Goal: Task Accomplishment & Management: Complete application form

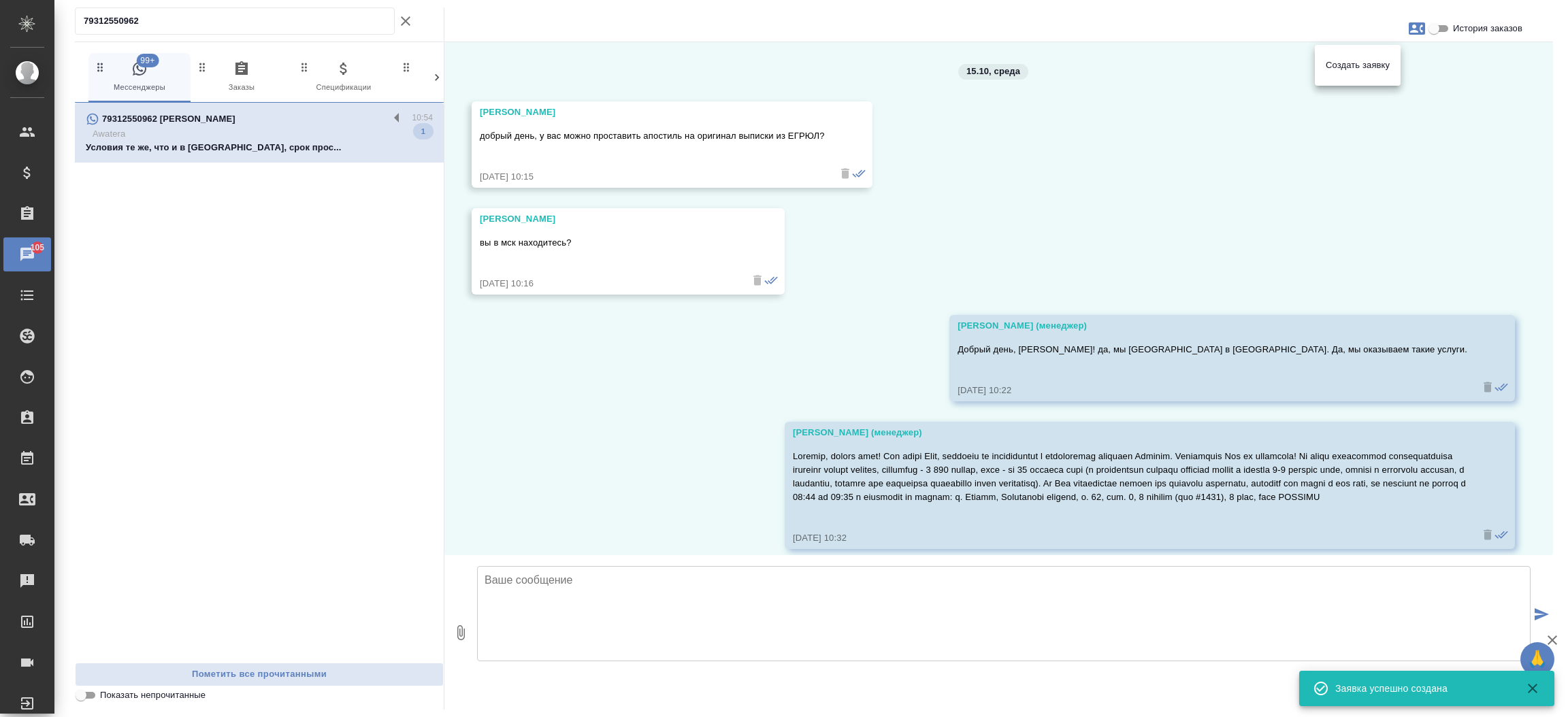
scroll to position [468, 0]
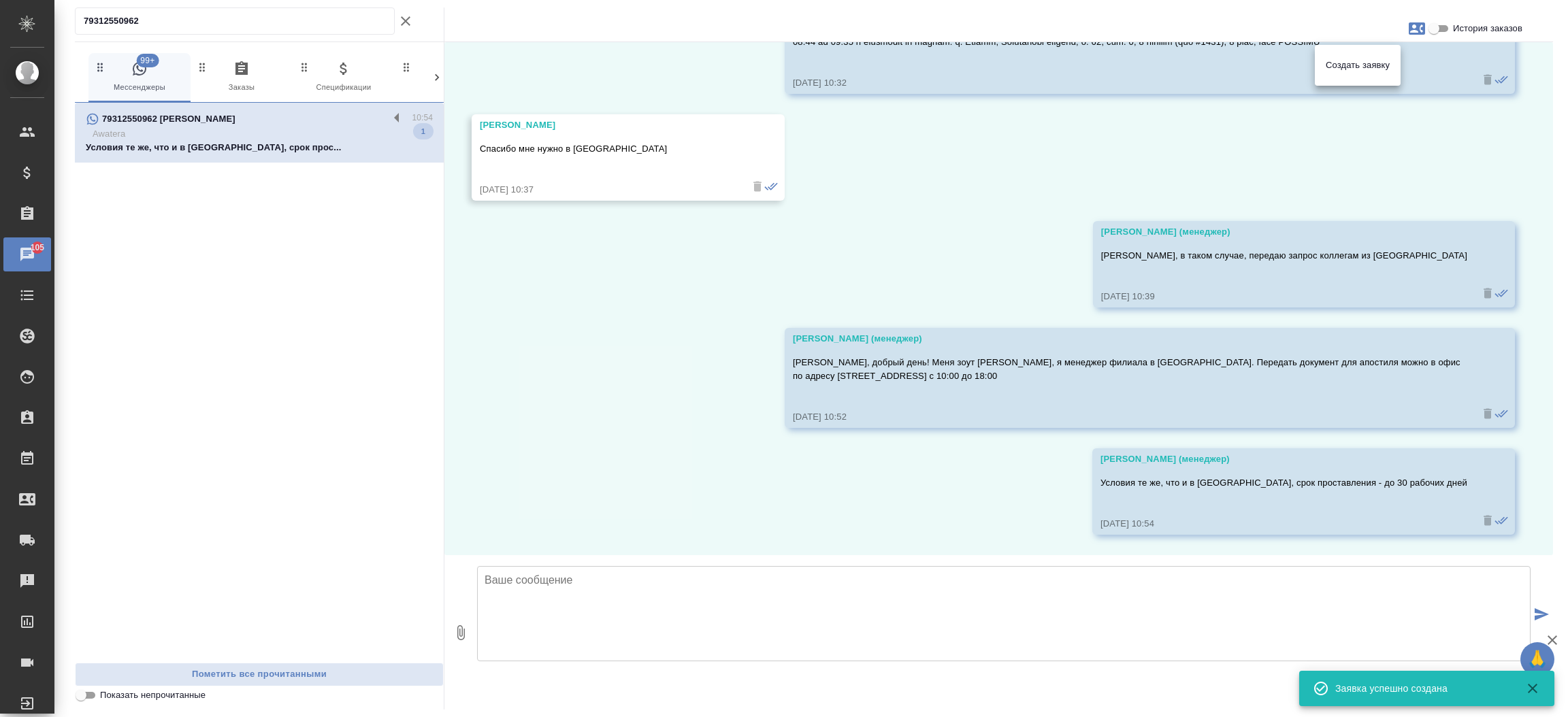
click at [183, 22] on div at bounding box center [784, 358] width 1568 height 717
drag, startPoint x: 0, startPoint y: 0, endPoint x: 183, endPoint y: 22, distance: 184.3
click at [183, 22] on div "Создать заявку" at bounding box center [784, 358] width 1568 height 717
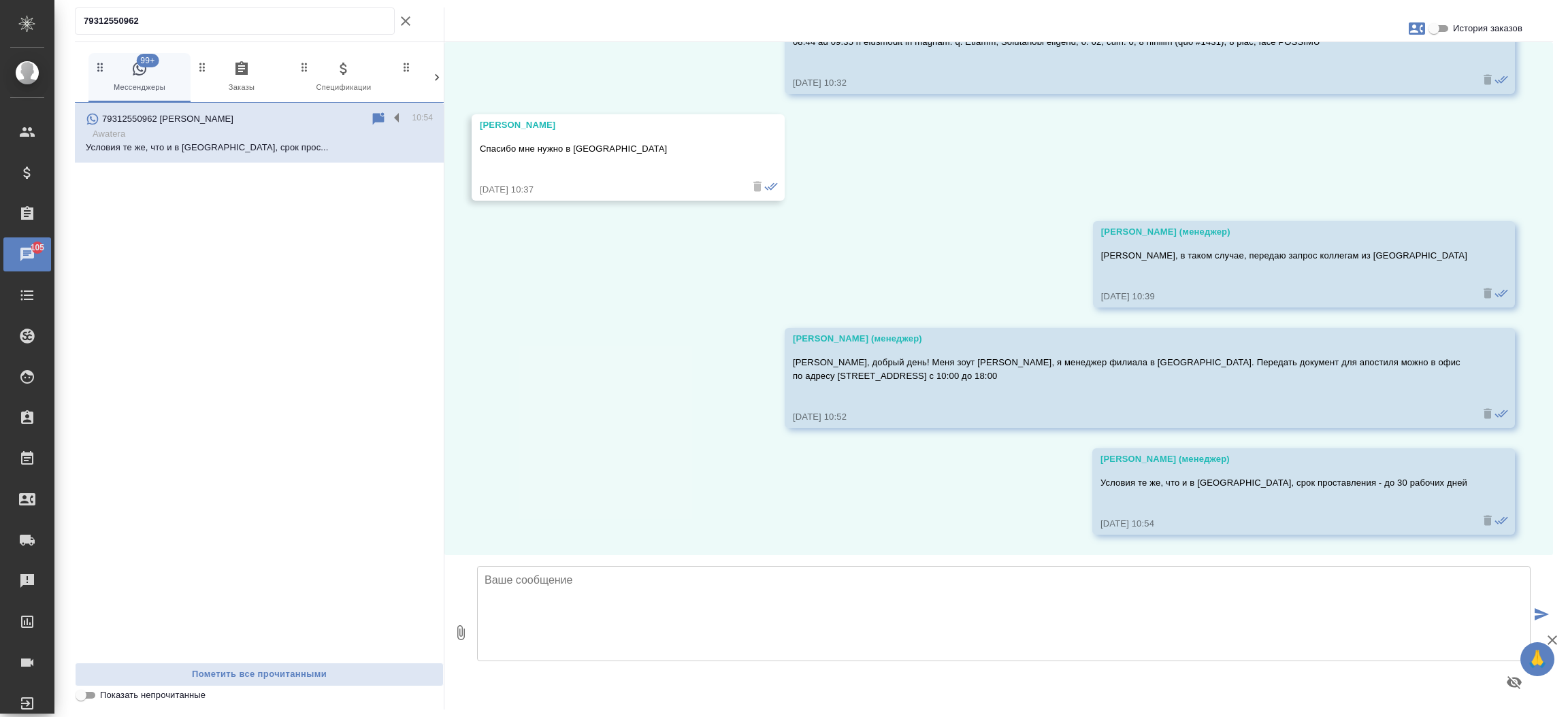
click at [136, 15] on input "79312550962" at bounding box center [238, 21] width 310 height 19
paste input "901 594 21 05"
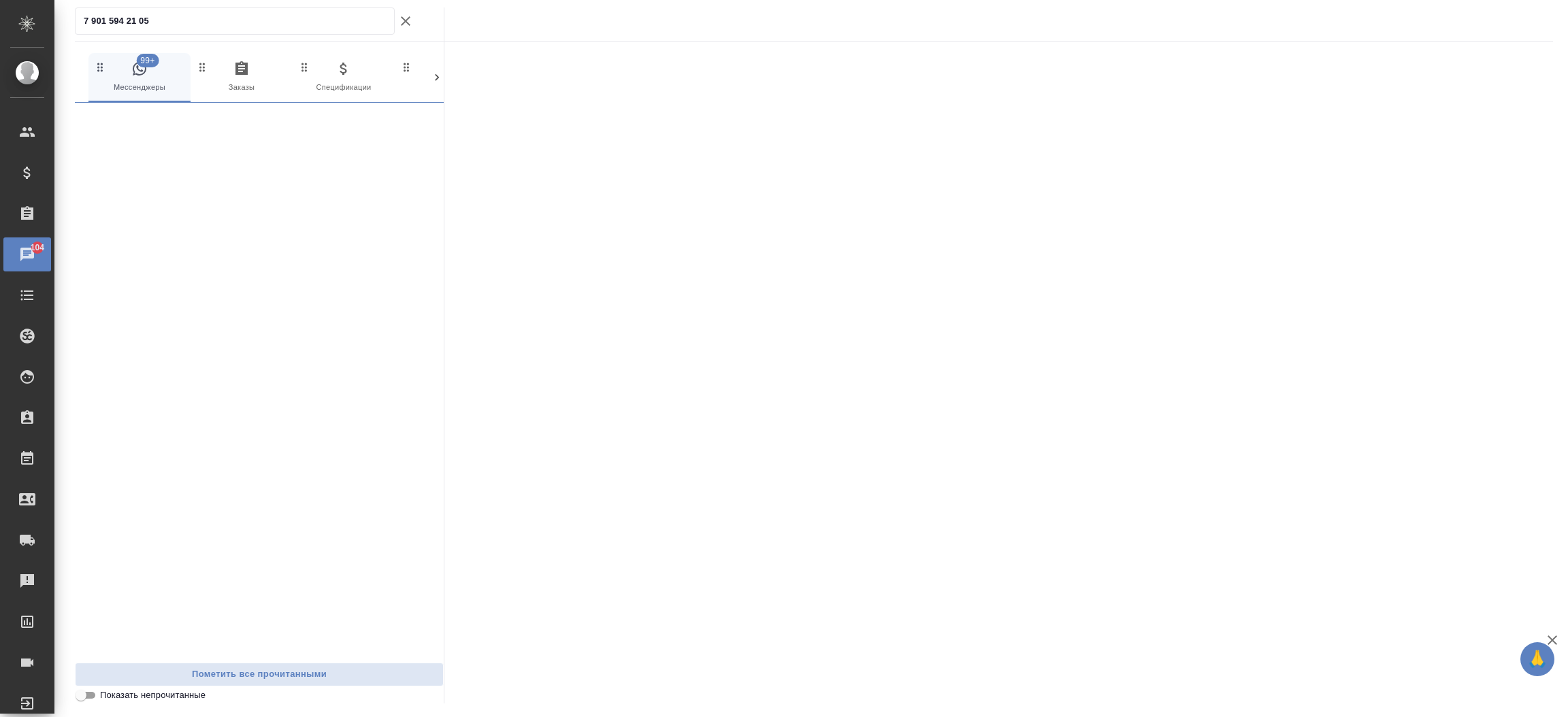
click at [136, 15] on input "7 901 594 21 05" at bounding box center [238, 21] width 310 height 19
type input "79015942105"
click at [157, 146] on p "Здравствуйте. Хочу перевести справку об ..." at bounding box center [259, 148] width 347 height 14
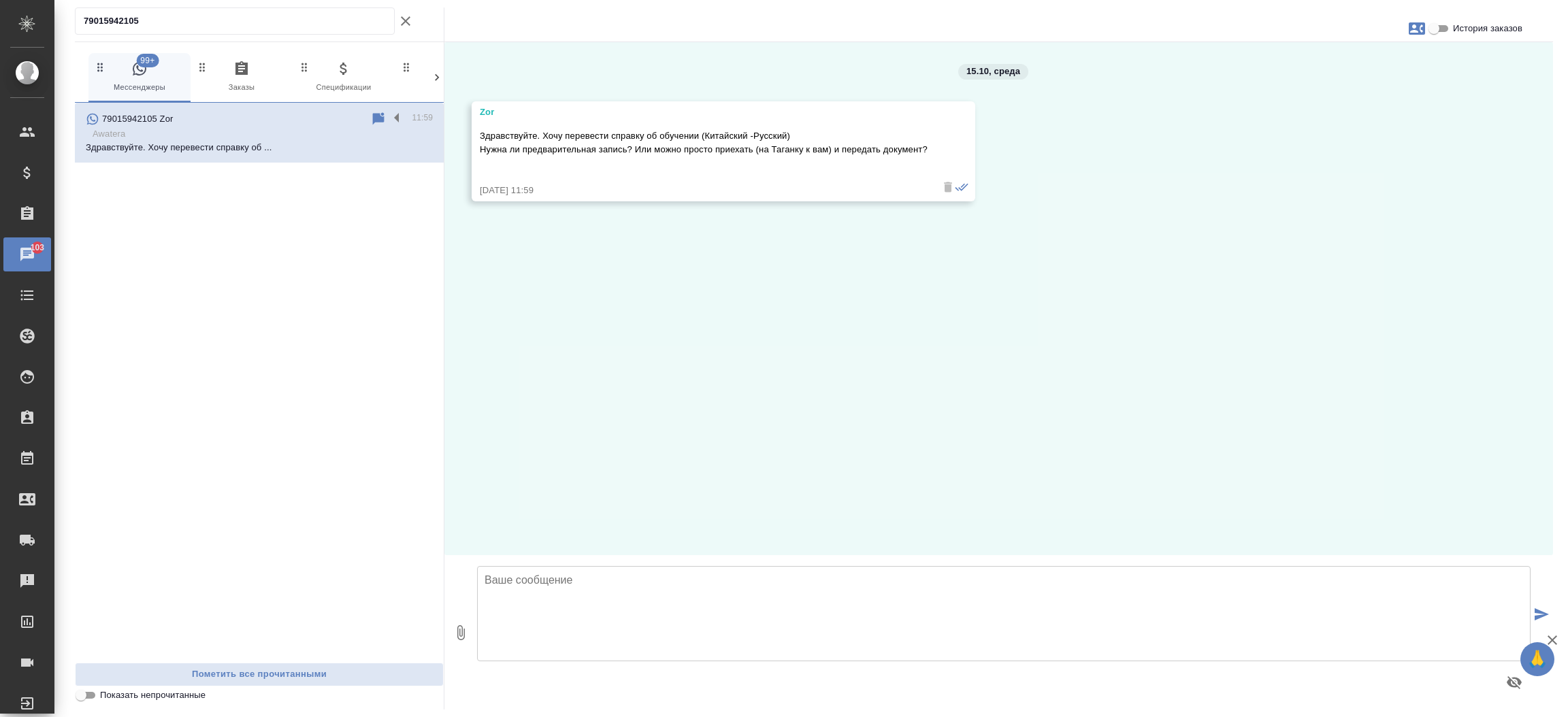
click at [573, 595] on textarea at bounding box center [1003, 613] width 1053 height 95
type textarea "Добрый день! Как могу к Вам обращаться?"
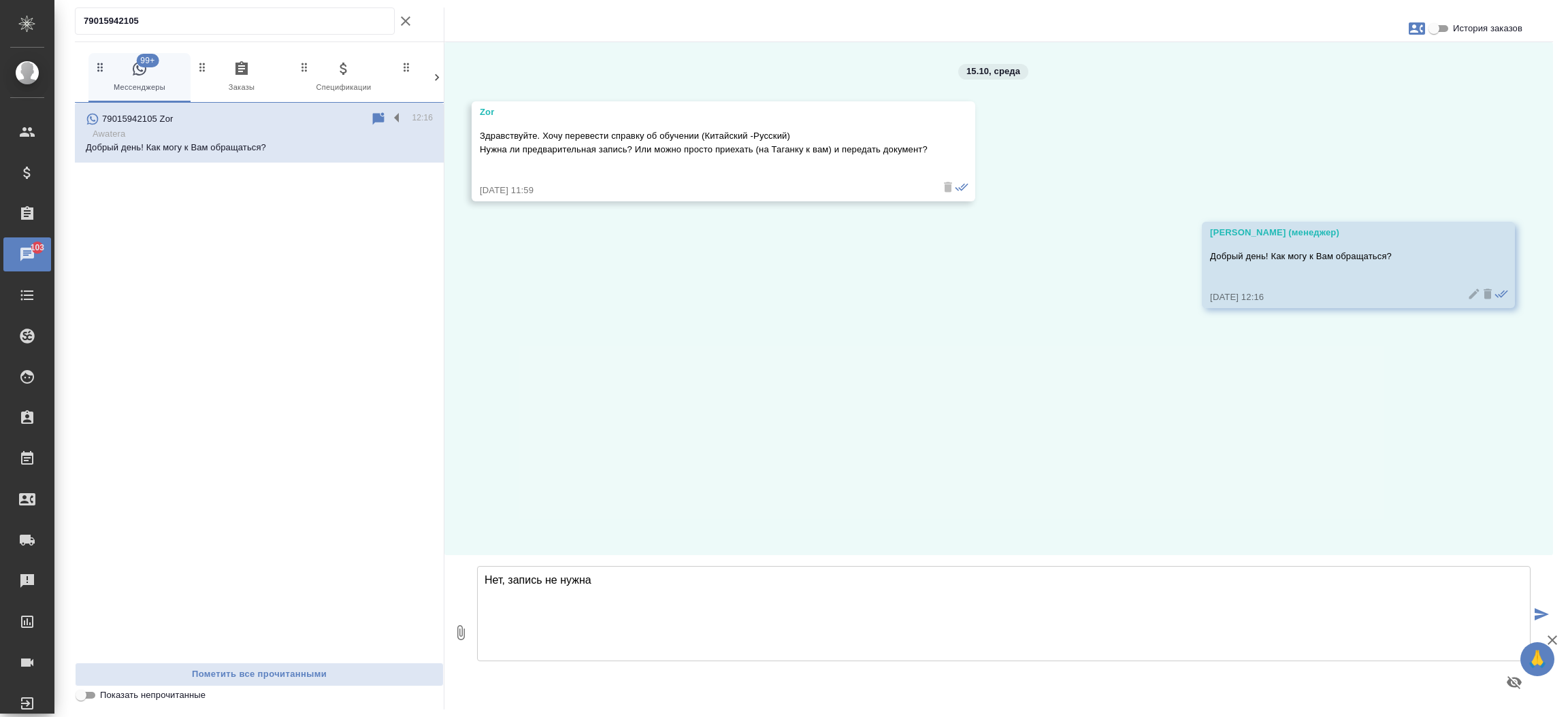
type textarea "Нет, запись не нужна"
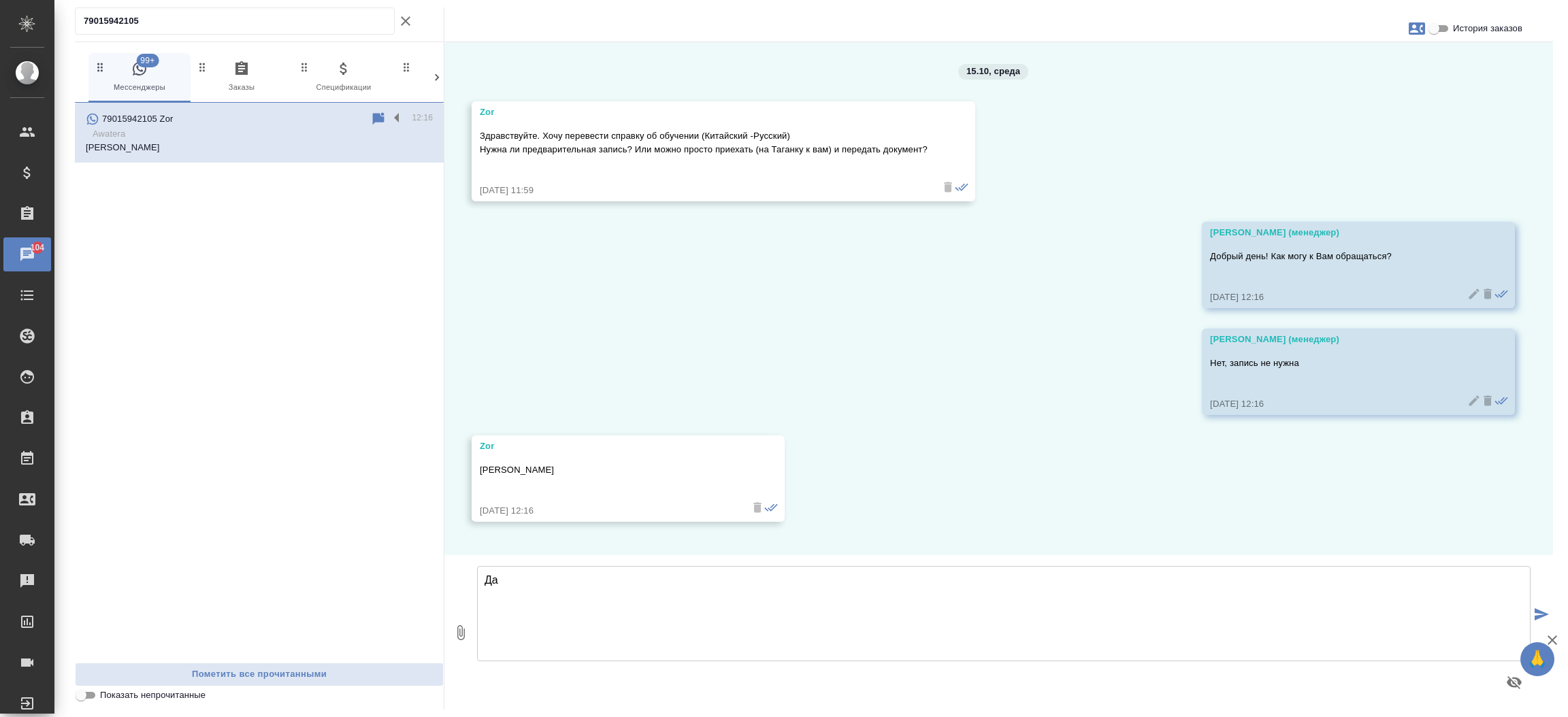
type textarea "Д"
type textarea "Направьте пожалуйста справку для расчета стоимости и сроков."
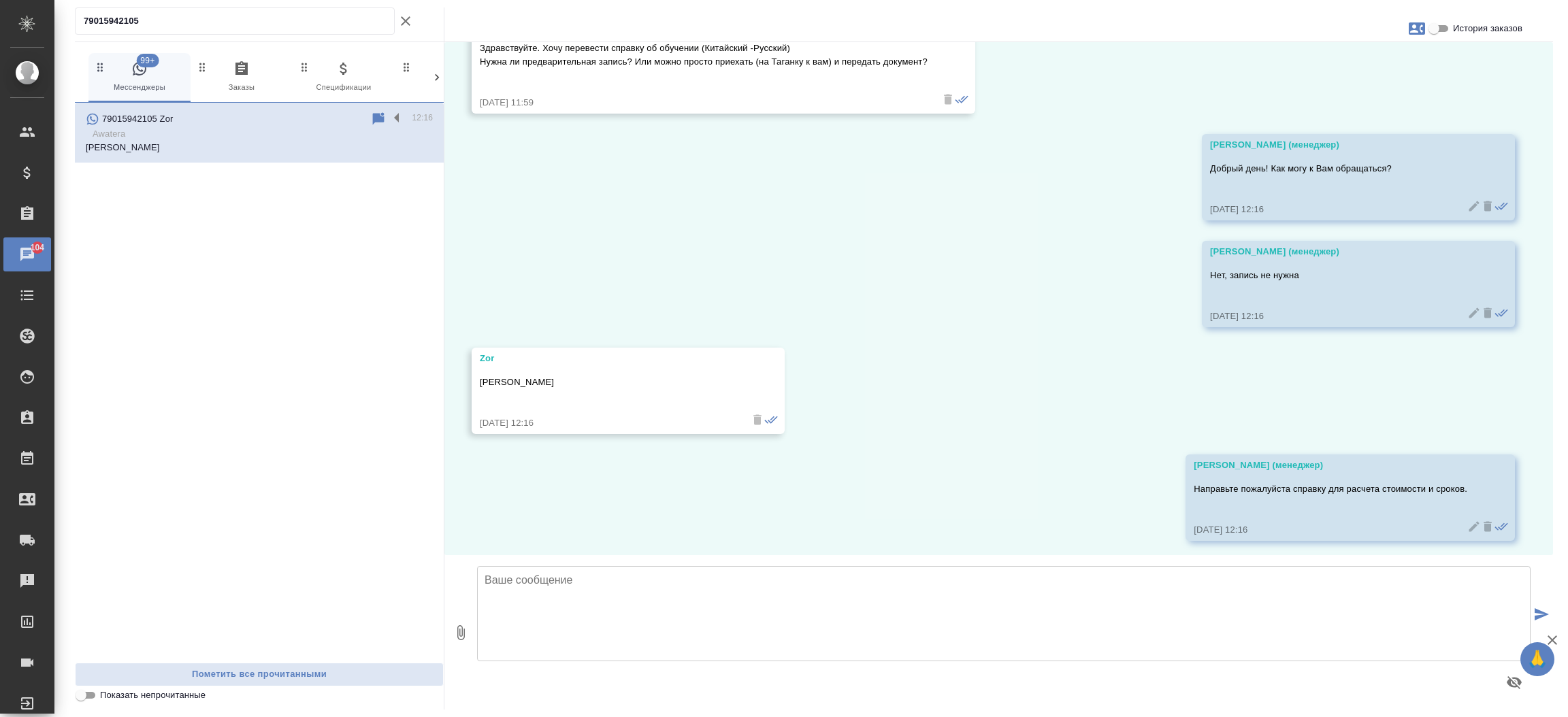
scroll to position [93, 0]
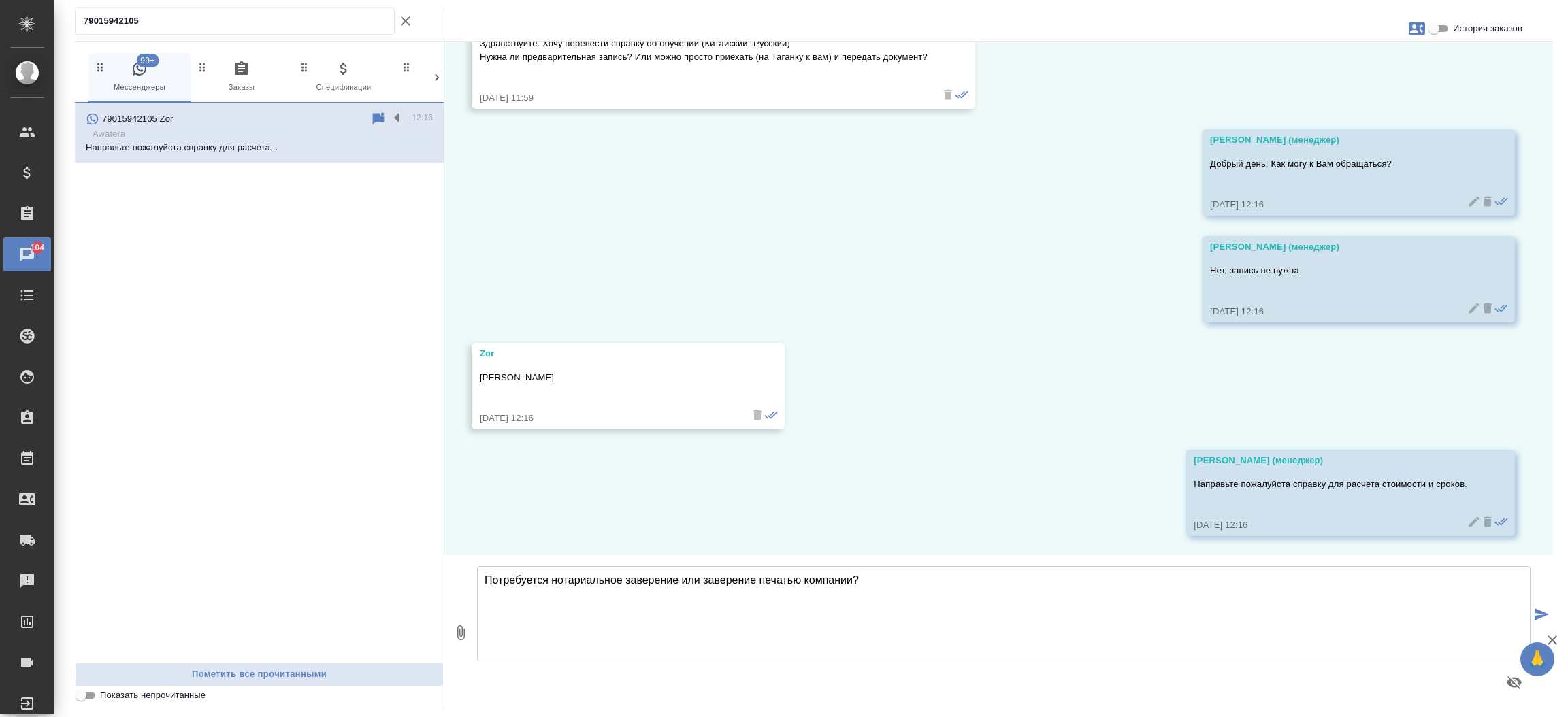
type textarea "Потребуется нотариальное заверение или заверение печатью компании?"
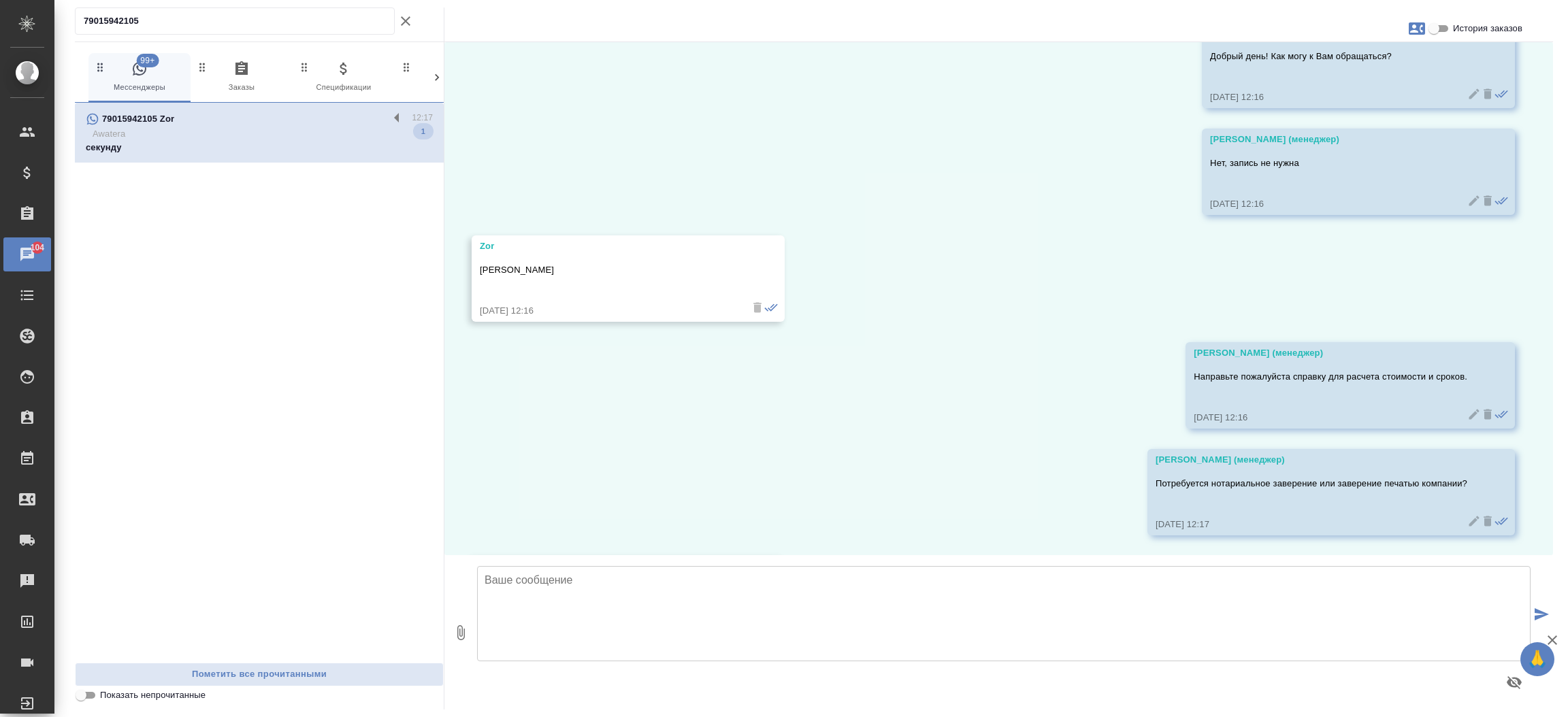
scroll to position [307, 0]
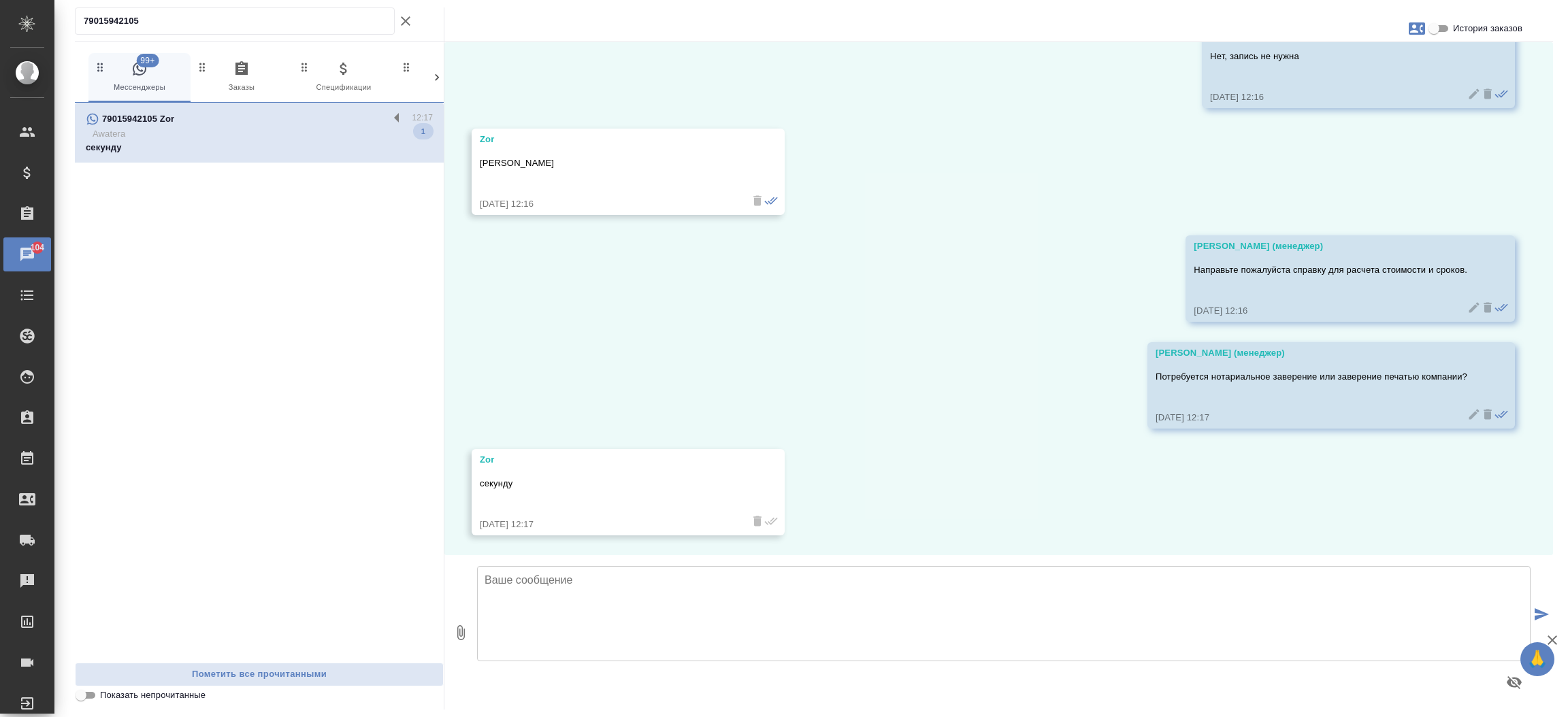
click at [1419, 30] on icon "button" at bounding box center [1417, 28] width 16 height 16
click at [1350, 47] on ul "Создать заявку" at bounding box center [1357, 65] width 86 height 41
click at [1346, 64] on span "Создать заявку" at bounding box center [1357, 65] width 64 height 14
select select "RU"
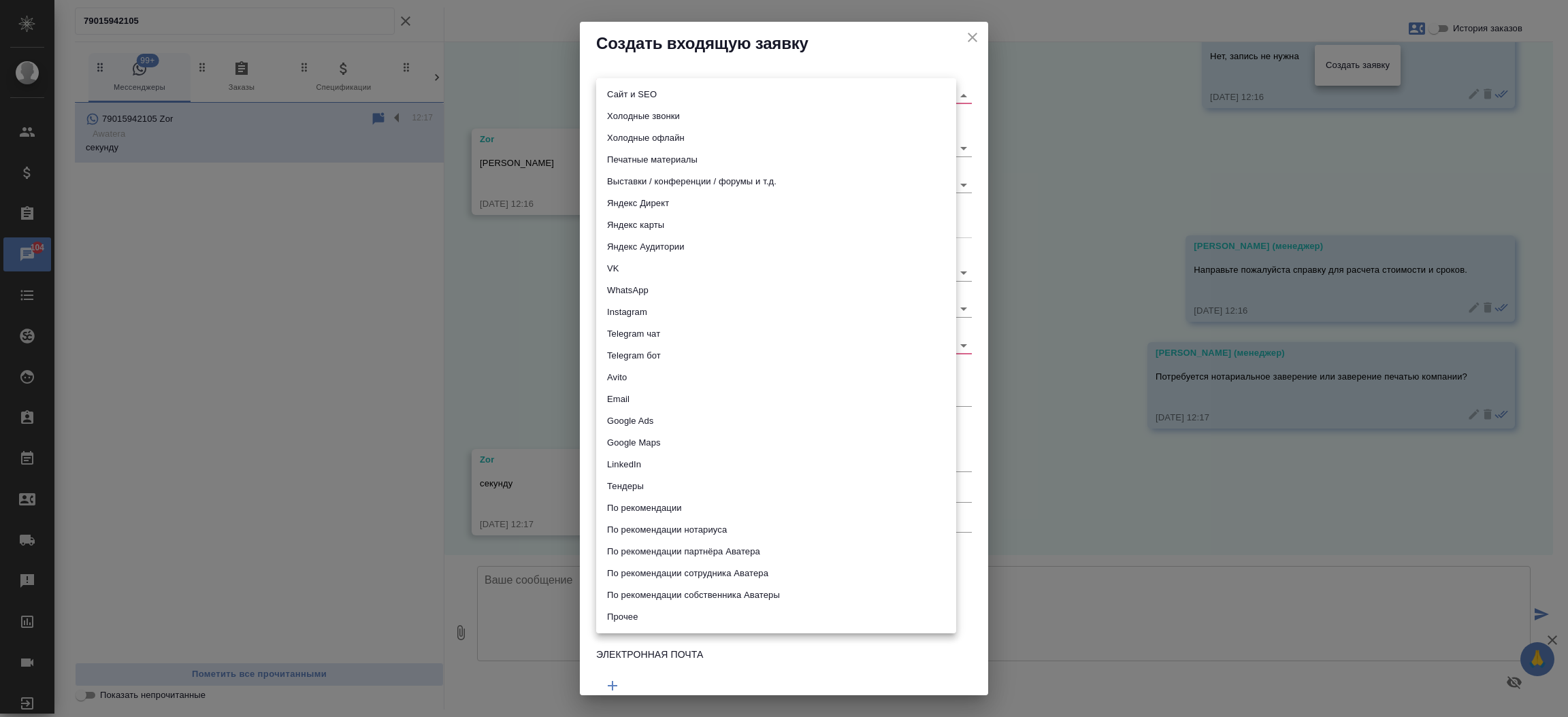
click at [806, 90] on body "🙏 .cls-1 fill:#fff; AWATERA Прутько Ирина i.prutko Клиенты Спецификации Заказы …" at bounding box center [784, 358] width 1568 height 717
click at [806, 90] on li "Сайт и SEO" at bounding box center [776, 94] width 360 height 22
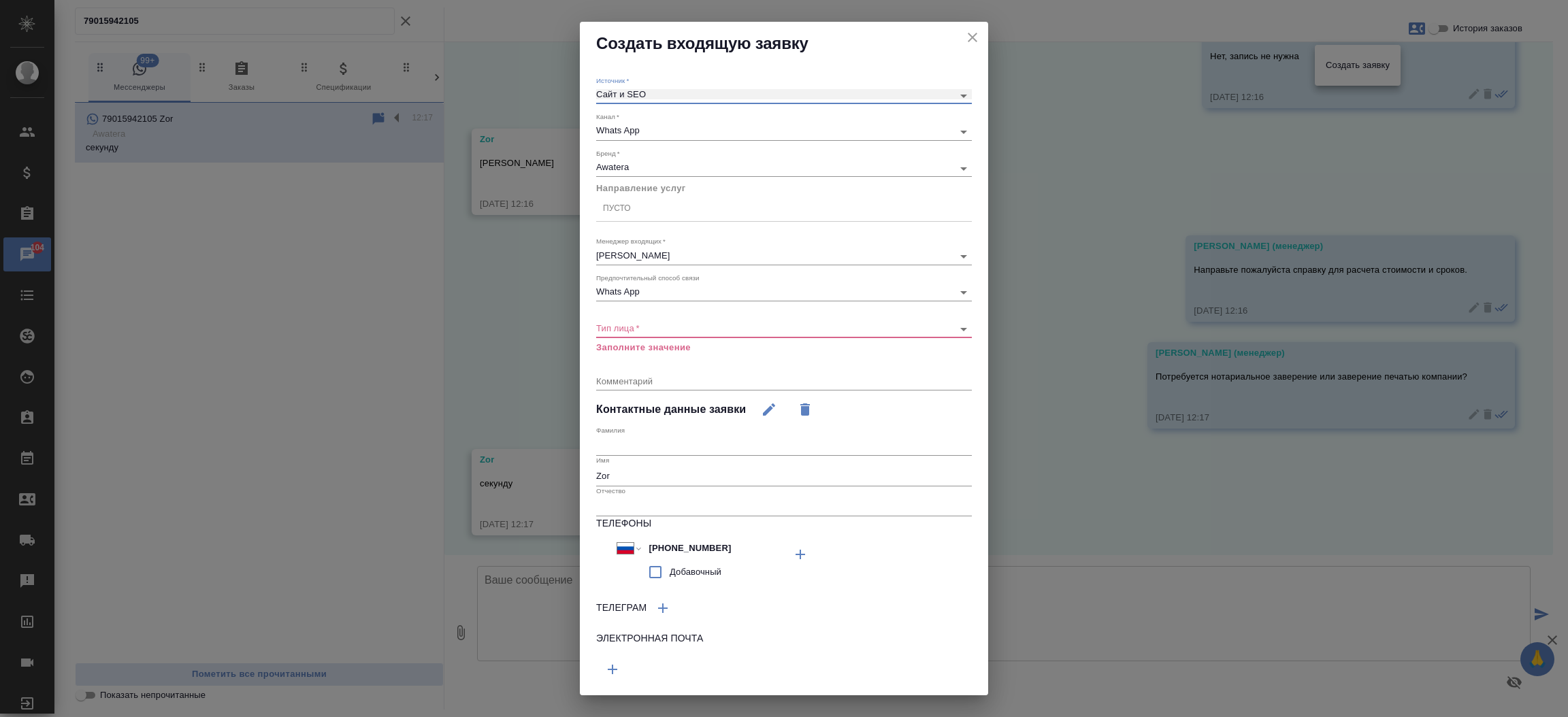
type input "seo"
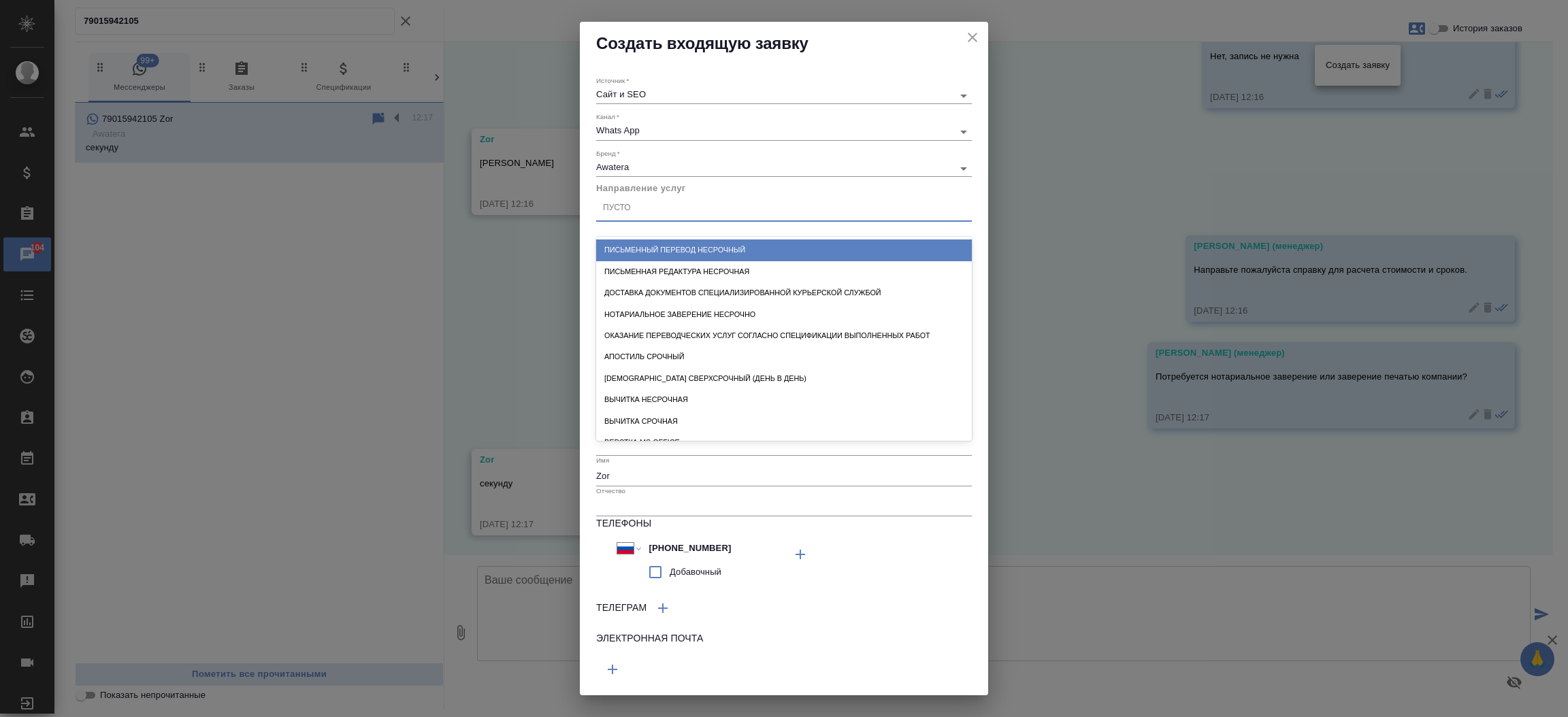
click at [660, 203] on div "Пусто" at bounding box center [784, 208] width 376 height 20
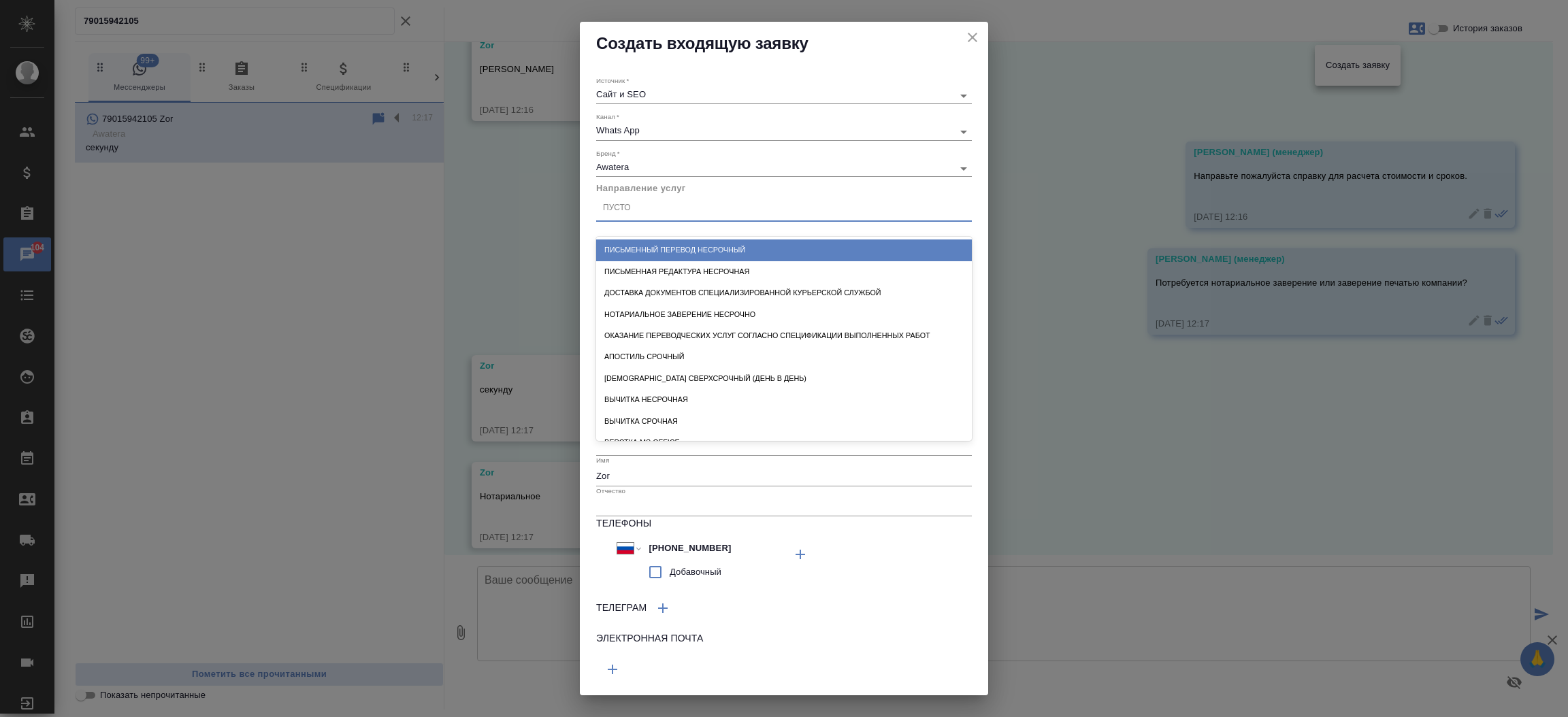
scroll to position [413, 0]
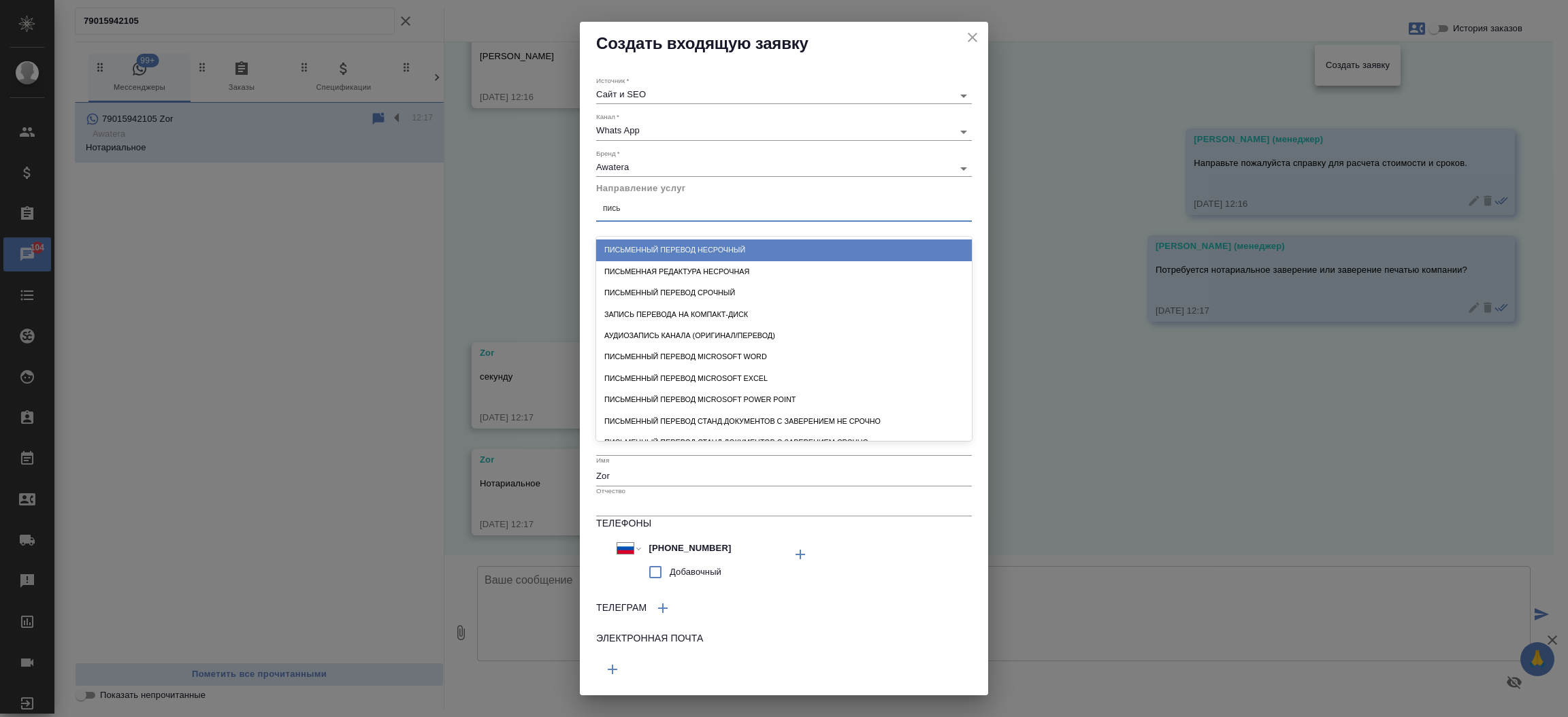
type input "письм"
click at [671, 246] on div "Письменный перевод несрочный" at bounding box center [784, 250] width 376 height 21
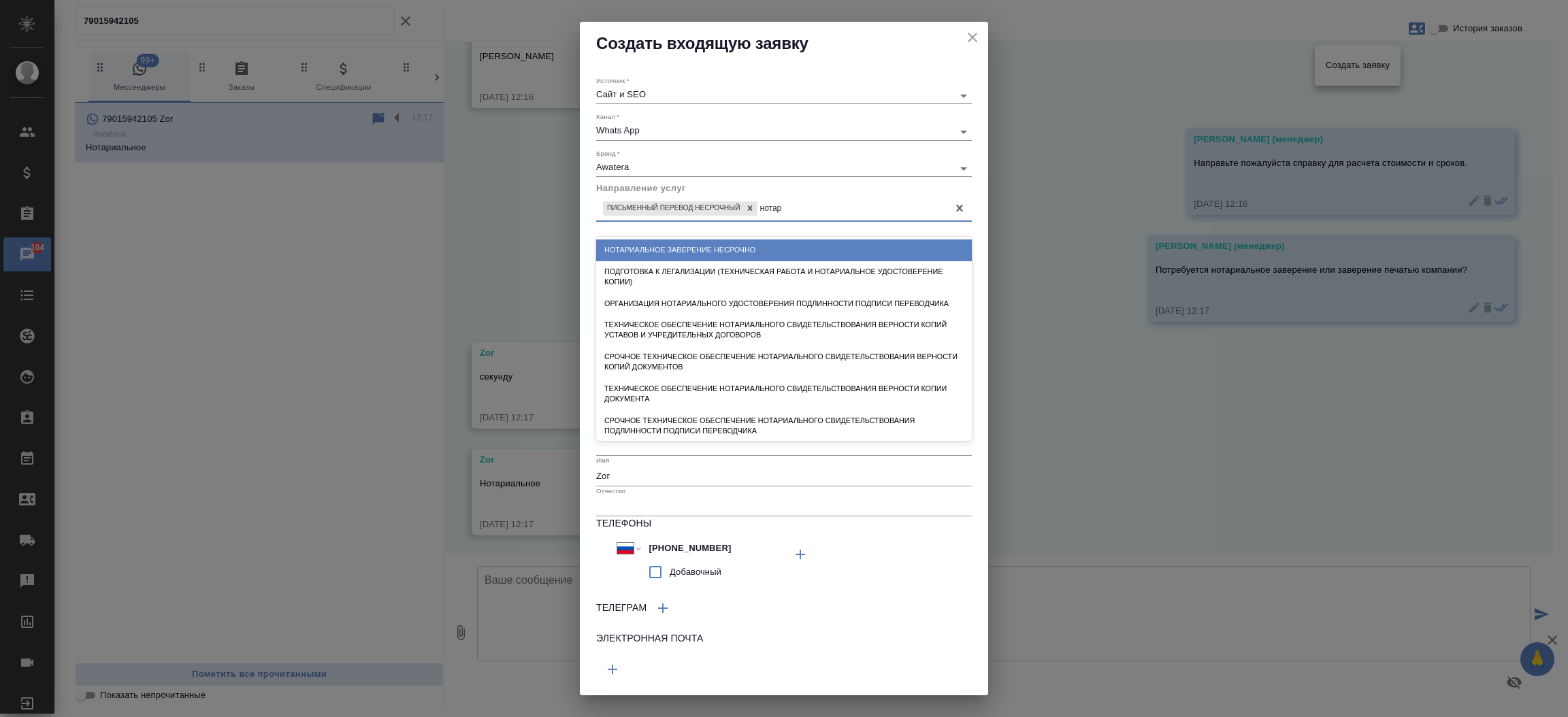
type input "нотари"
click at [671, 246] on div "Нотариальное заверение несрочно" at bounding box center [784, 250] width 376 height 21
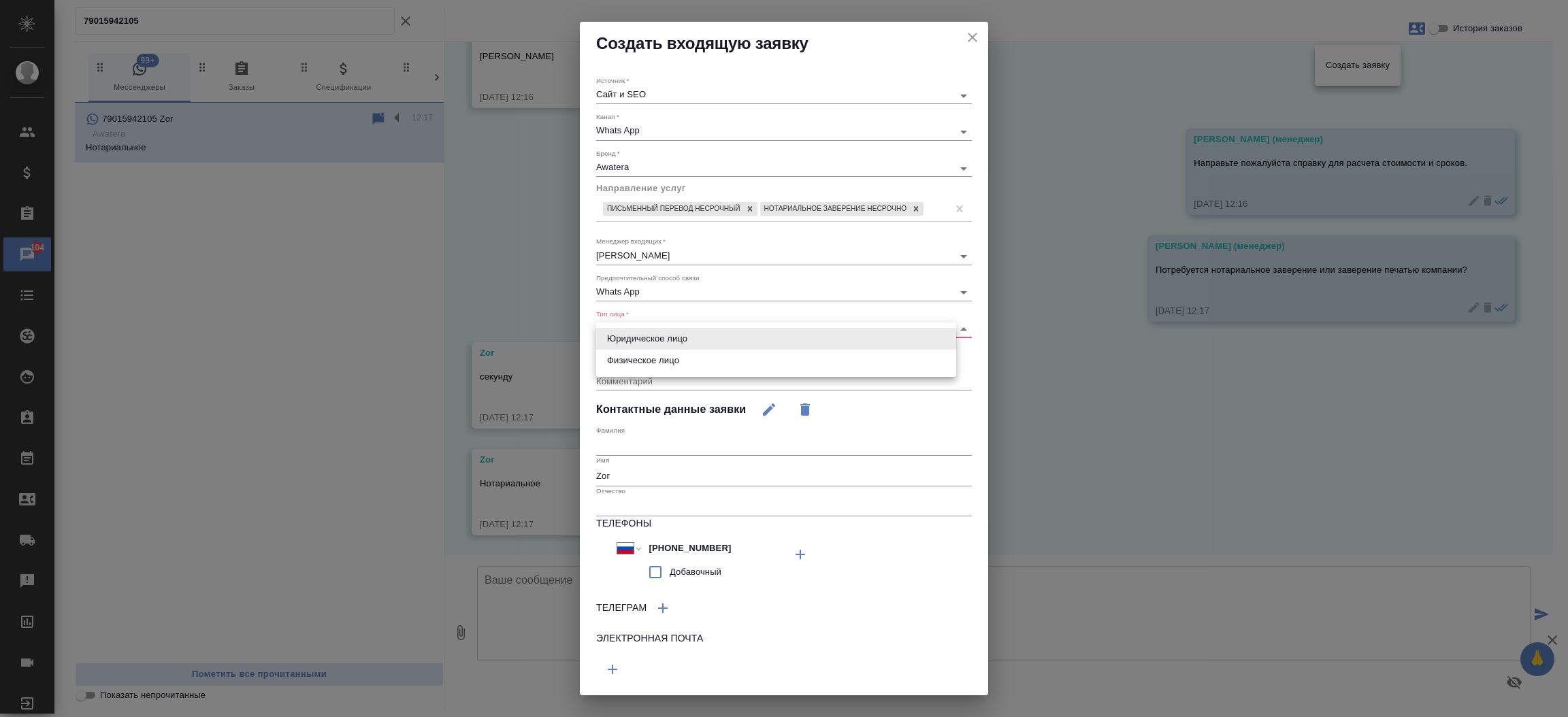
click at [655, 336] on body "🙏 .cls-1 fill:#fff; AWATERA Прутько Ирина i.prutko Клиенты Спецификации Заказы …" at bounding box center [784, 358] width 1568 height 717
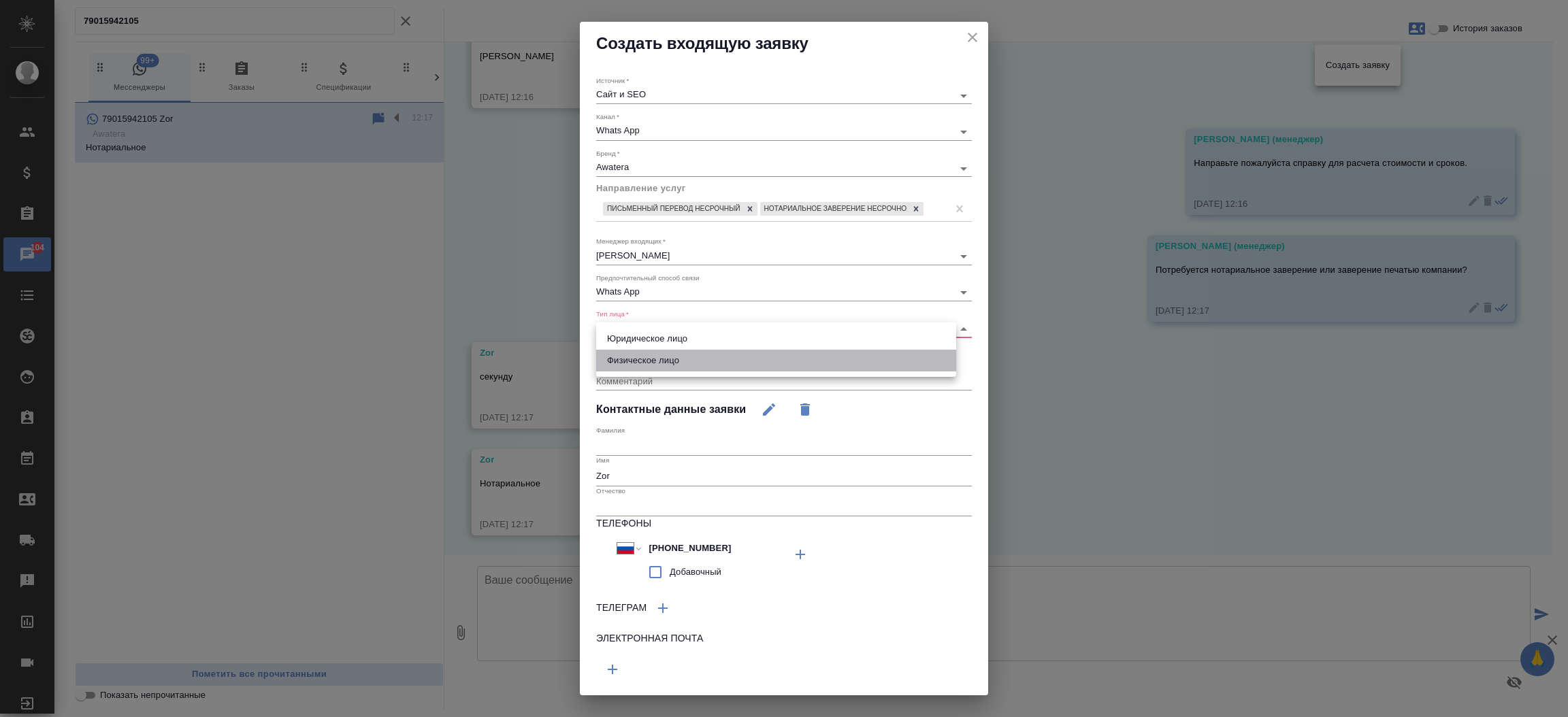
click at [639, 362] on li "Физическое лицо" at bounding box center [776, 360] width 360 height 22
type input "private"
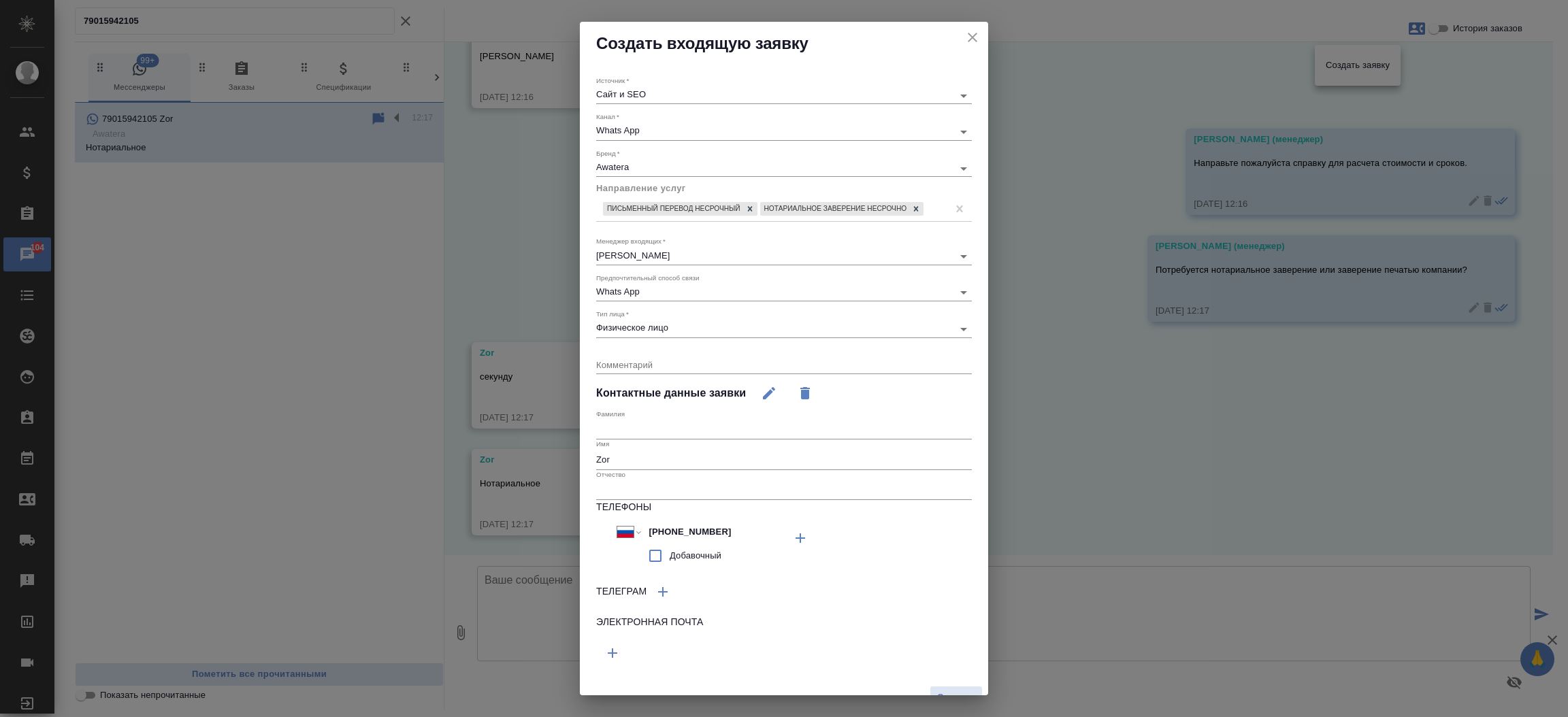
scroll to position [30, 0]
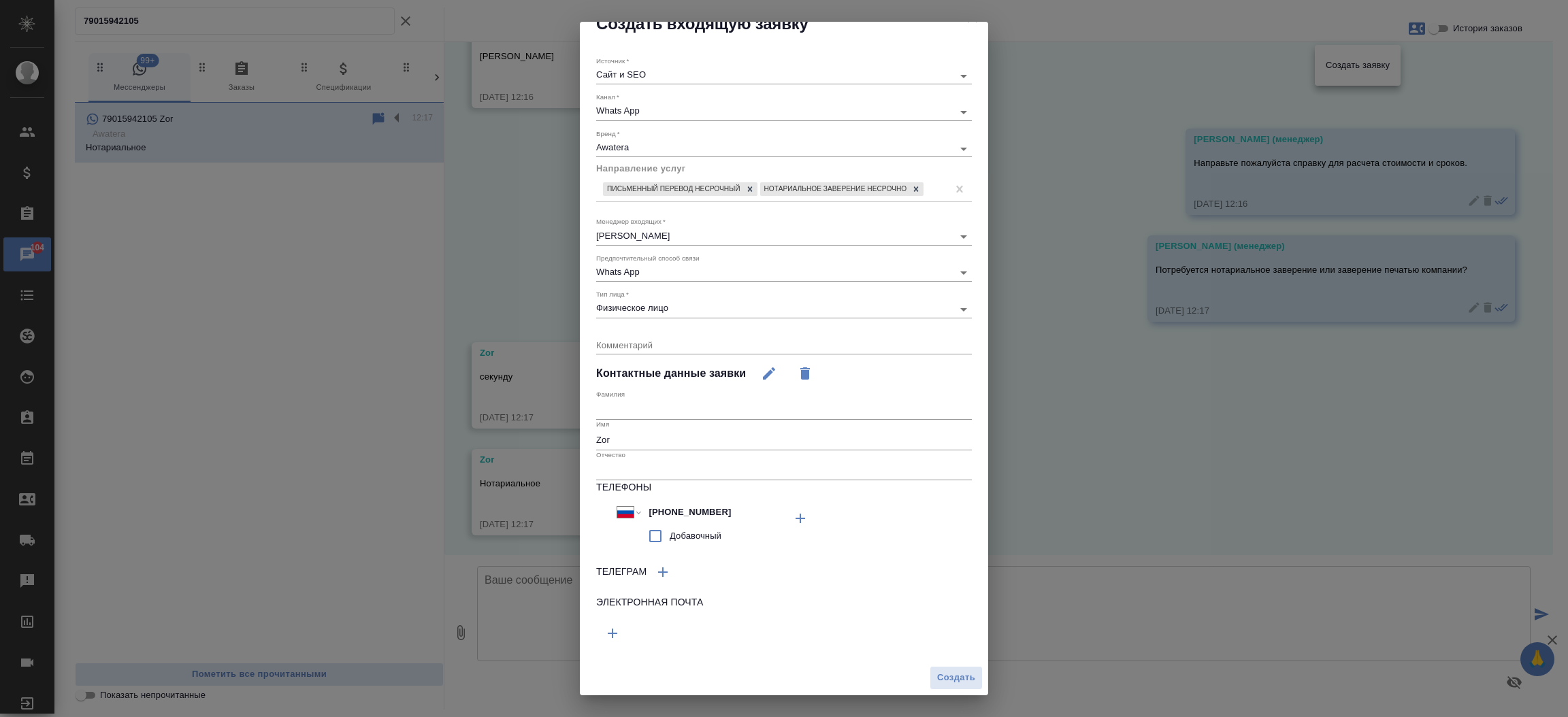
click at [659, 446] on input "Zor" at bounding box center [784, 440] width 376 height 19
type input "Светазар"
click at [949, 672] on span "Создать" at bounding box center [956, 677] width 38 height 15
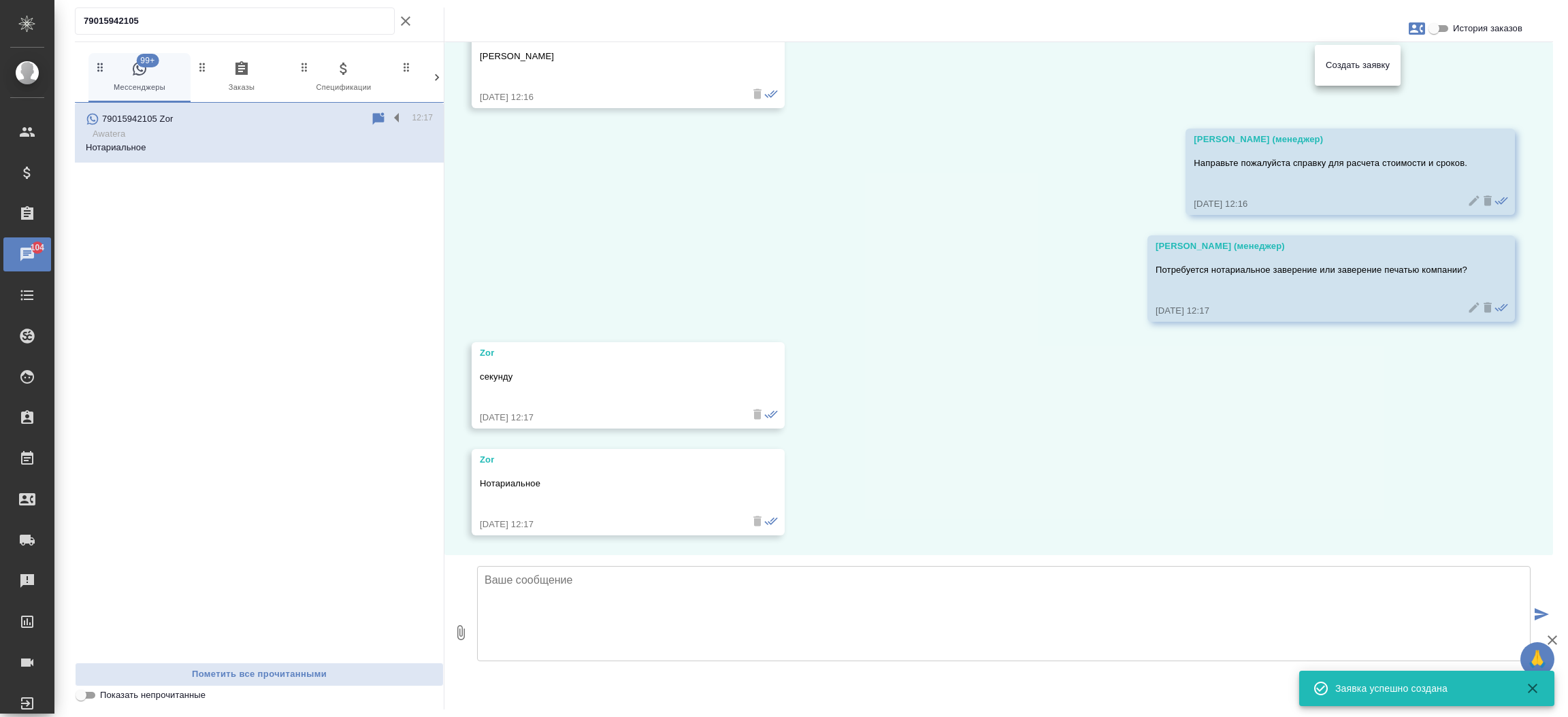
click at [977, 583] on div at bounding box center [784, 358] width 1568 height 717
click at [876, 594] on textarea at bounding box center [1003, 613] width 1053 height 95
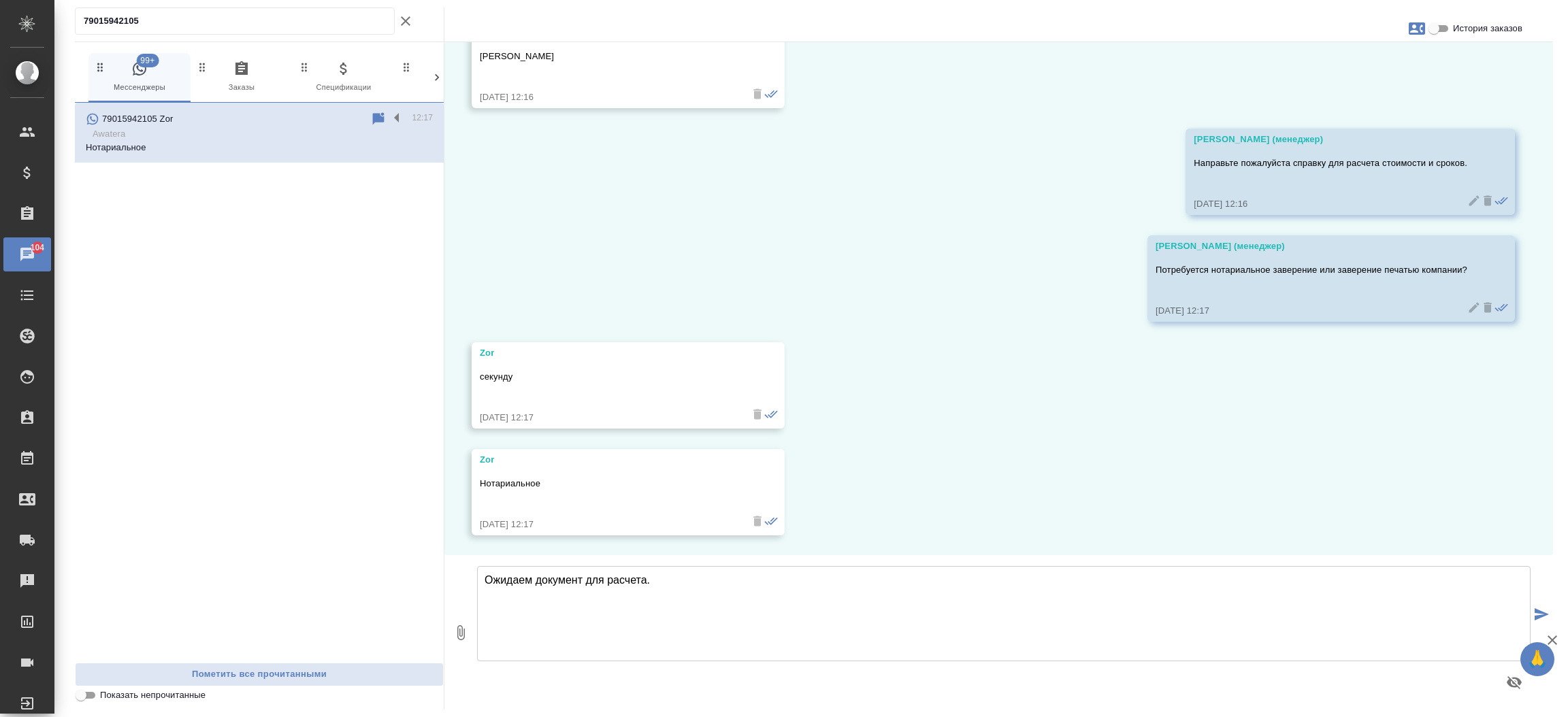
type textarea "Ожидаем документ для расчета."
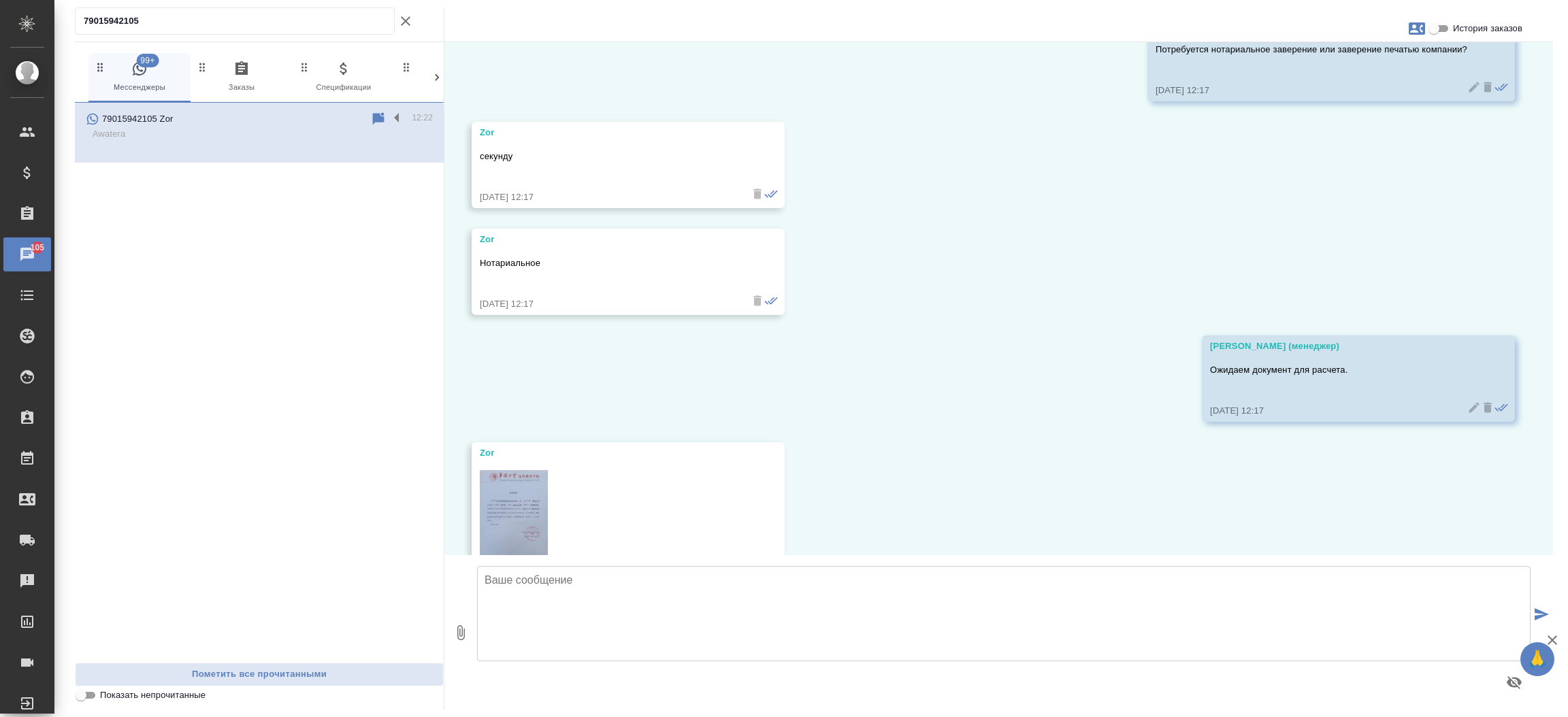
scroll to position [702, 0]
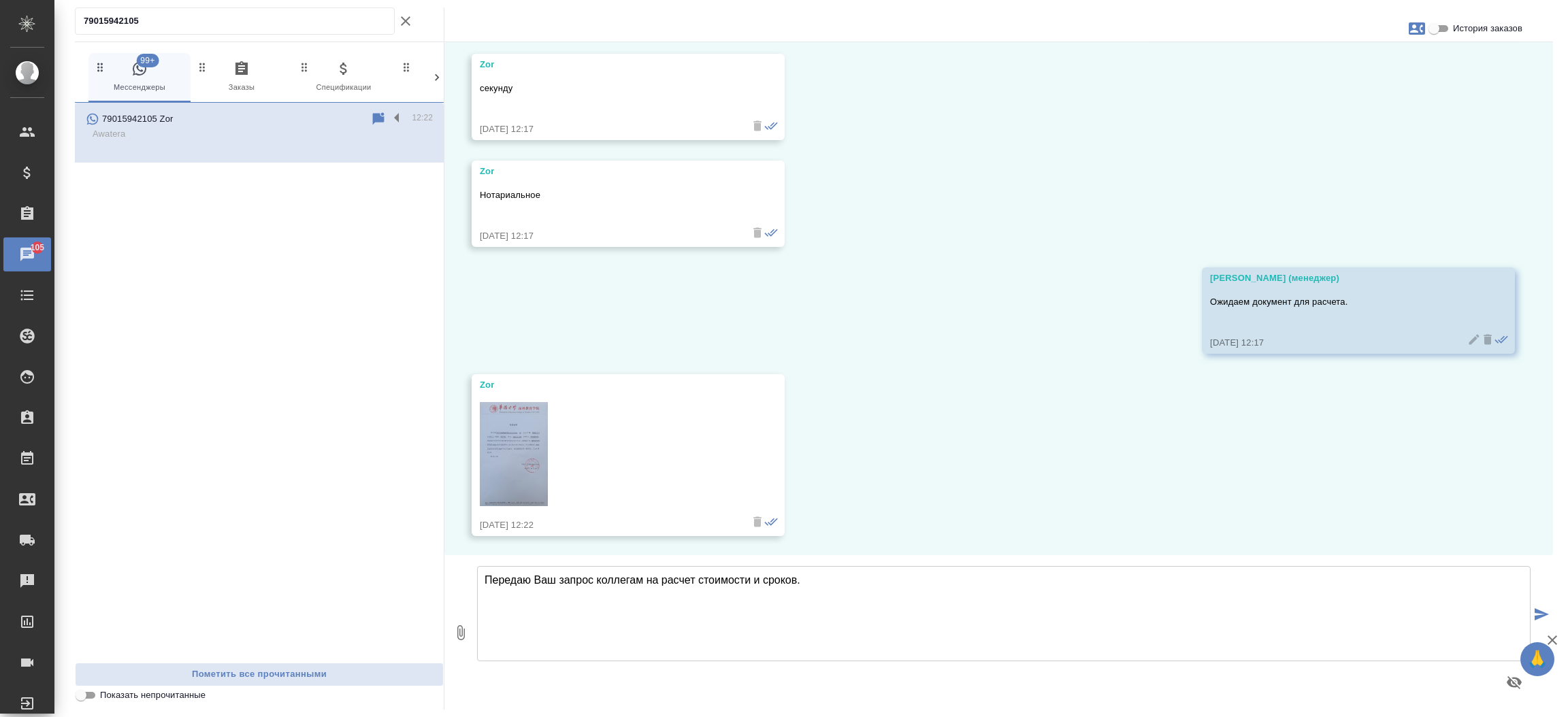
type textarea "Передаю Ваш запрос коллегам на расчет стоимости и сроков."
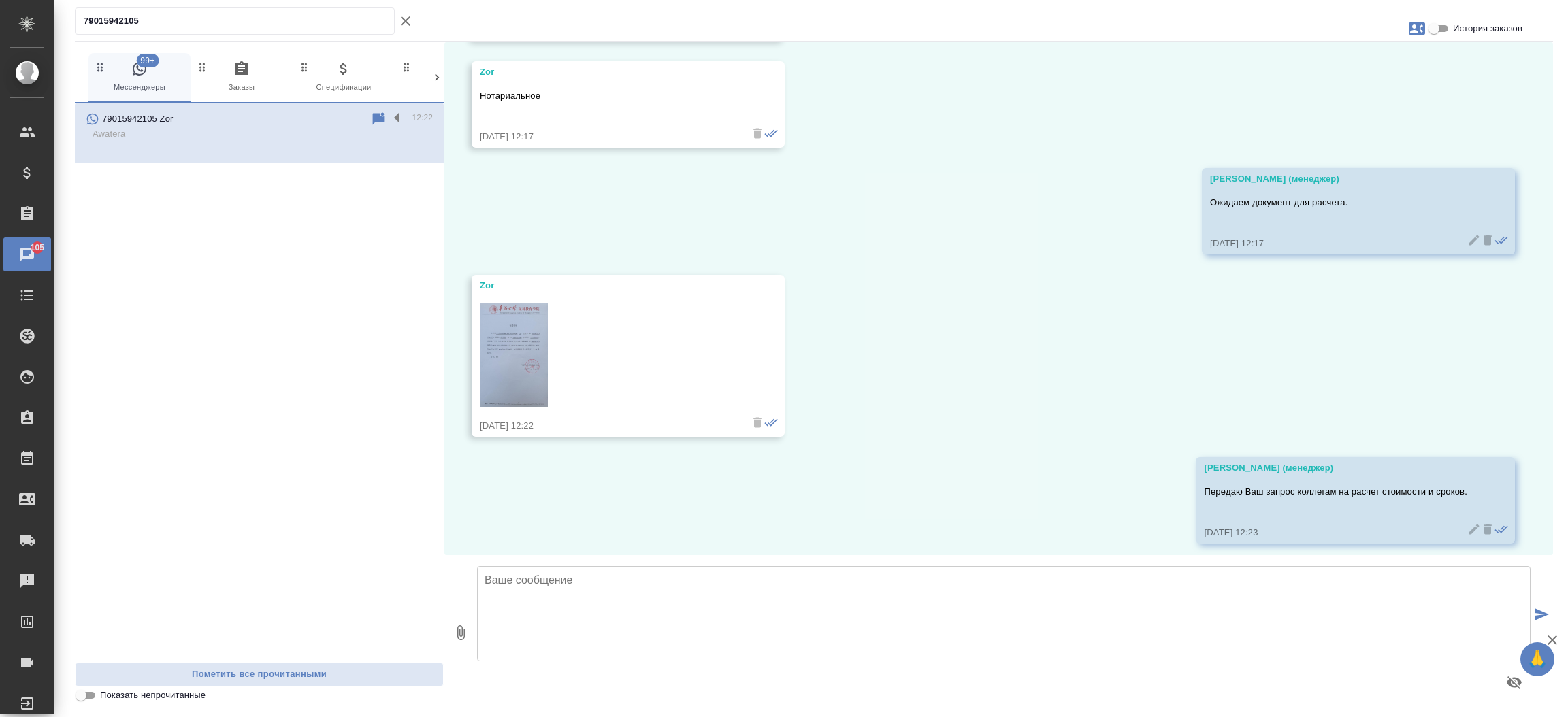
scroll to position [809, 0]
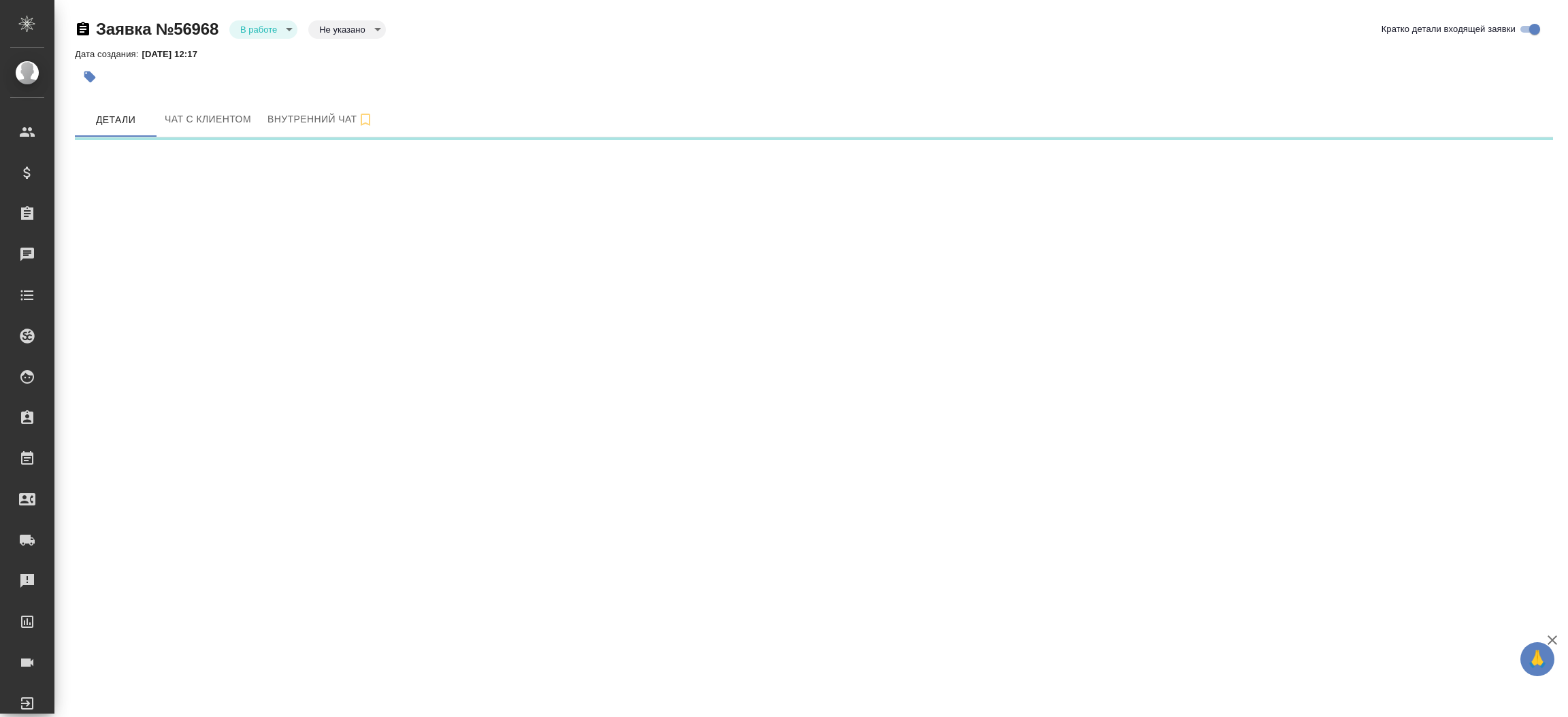
select select "RU"
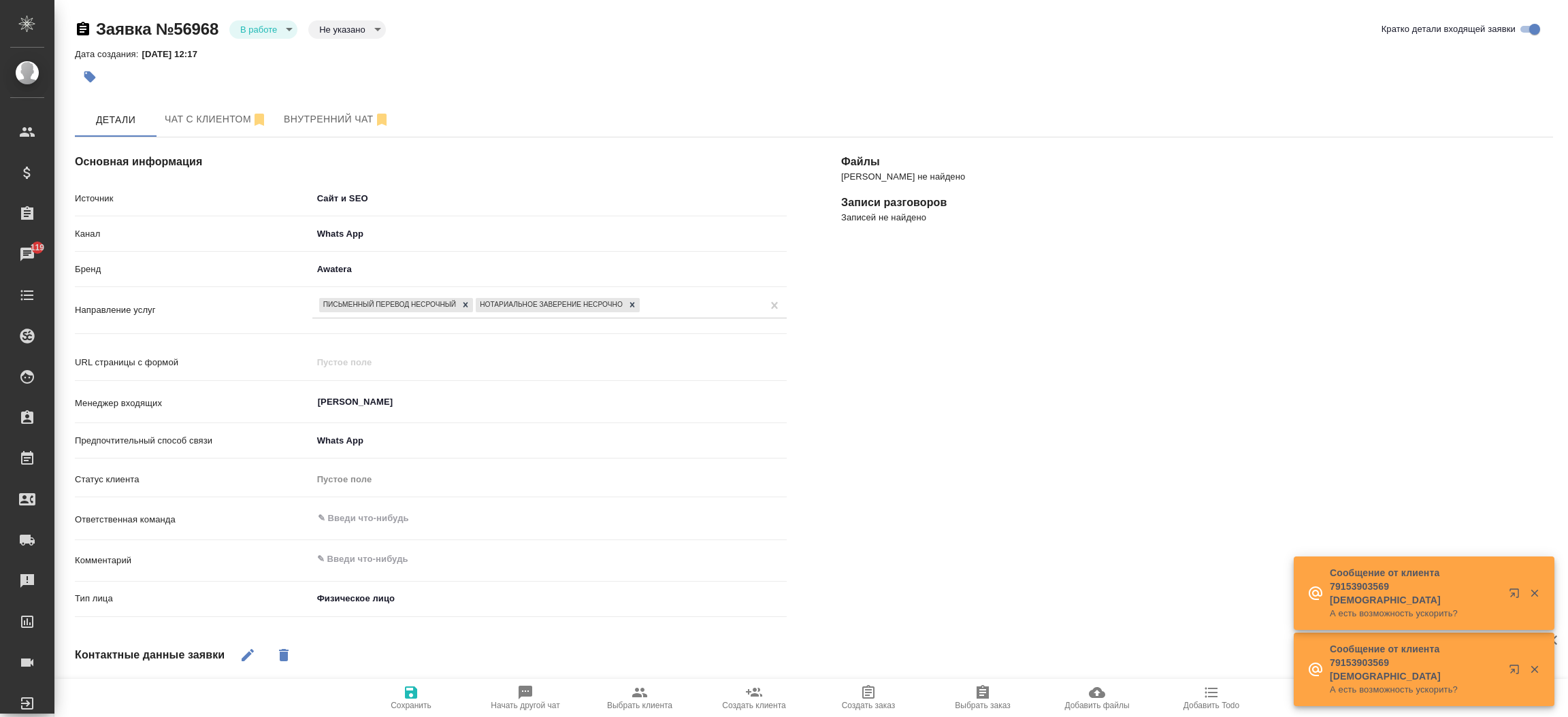
type textarea "x"
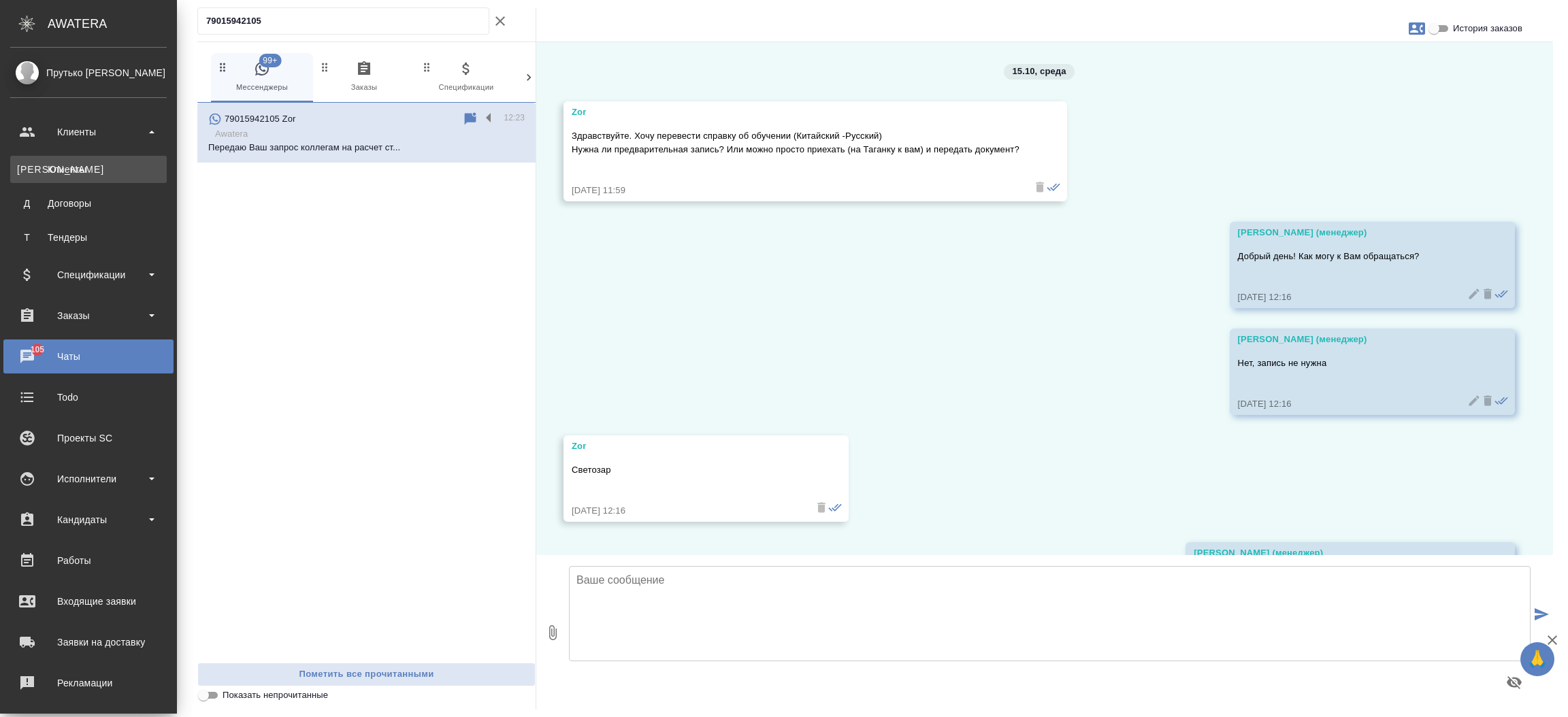
scroll to position [809, 0]
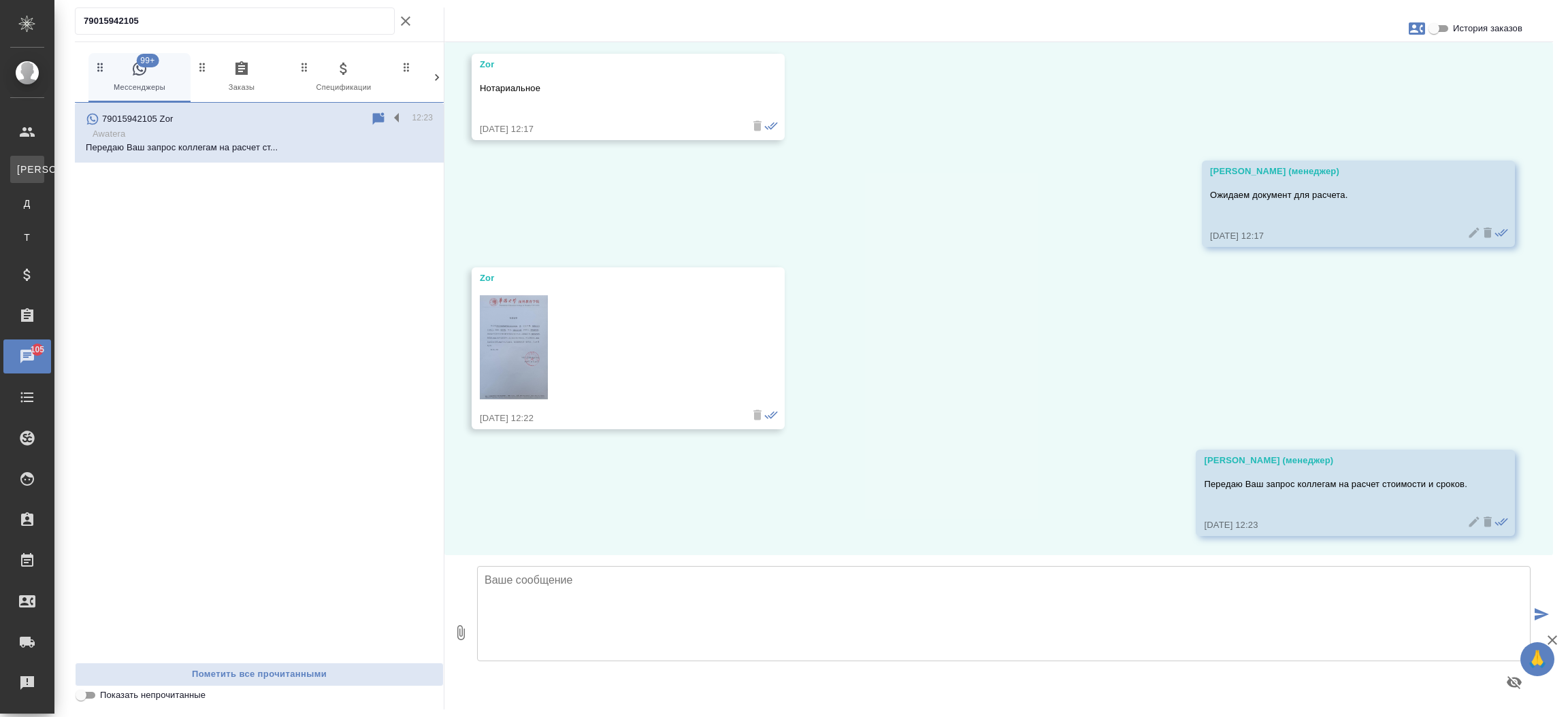
click at [44, 173] on link "К Клиенты" at bounding box center [27, 169] width 34 height 27
select select "RU"
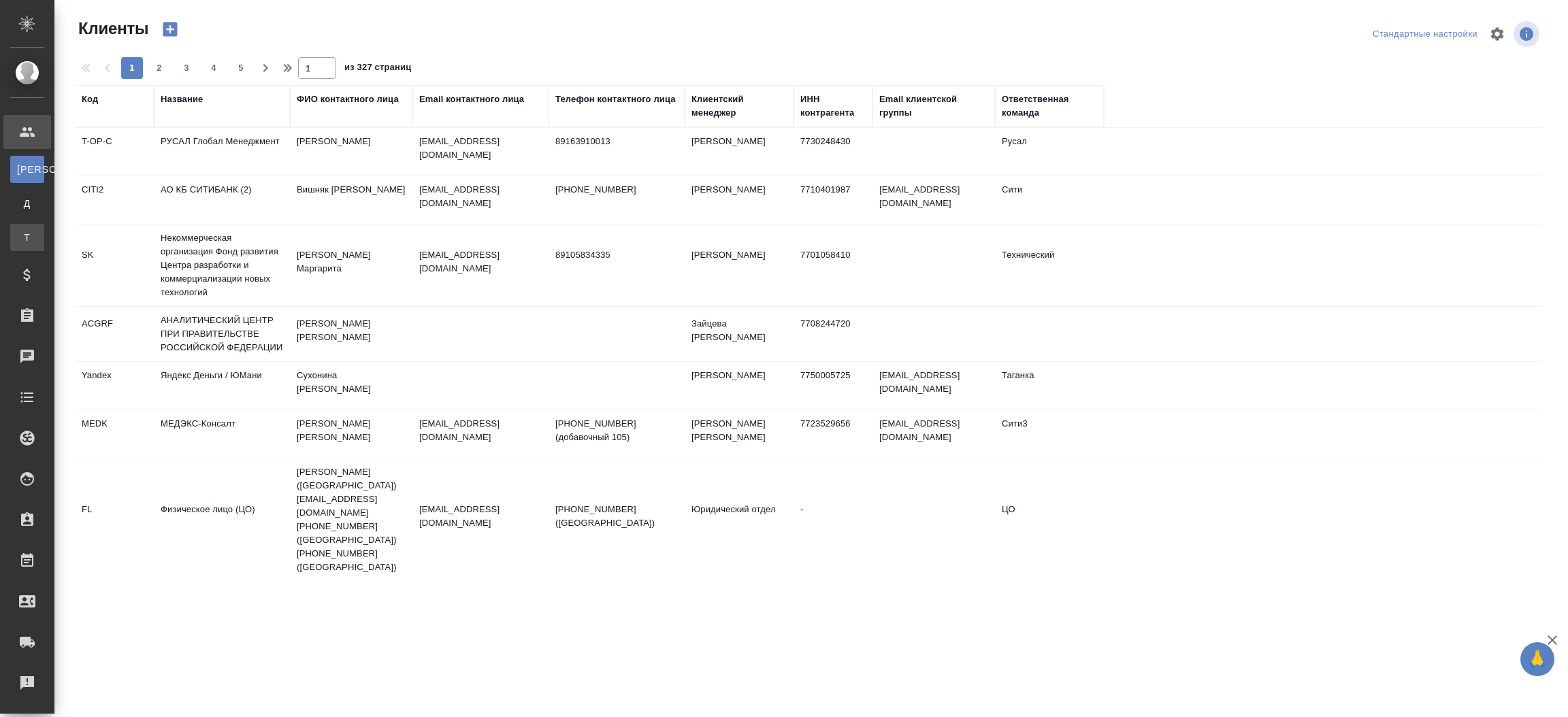
click at [20, 238] on div "Тендеры" at bounding box center [10, 238] width 20 height 14
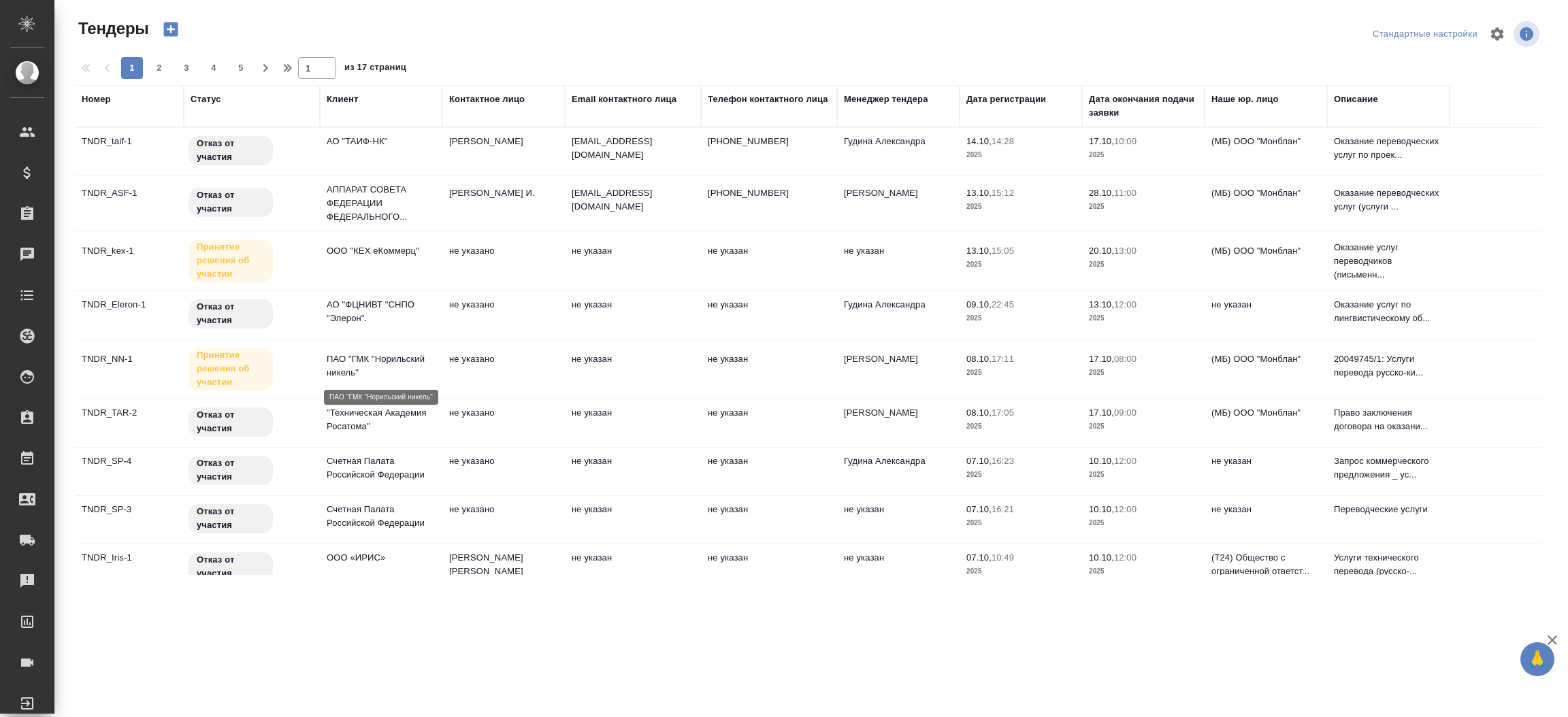
click at [344, 364] on p "ПАО "ГМК "Норильский никель"" at bounding box center [381, 366] width 109 height 27
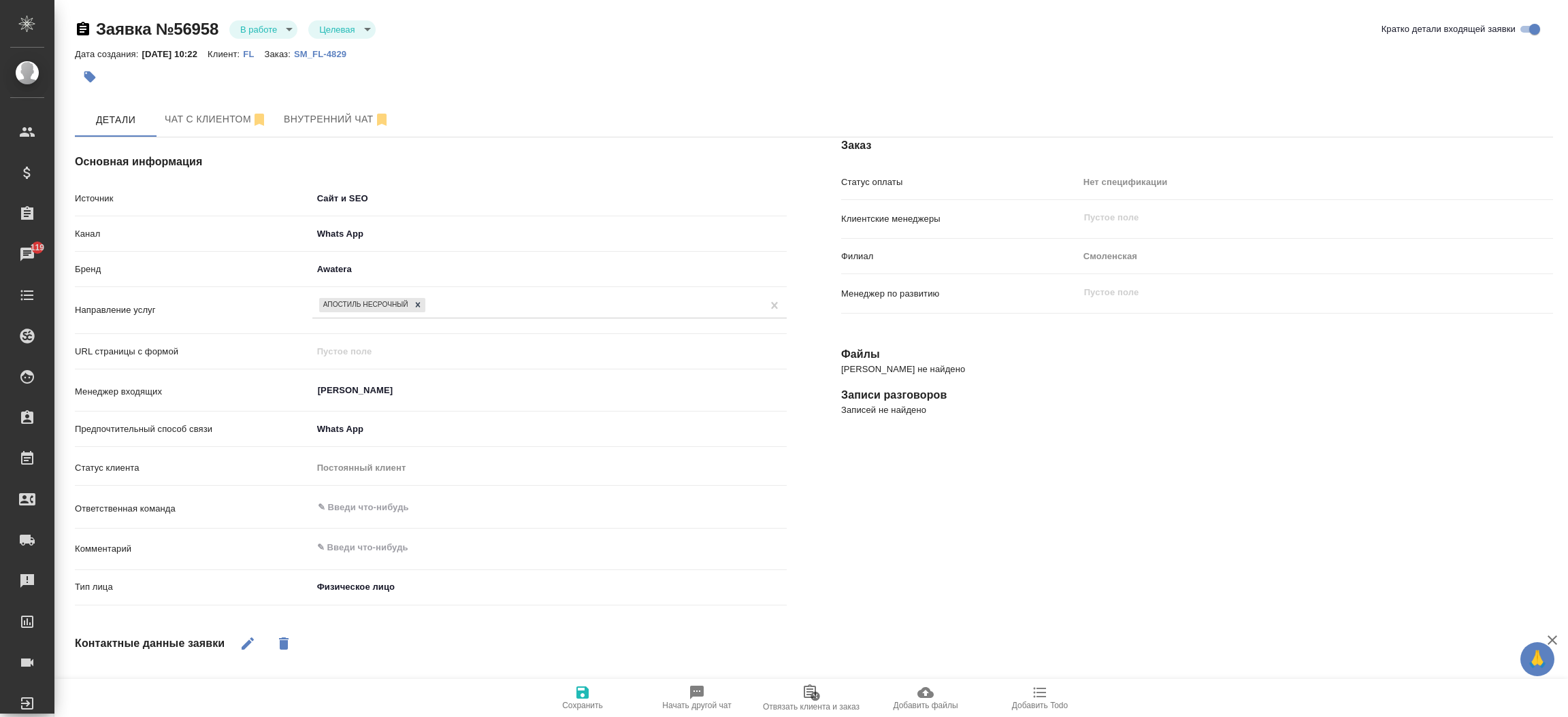
select select "RU"
click at [27, 247] on div "Чаты" at bounding box center [10, 254] width 34 height 20
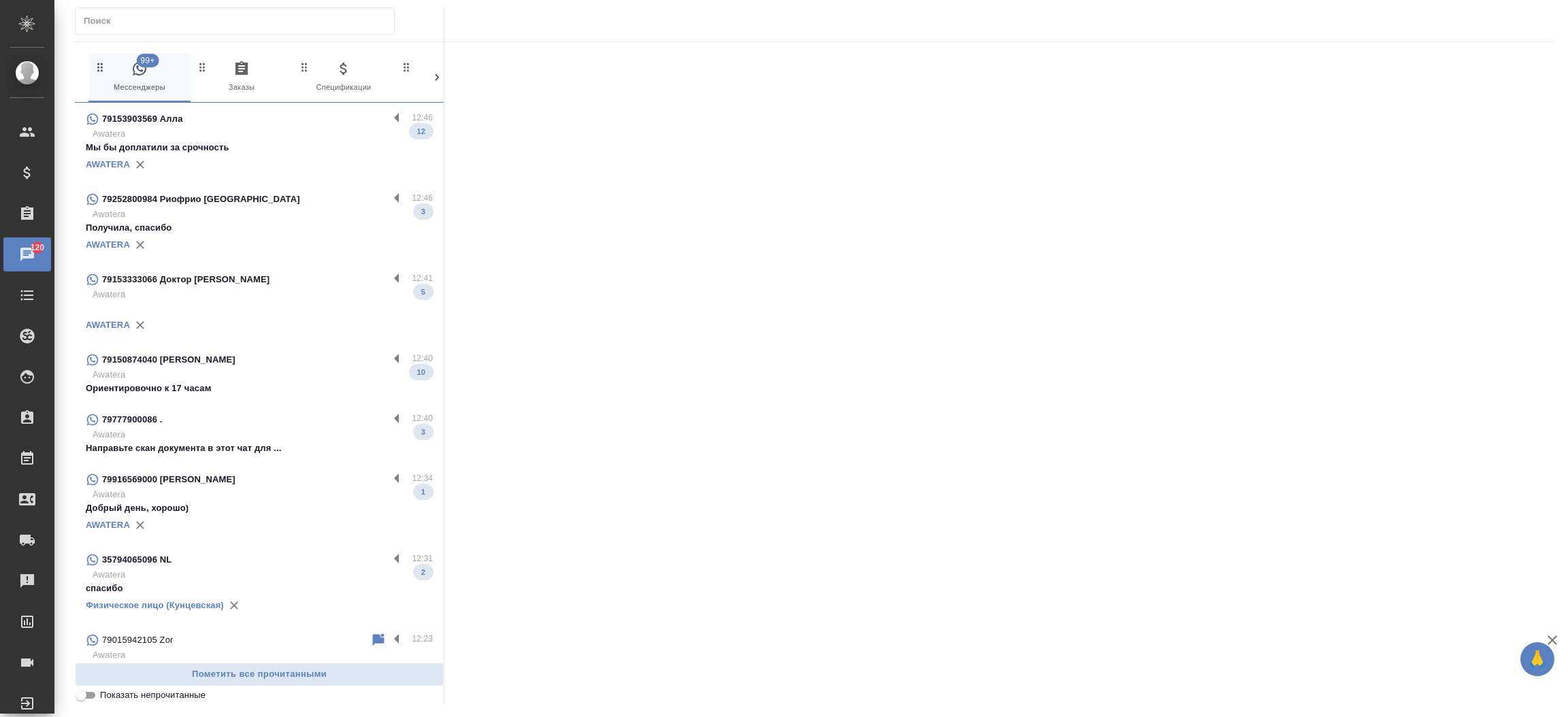
click at [242, 15] on input "text" at bounding box center [238, 21] width 310 height 19
paste input "7 901 594 21 05"
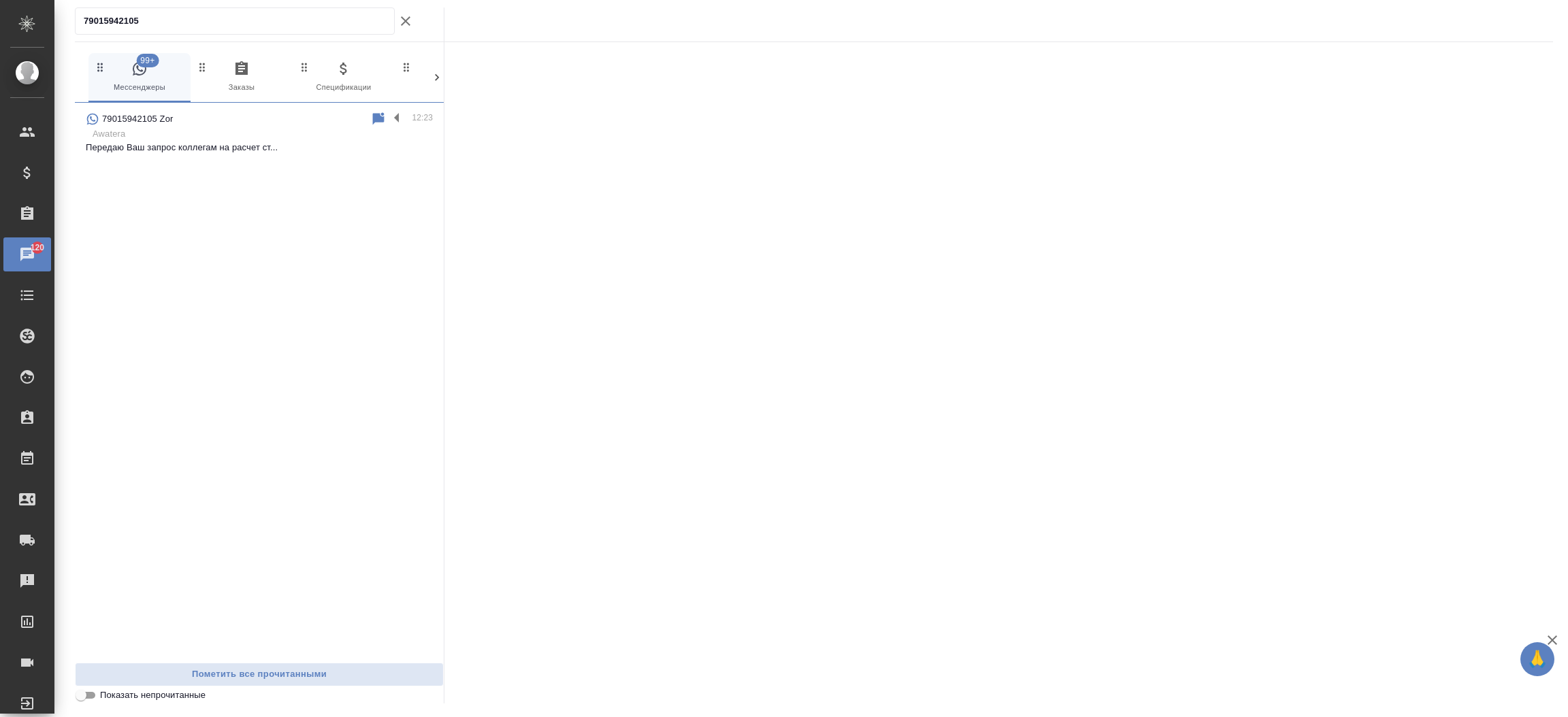
type input "79015942105"
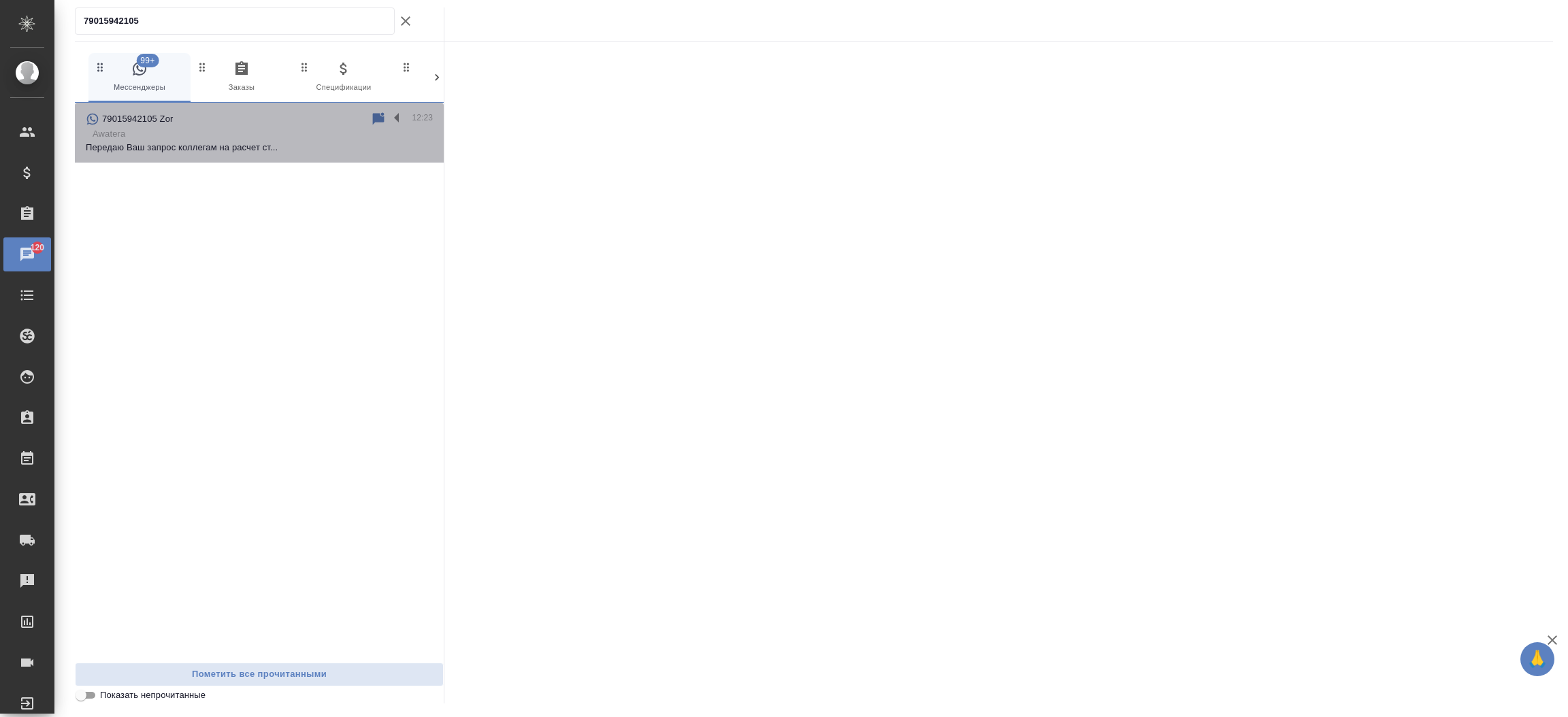
click at [227, 123] on div "79015942105 Zor" at bounding box center [228, 118] width 284 height 16
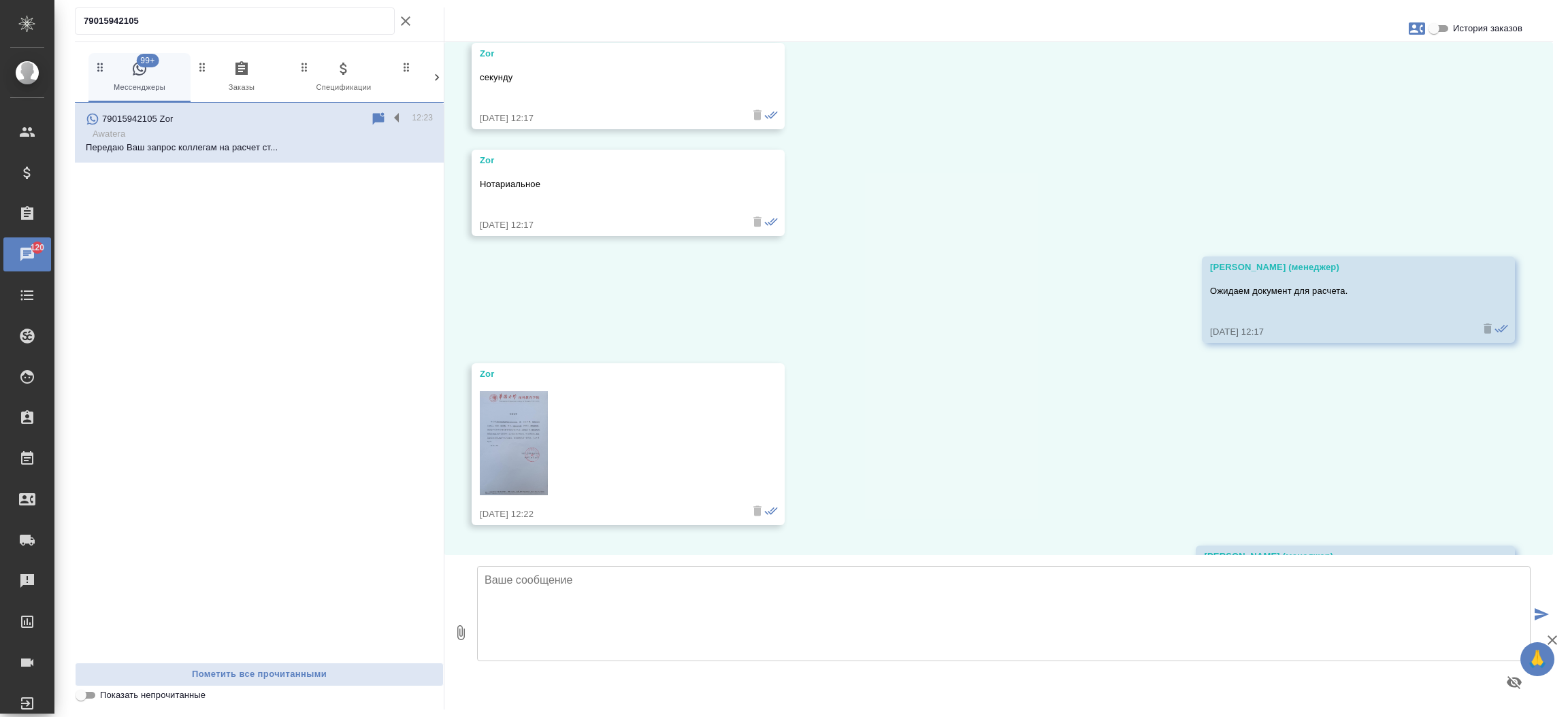
scroll to position [809, 0]
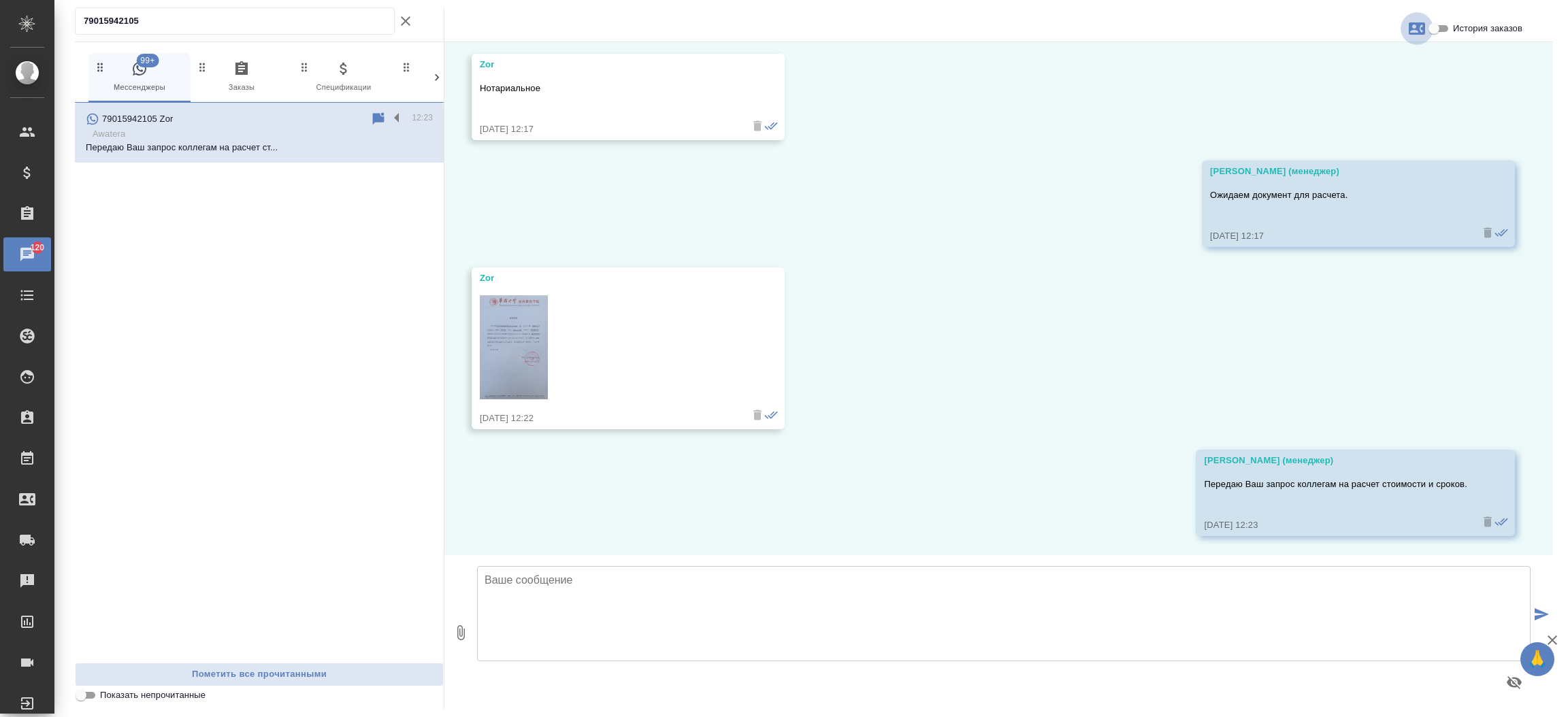
click at [1412, 28] on icon "button" at bounding box center [1417, 29] width 16 height 13
click at [1369, 101] on span "Заявка №56968" at bounding box center [1357, 95] width 67 height 14
click at [520, 332] on div at bounding box center [784, 358] width 1568 height 717
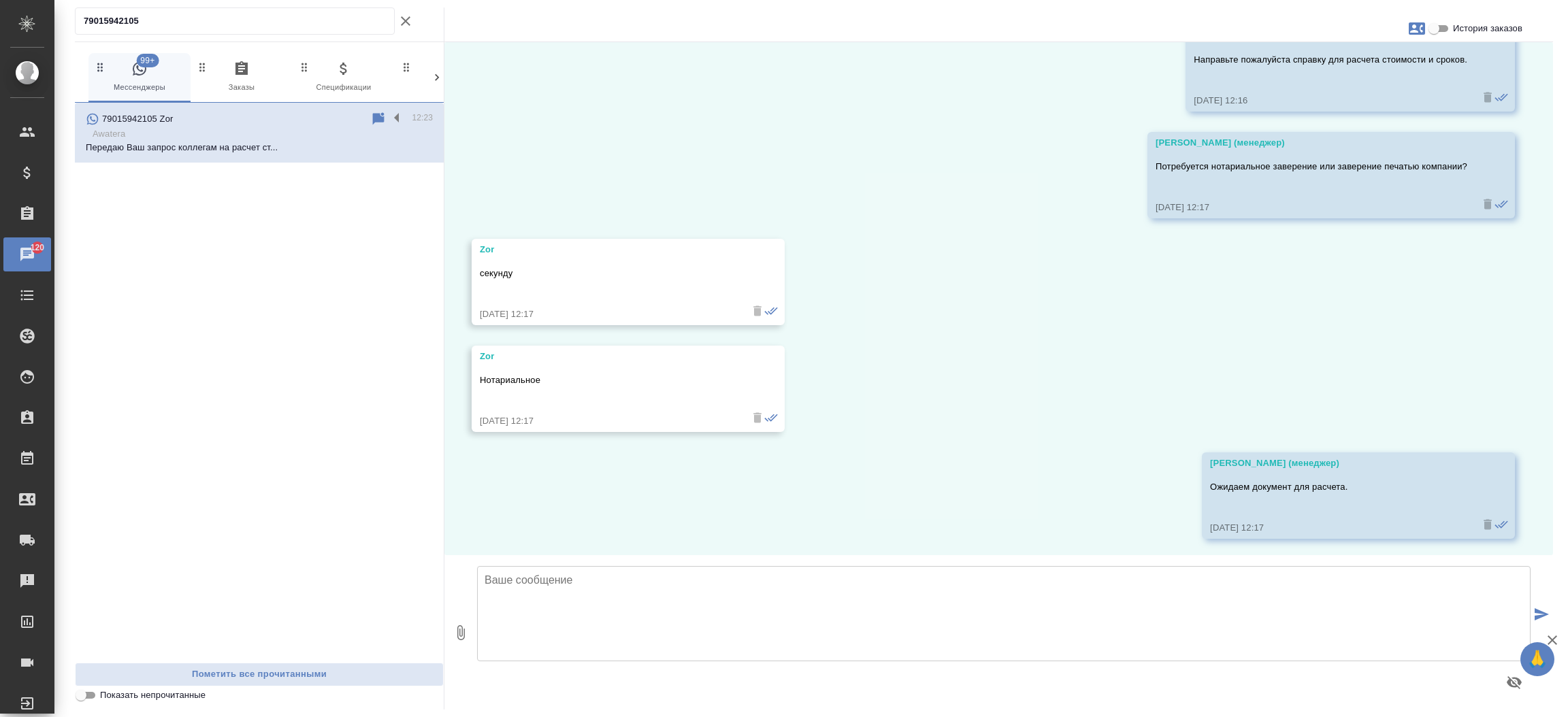
scroll to position [530, 0]
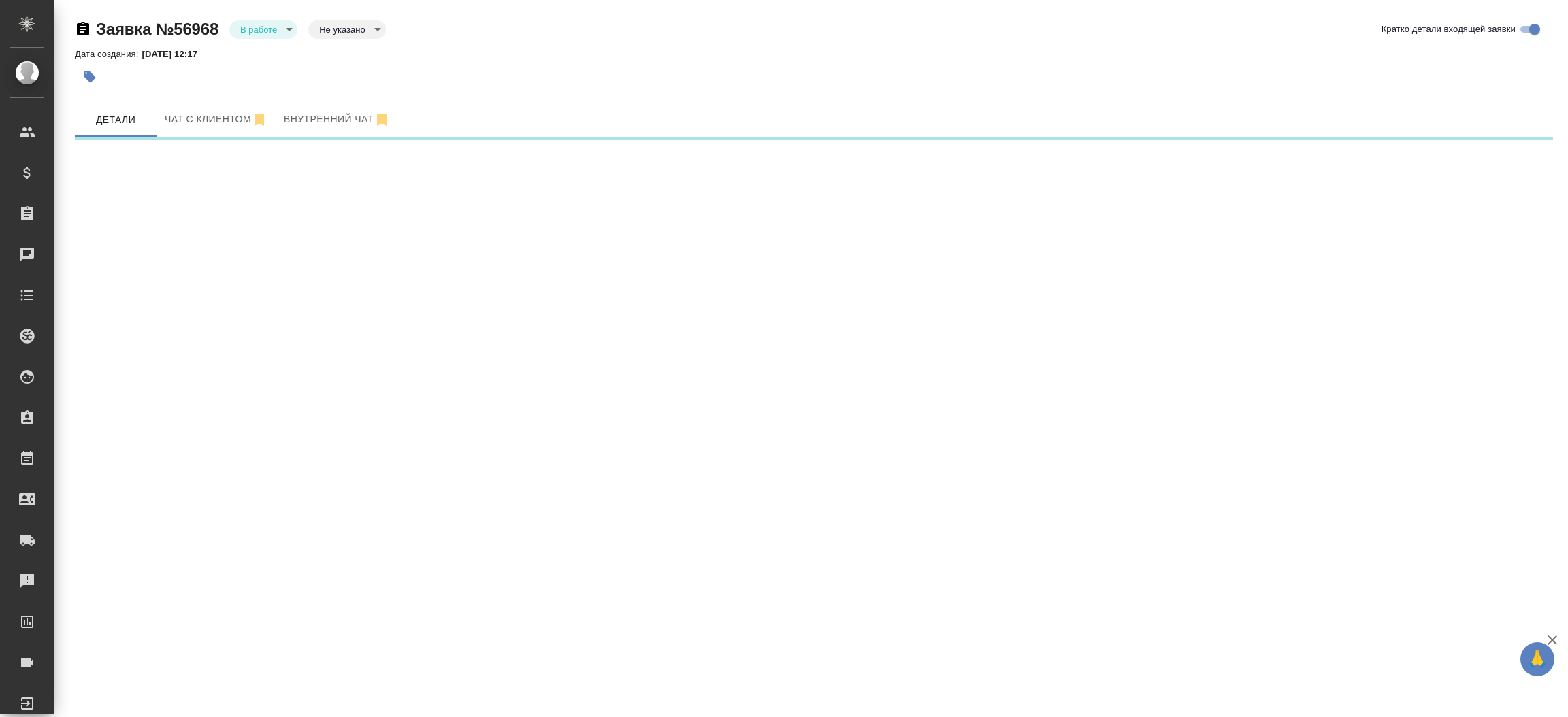
select select "RU"
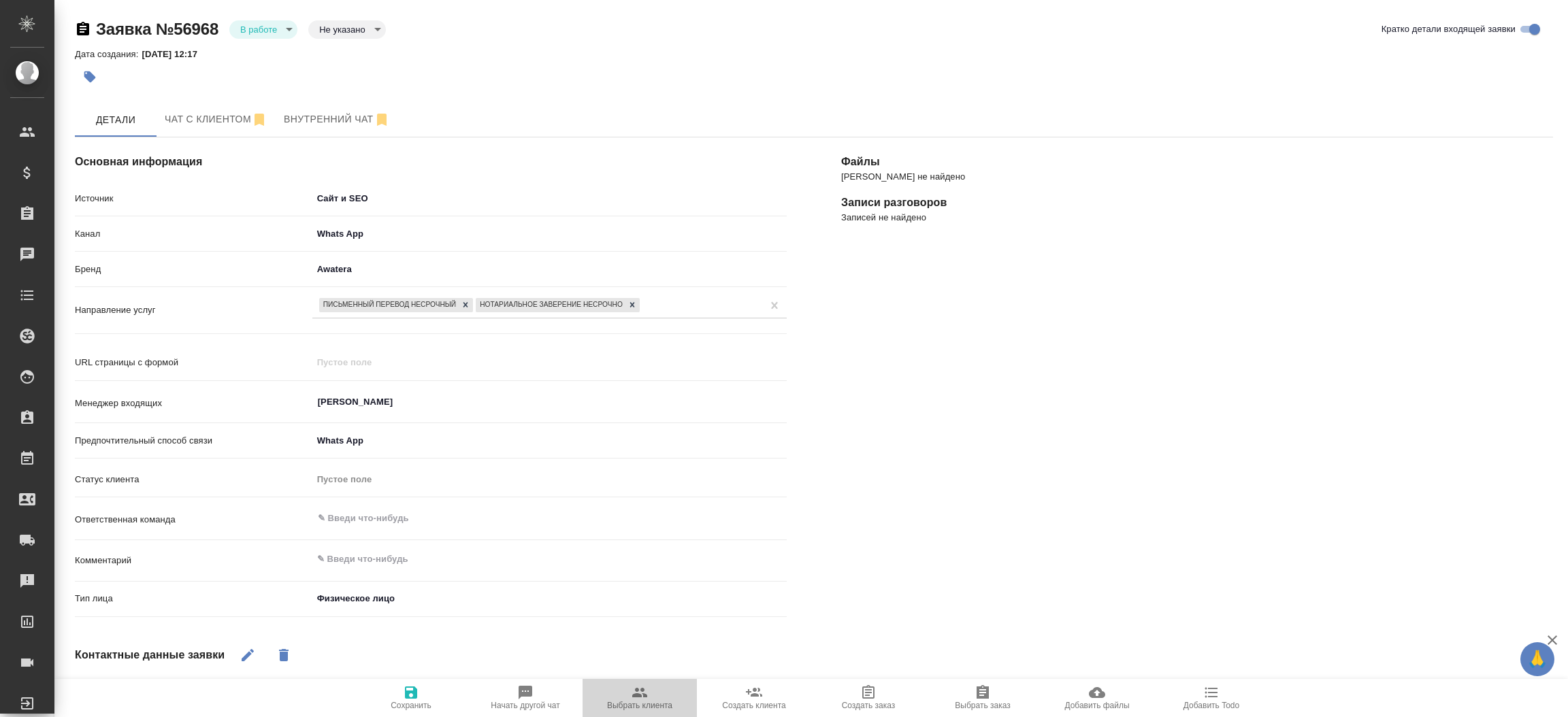
click at [639, 687] on icon "button" at bounding box center [639, 692] width 16 height 16
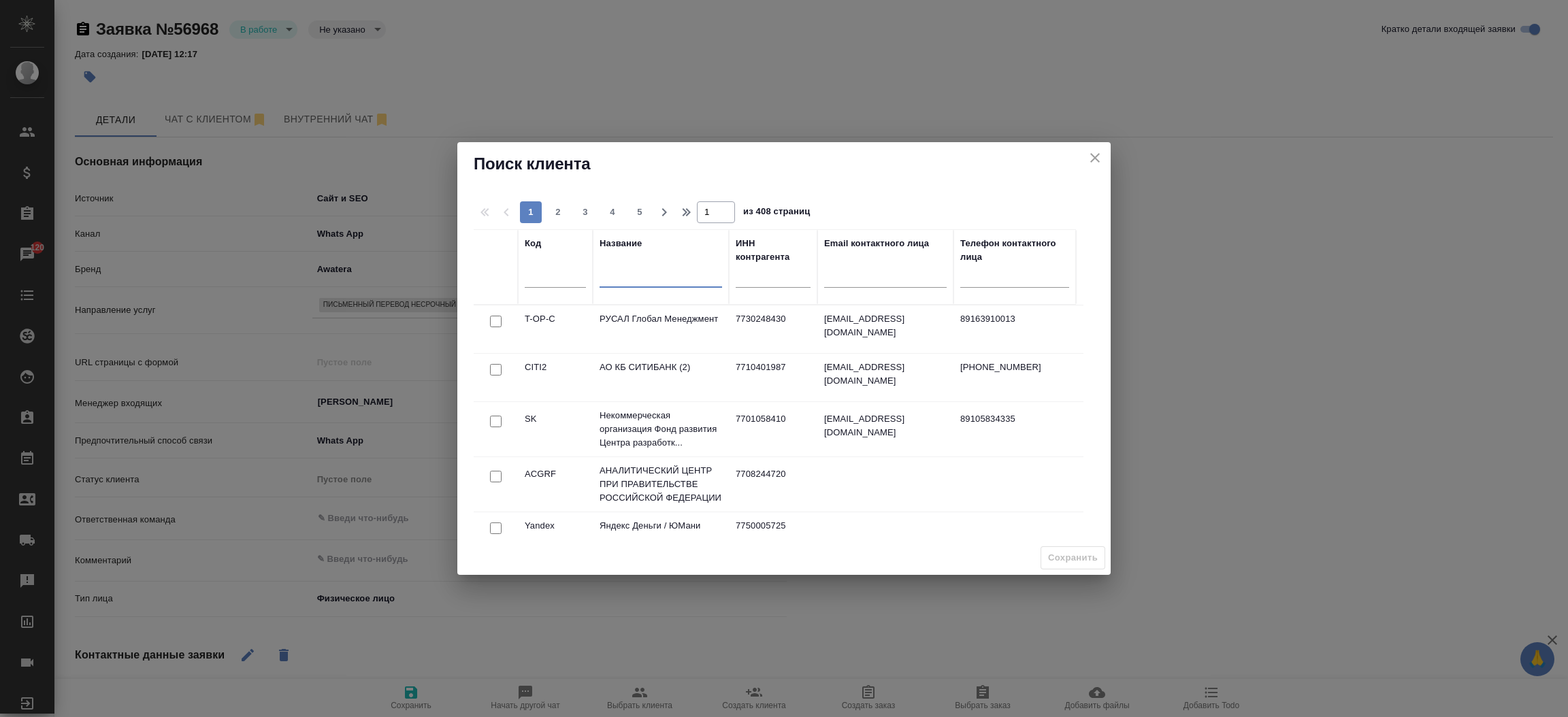
click at [648, 275] on input "text" at bounding box center [661, 279] width 123 height 17
type textarea "x"
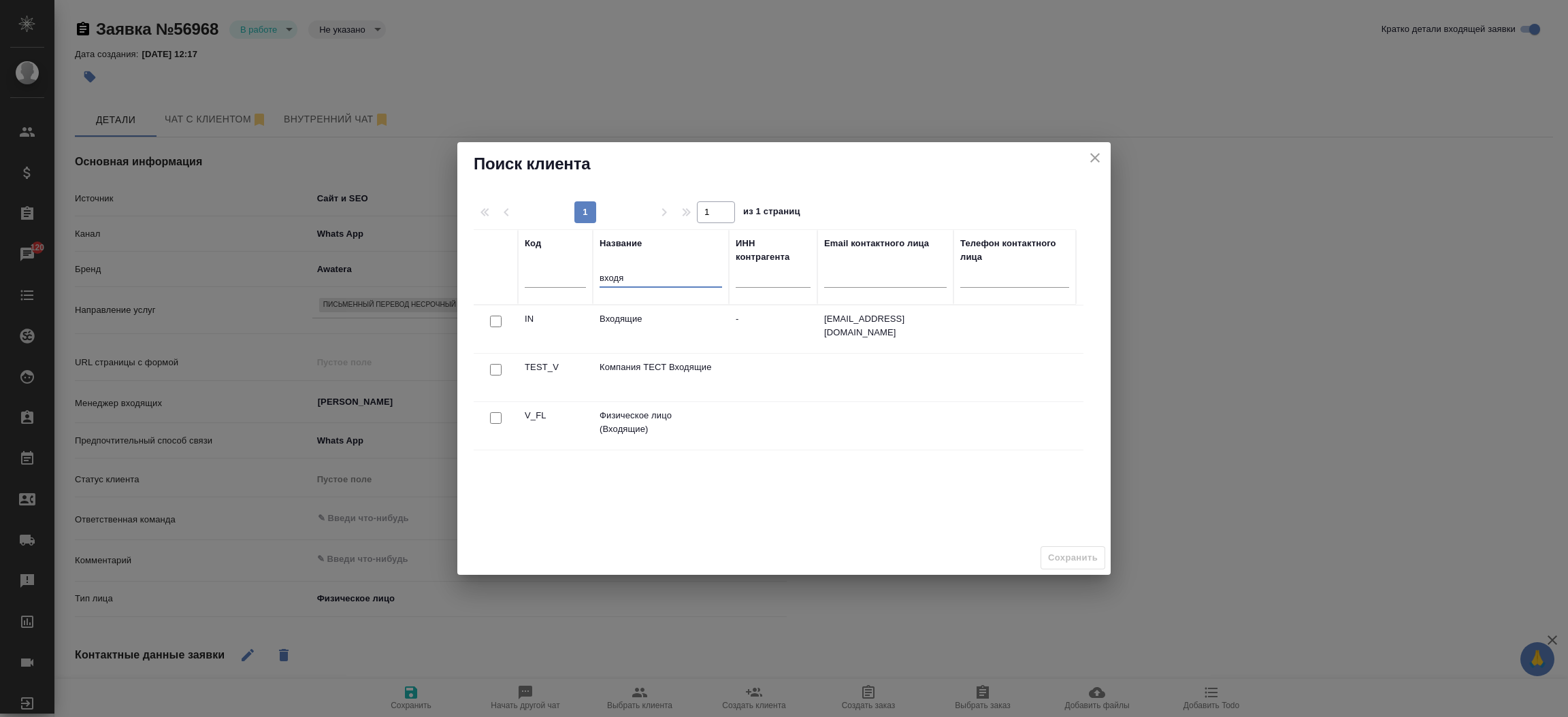
type input "входя"
click at [496, 418] on input "checkbox" at bounding box center [496, 418] width 12 height 12
checkbox input "true"
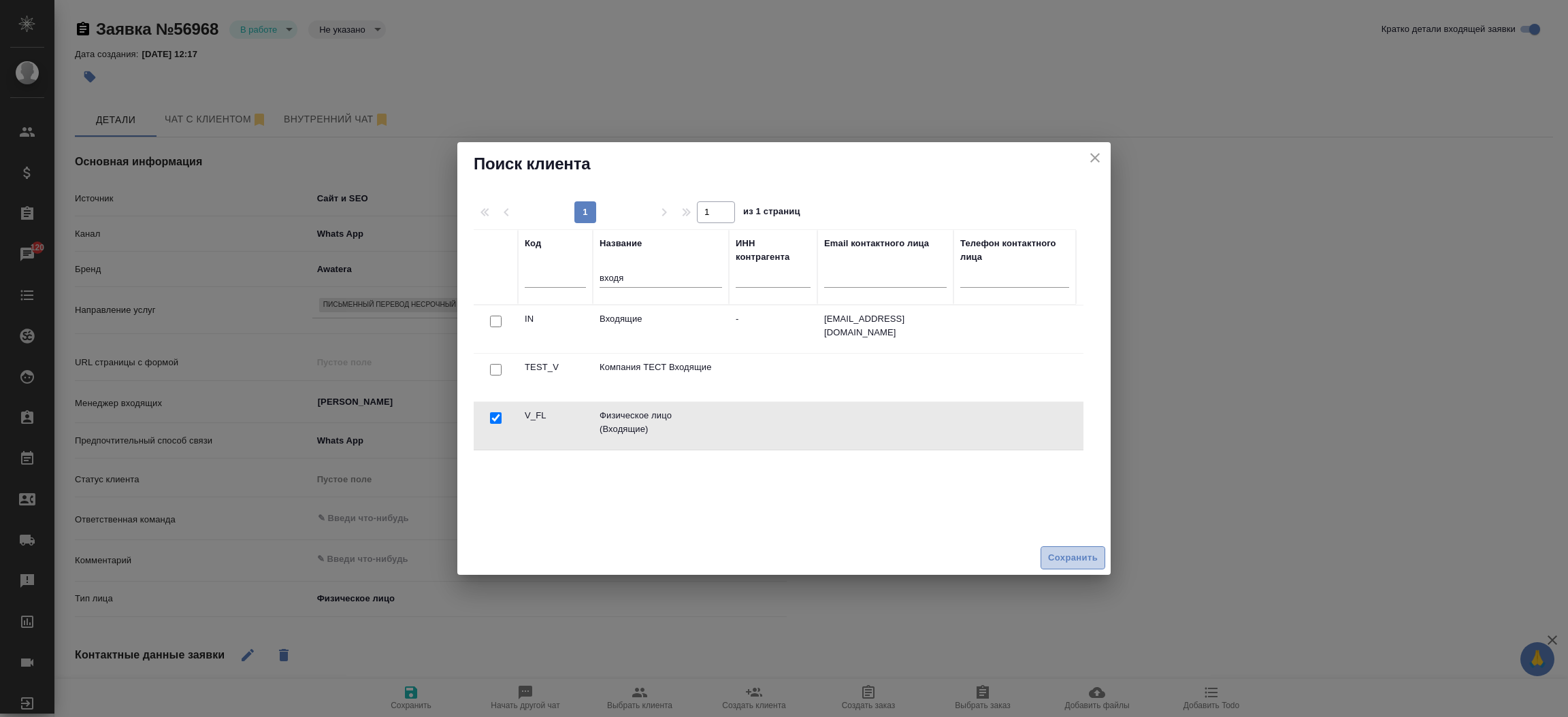
click at [1046, 555] on button "Сохранить" at bounding box center [1072, 558] width 65 height 24
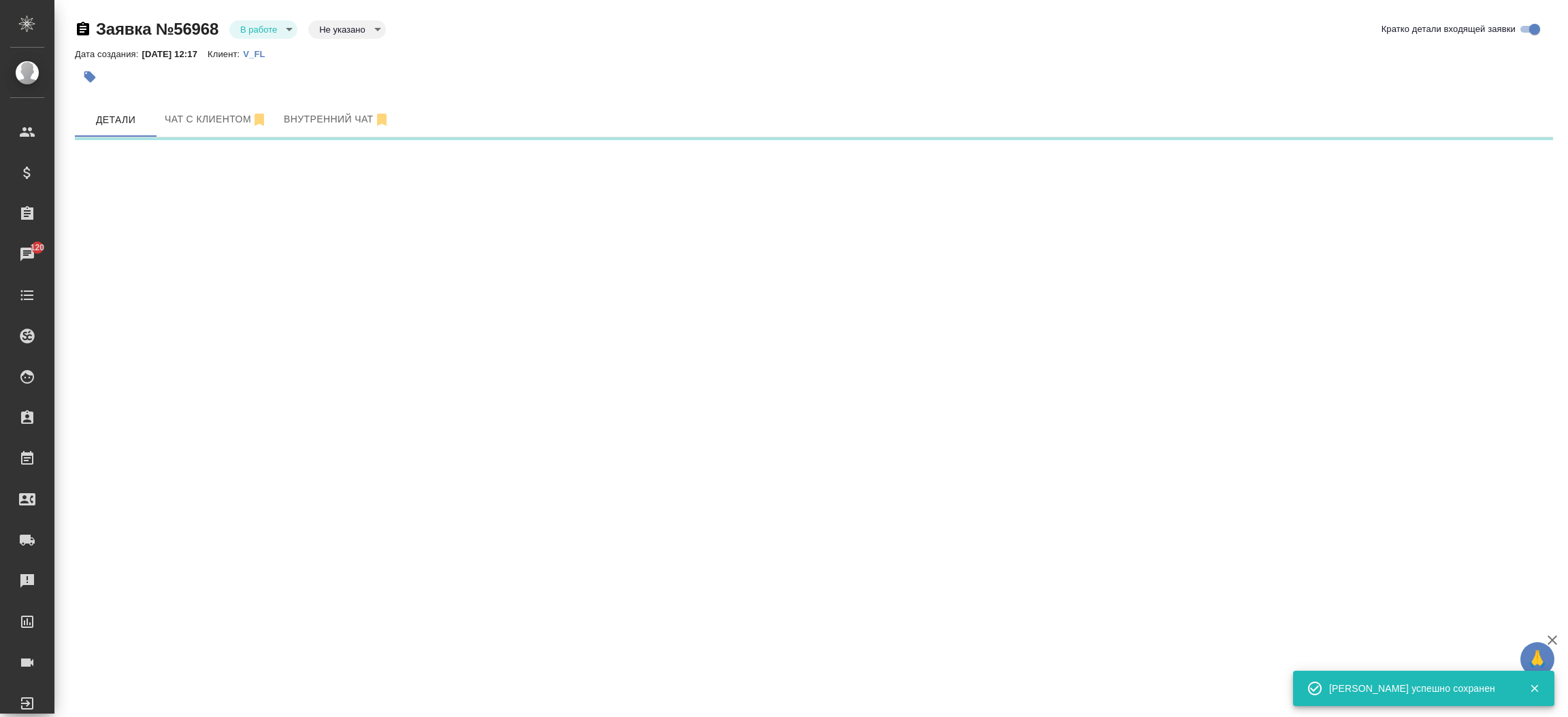
select select "RU"
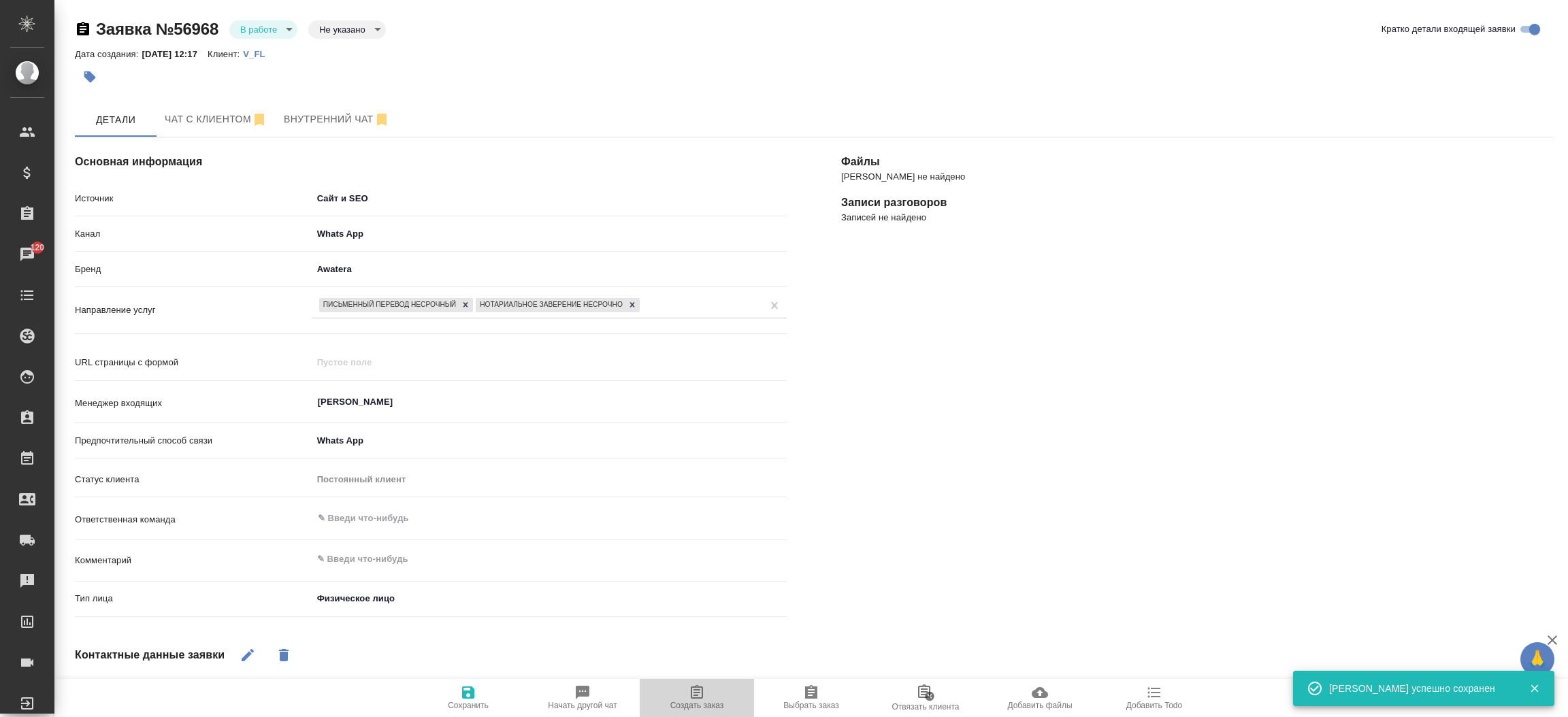
click at [697, 698] on icon "button" at bounding box center [697, 692] width 13 height 14
type textarea "x"
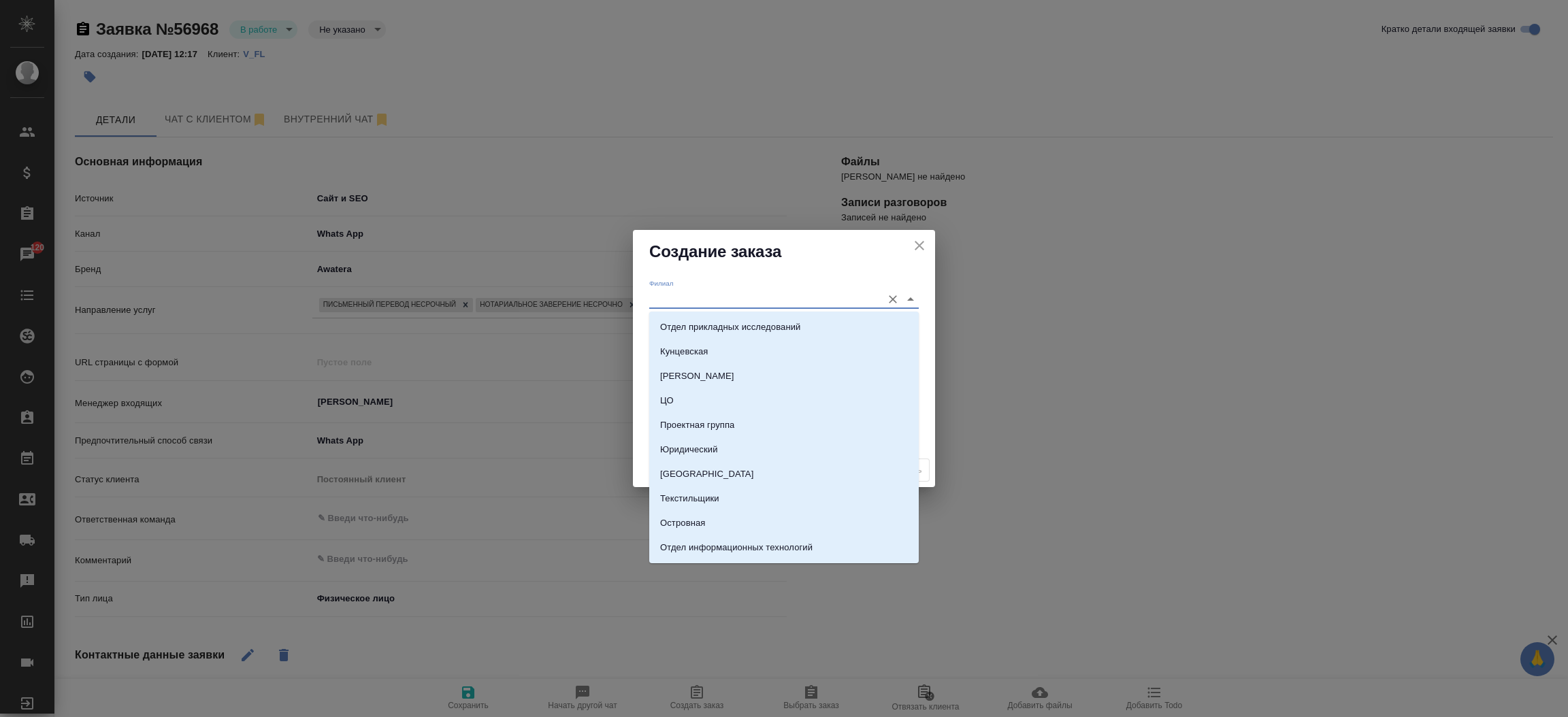
click at [710, 304] on input "Филиал" at bounding box center [762, 299] width 226 height 18
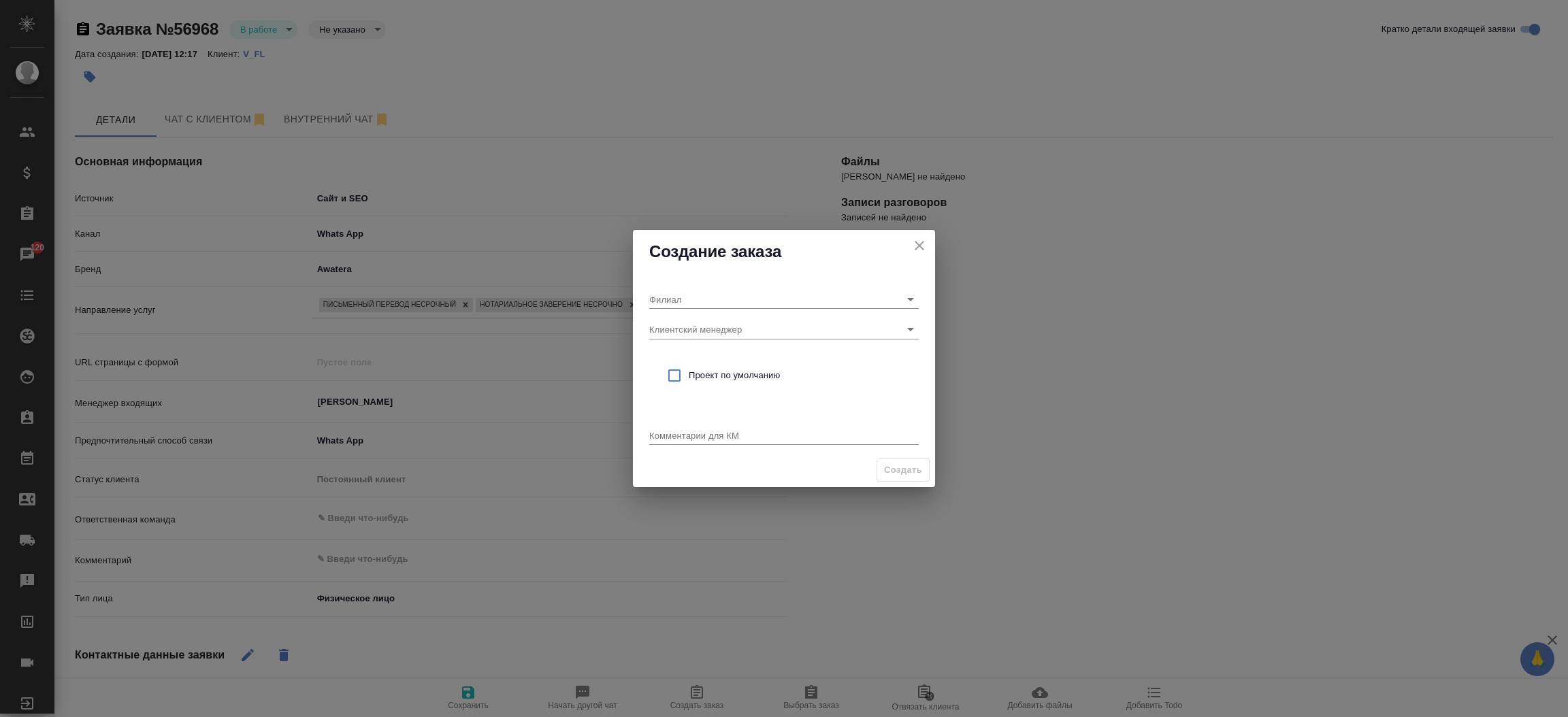
click at [700, 273] on div "Филиал Клиентский менеджер Проект по умолчанию Комментарии для КМ x" at bounding box center [784, 363] width 302 height 180
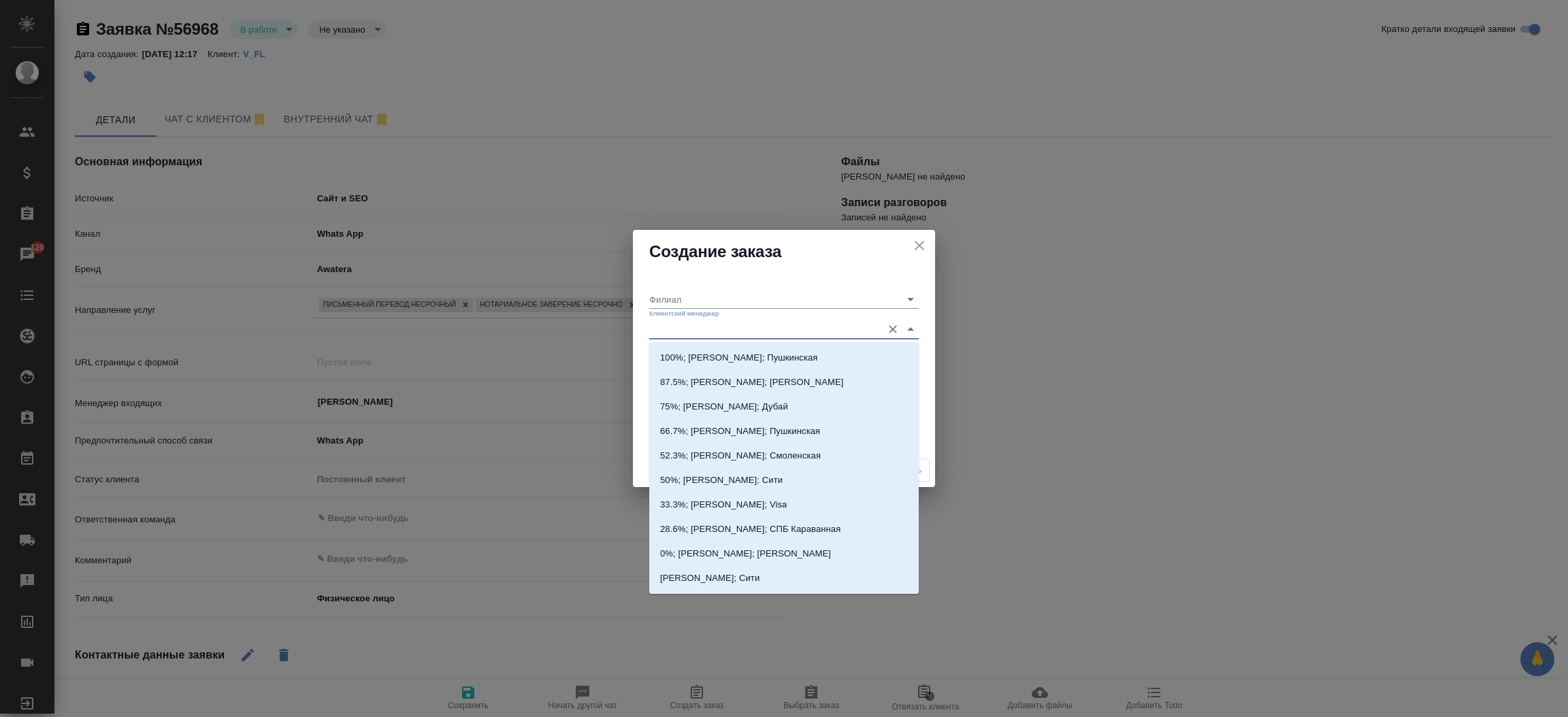
click at [704, 328] on input "Клиентский менеджер" at bounding box center [762, 329] width 226 height 18
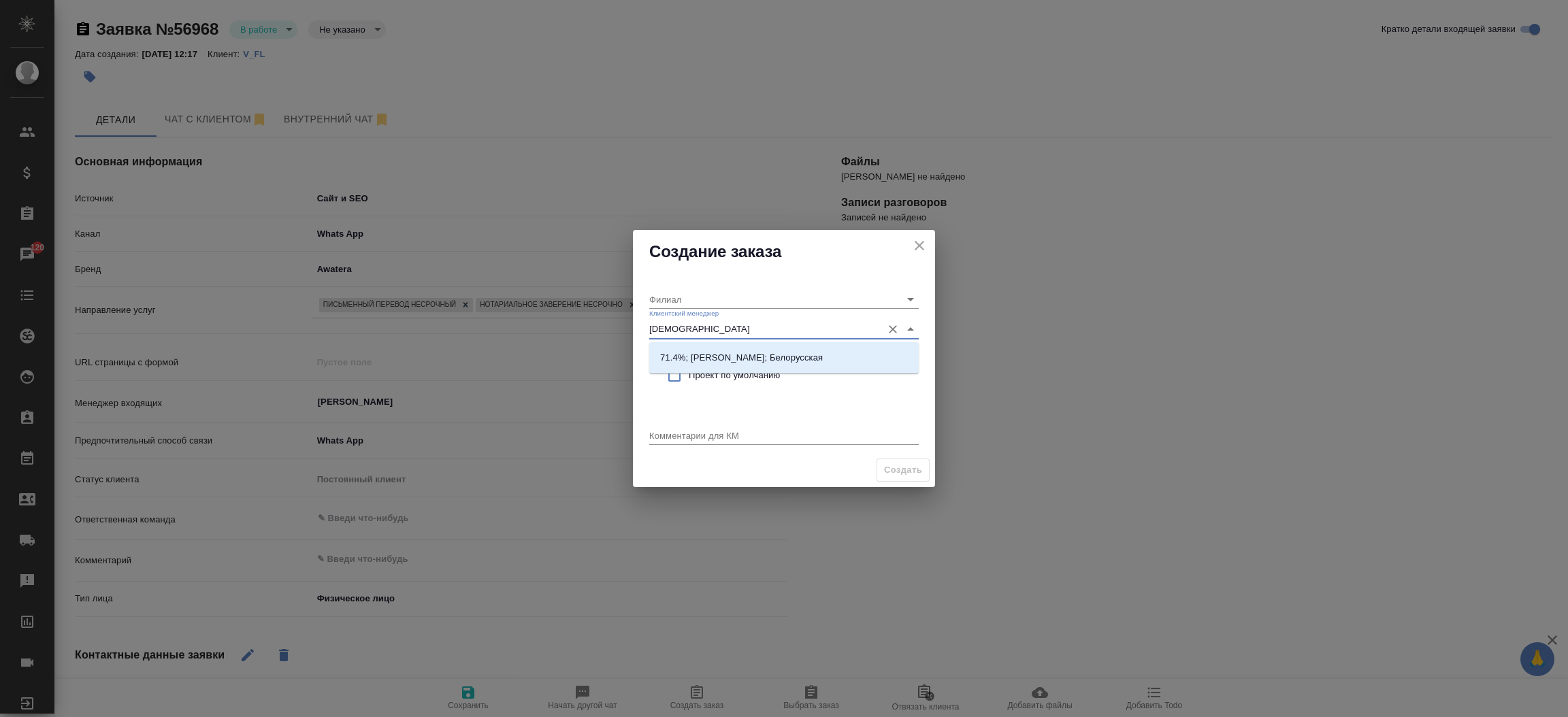
type input "богом"
click at [724, 355] on p "71.4%; Богомолова Анастасия; Белорусская" at bounding box center [741, 358] width 162 height 14
type input "Белорусская"
type input "71.4%; Богомолова Анастасия; Белорусская"
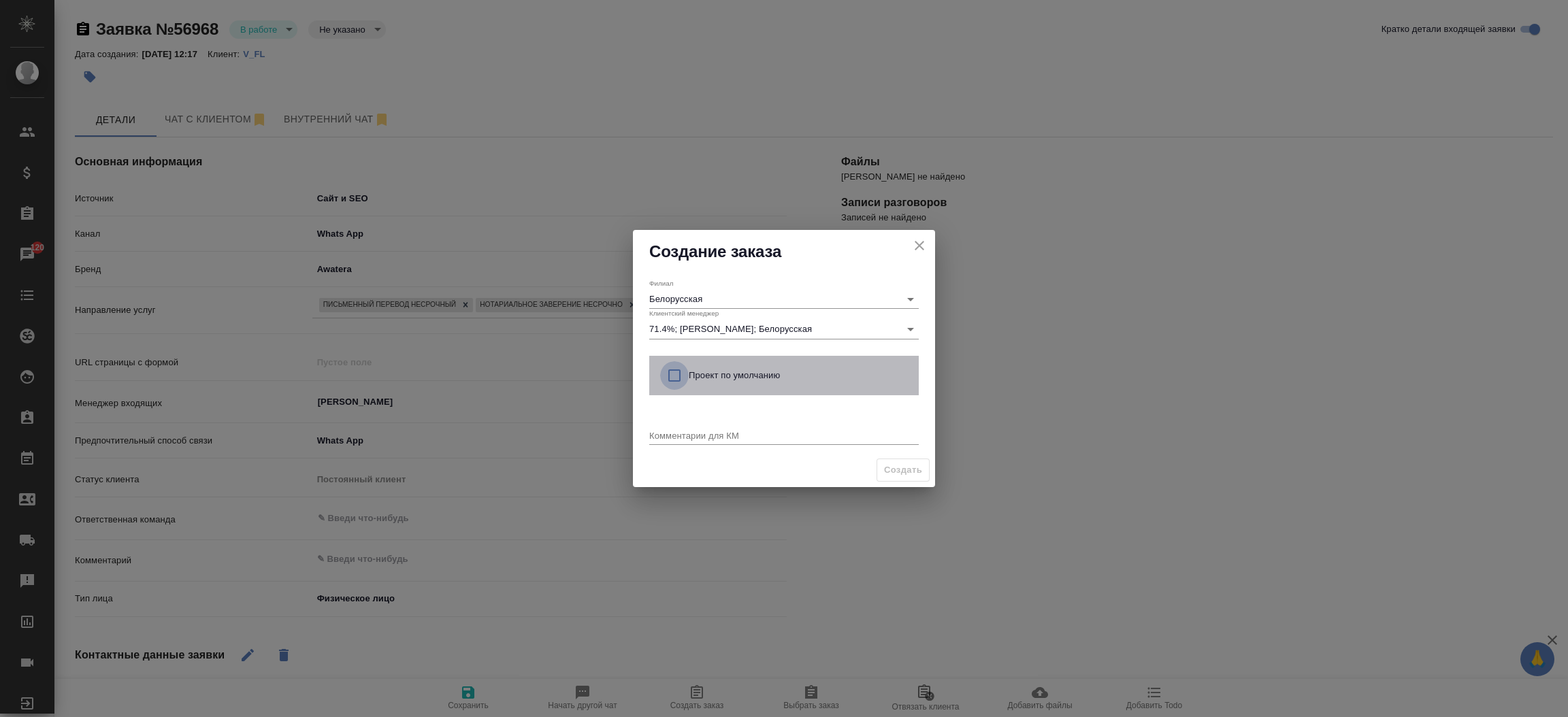
click at [672, 376] on input "checkbox" at bounding box center [674, 375] width 29 height 29
checkbox input "true"
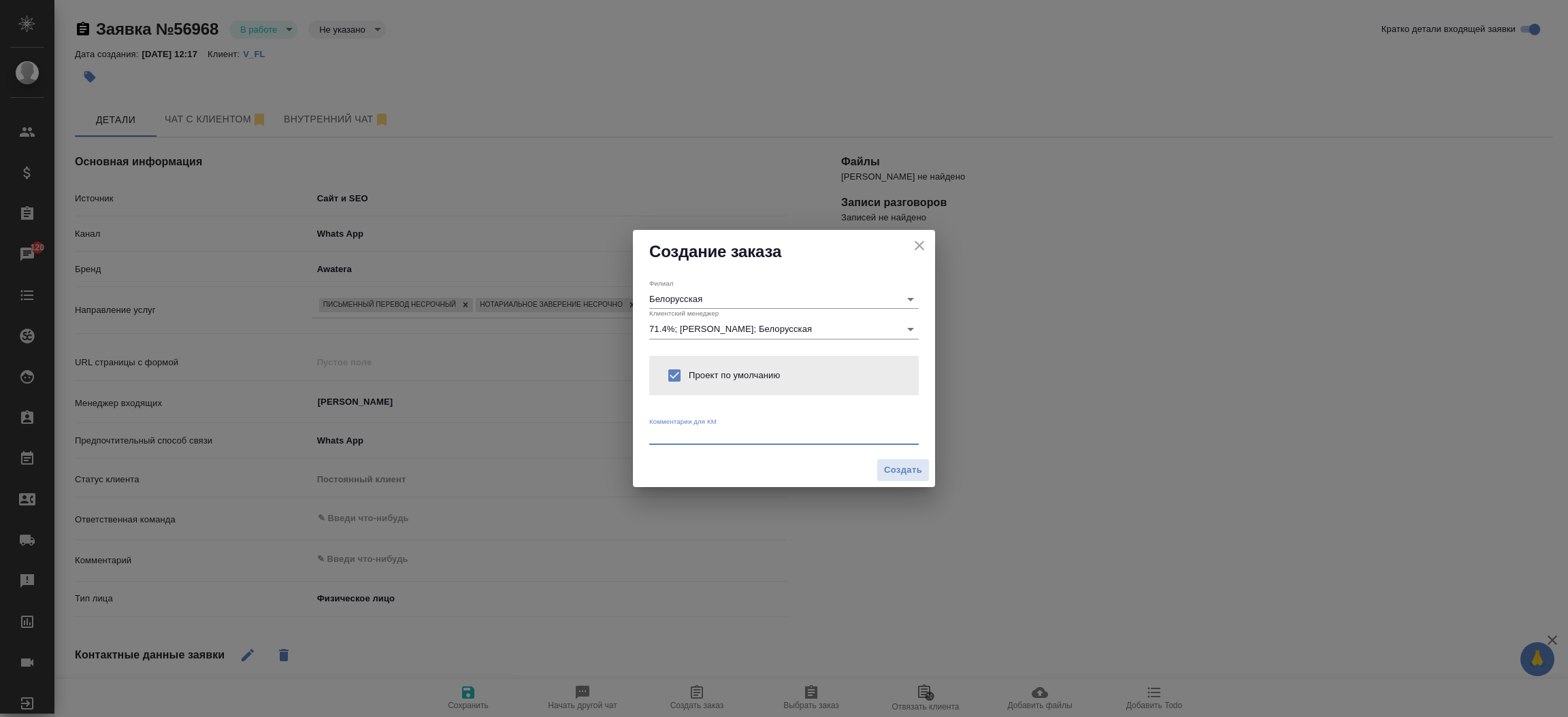
click at [678, 434] on textarea at bounding box center [784, 435] width 270 height 10
type textarea "от КВ:"
type textarea "x"
type textarea "от КВ: кит-русс и нз , ответ в вотс ап"
click at [905, 472] on span "Создать" at bounding box center [903, 470] width 38 height 15
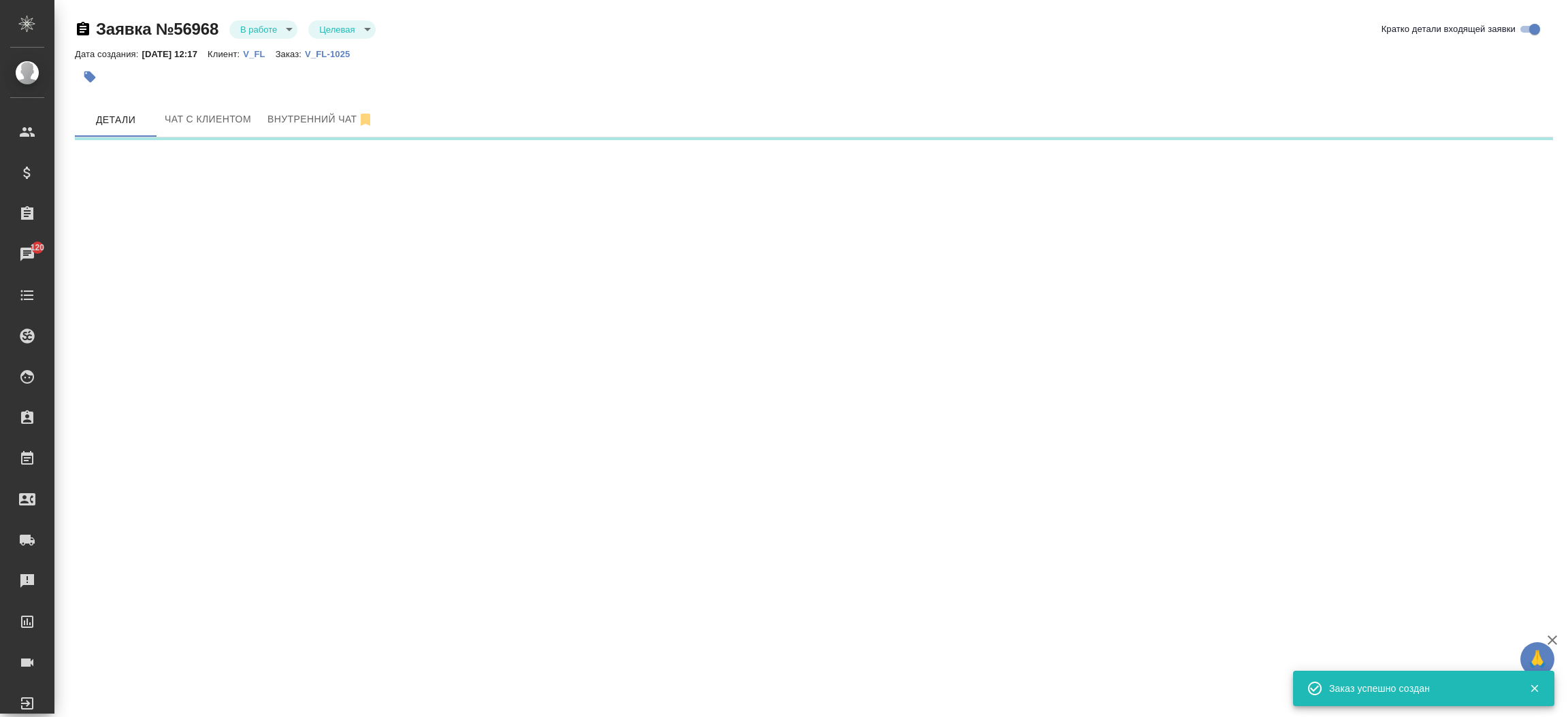
select select "RU"
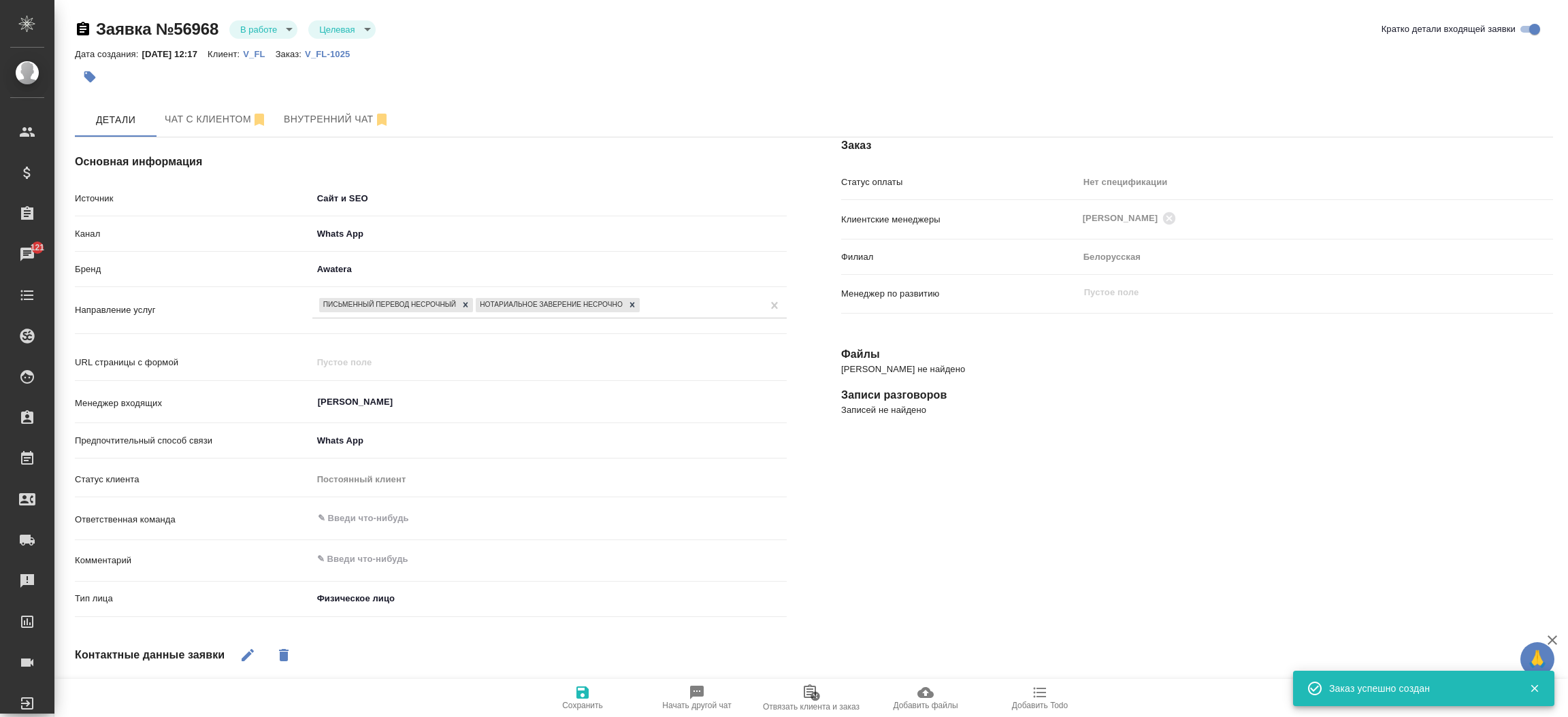
type textarea "x"
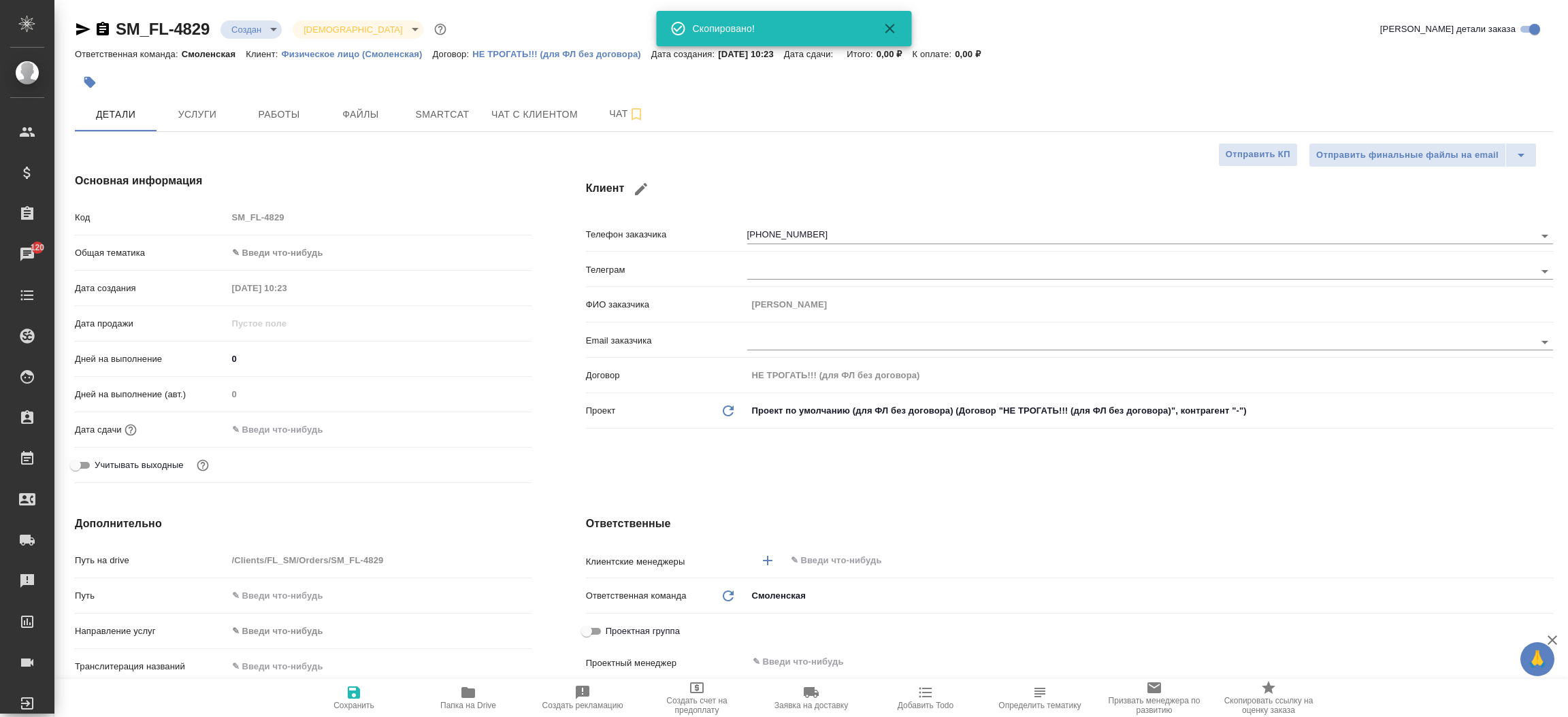
select select "RU"
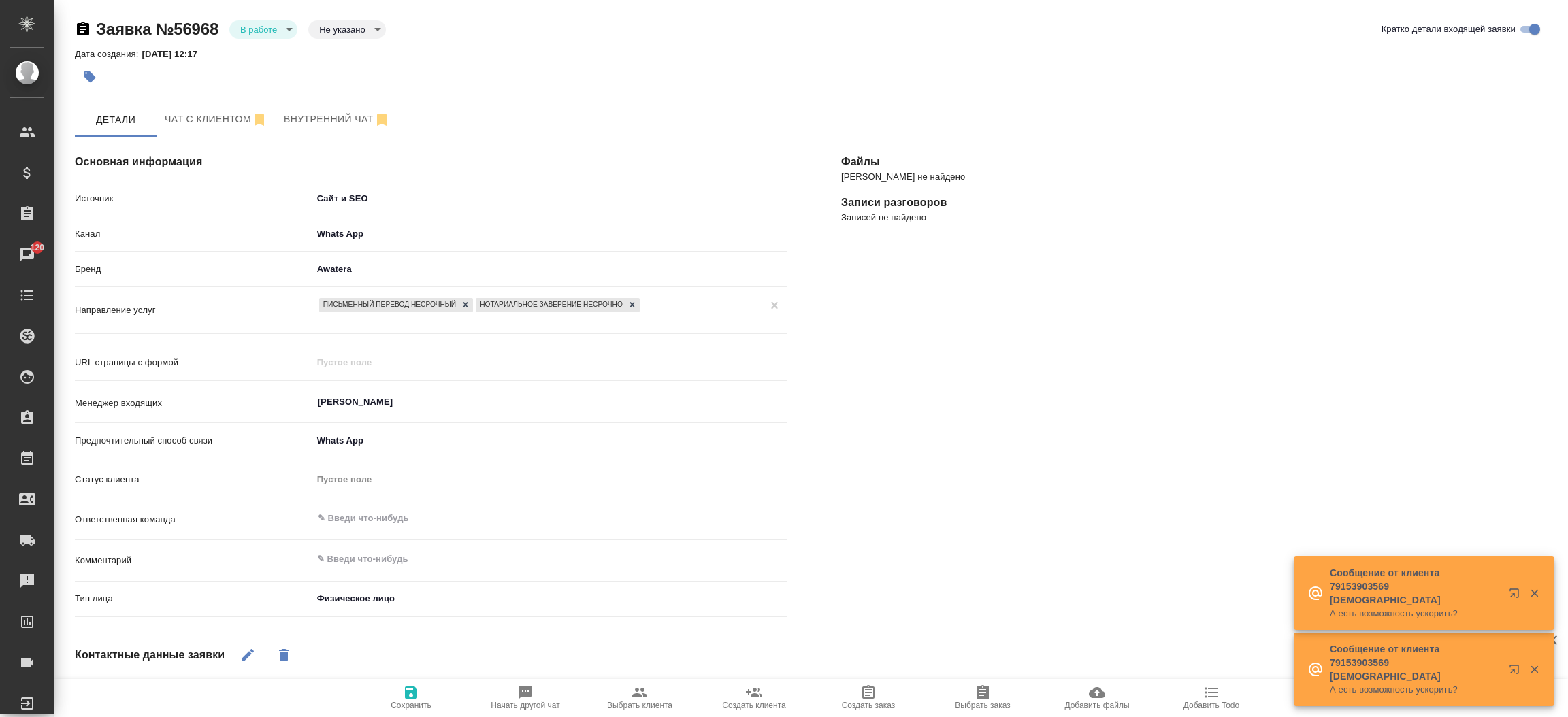
select select "RU"
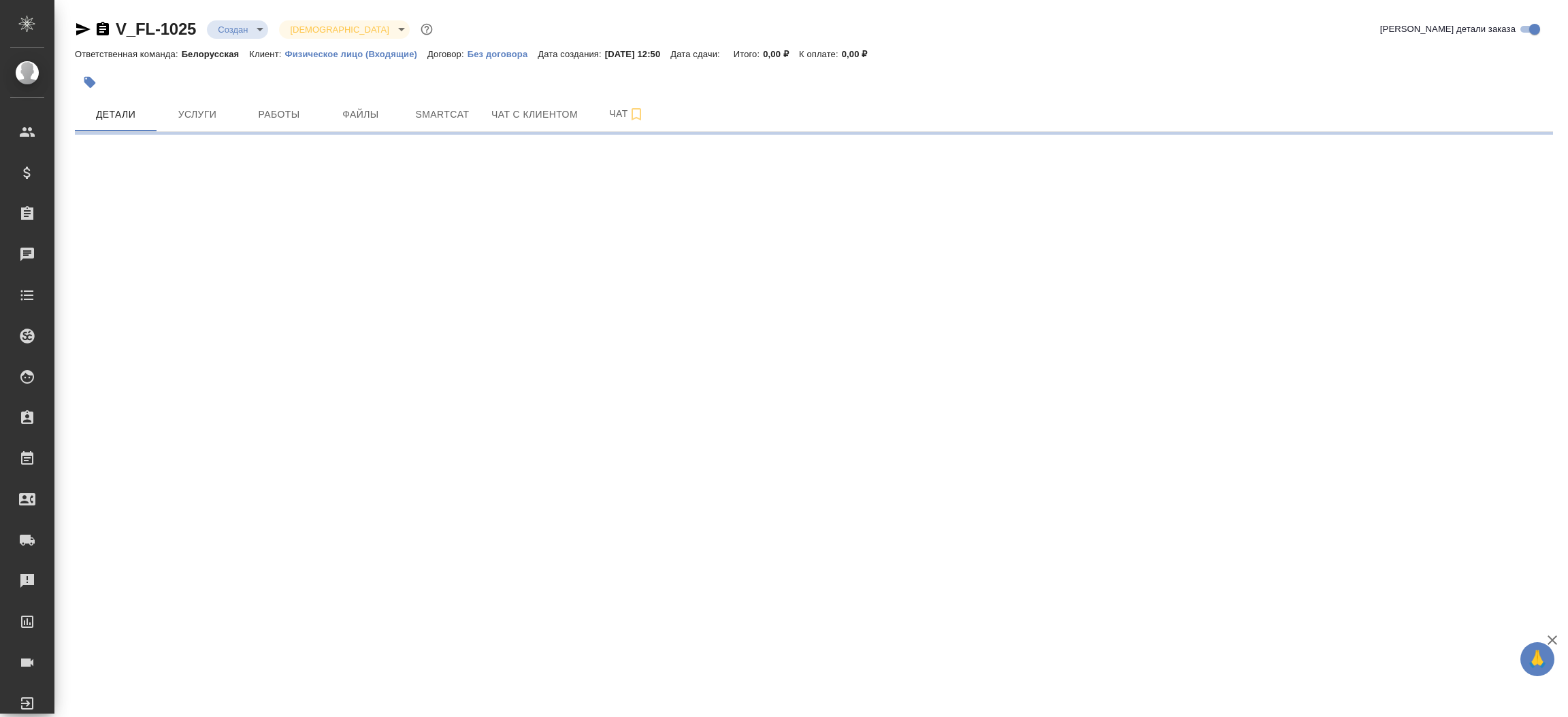
select select "RU"
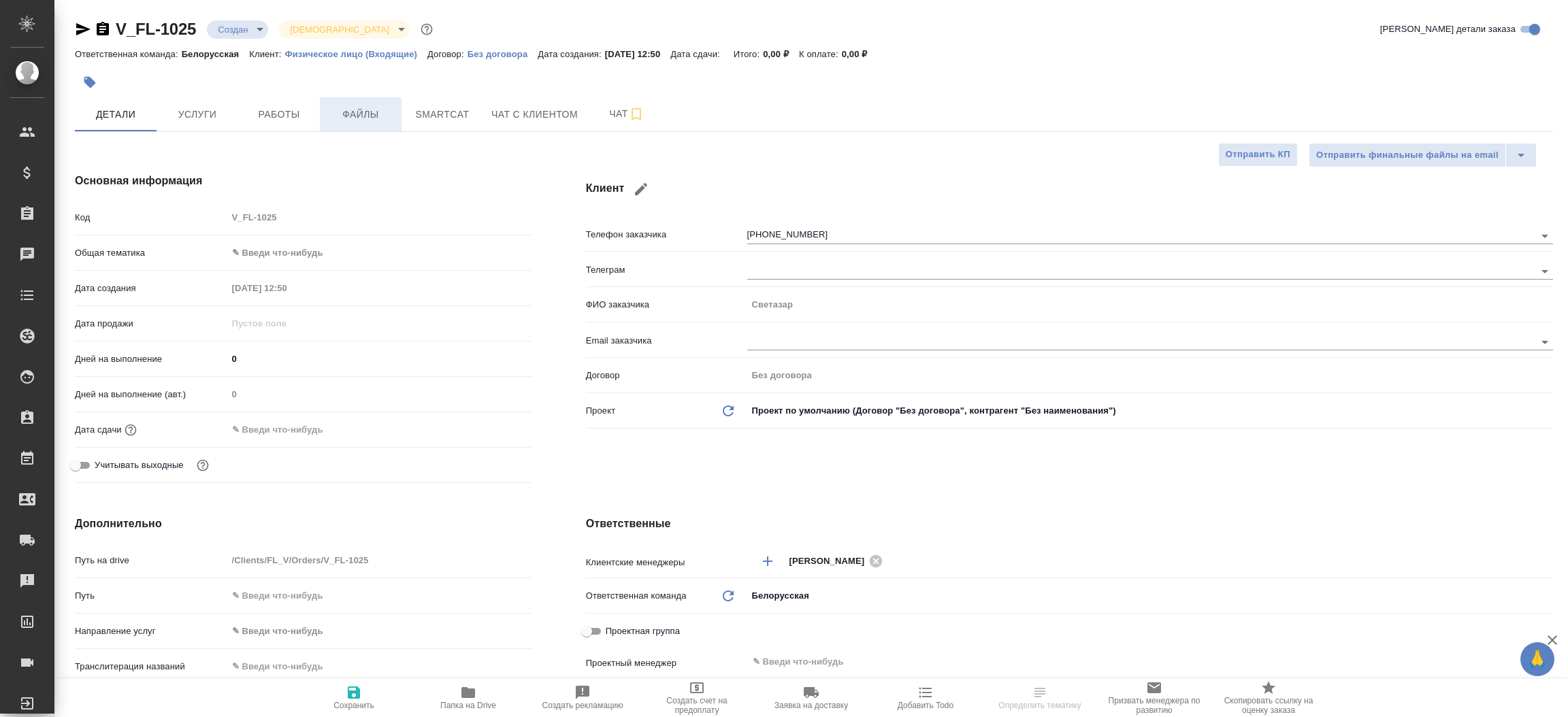
type textarea "x"
click at [365, 113] on span "Файлы" at bounding box center [360, 114] width 66 height 17
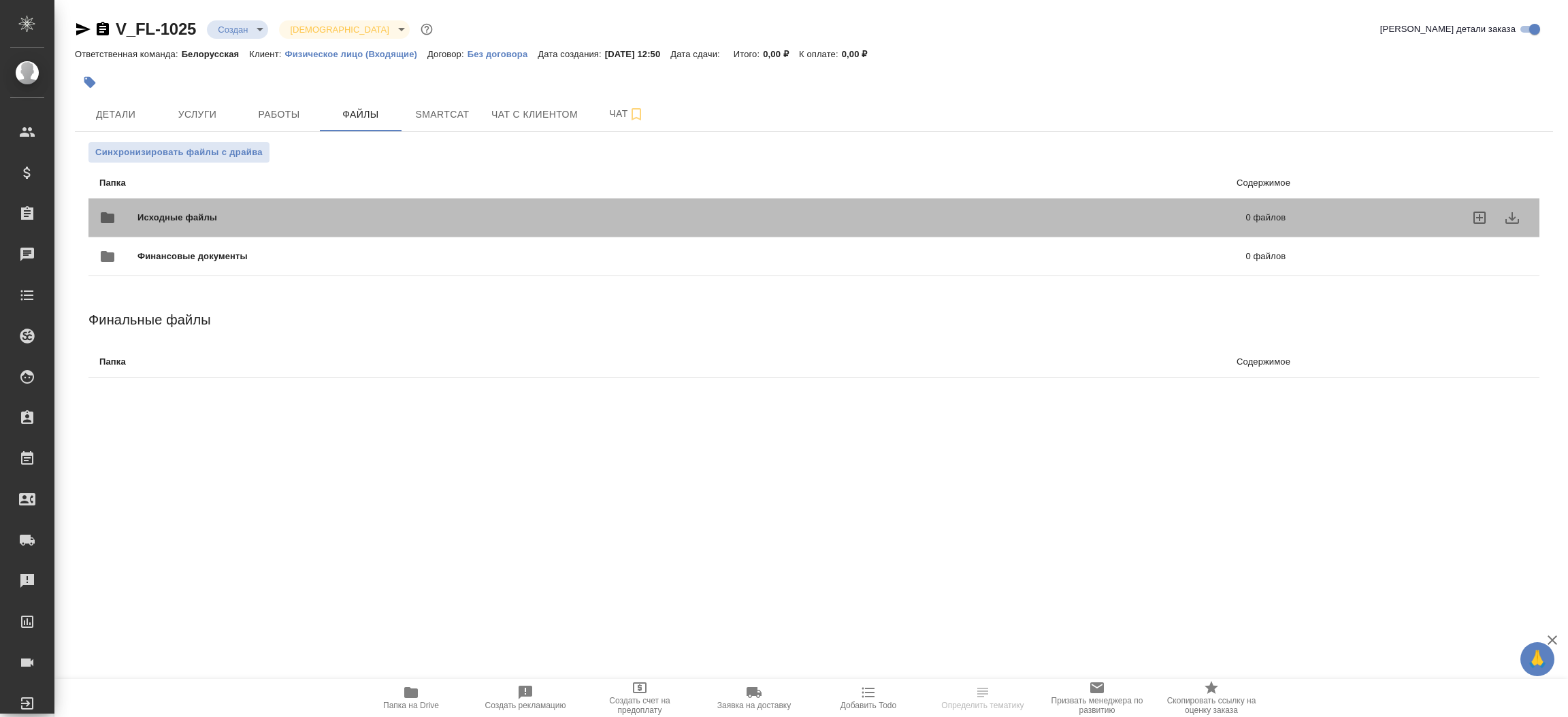
click at [311, 212] on span "Исходные файлы" at bounding box center [434, 218] width 594 height 14
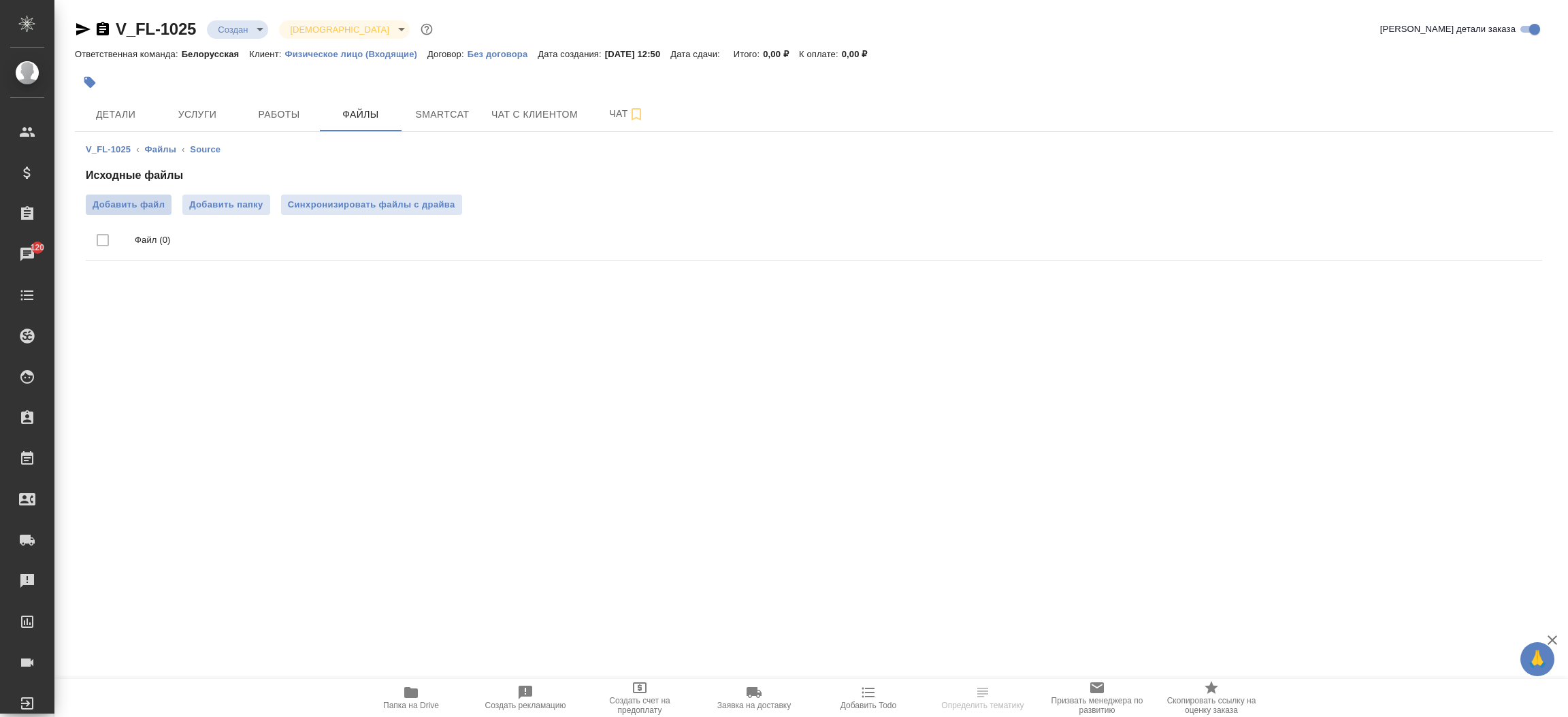
click at [149, 199] on span "Добавить файл" at bounding box center [128, 205] width 72 height 14
click at [0, 0] on input "Добавить файл" at bounding box center [0, 0] width 0 height 0
click at [122, 106] on span "Детали" at bounding box center [116, 114] width 66 height 17
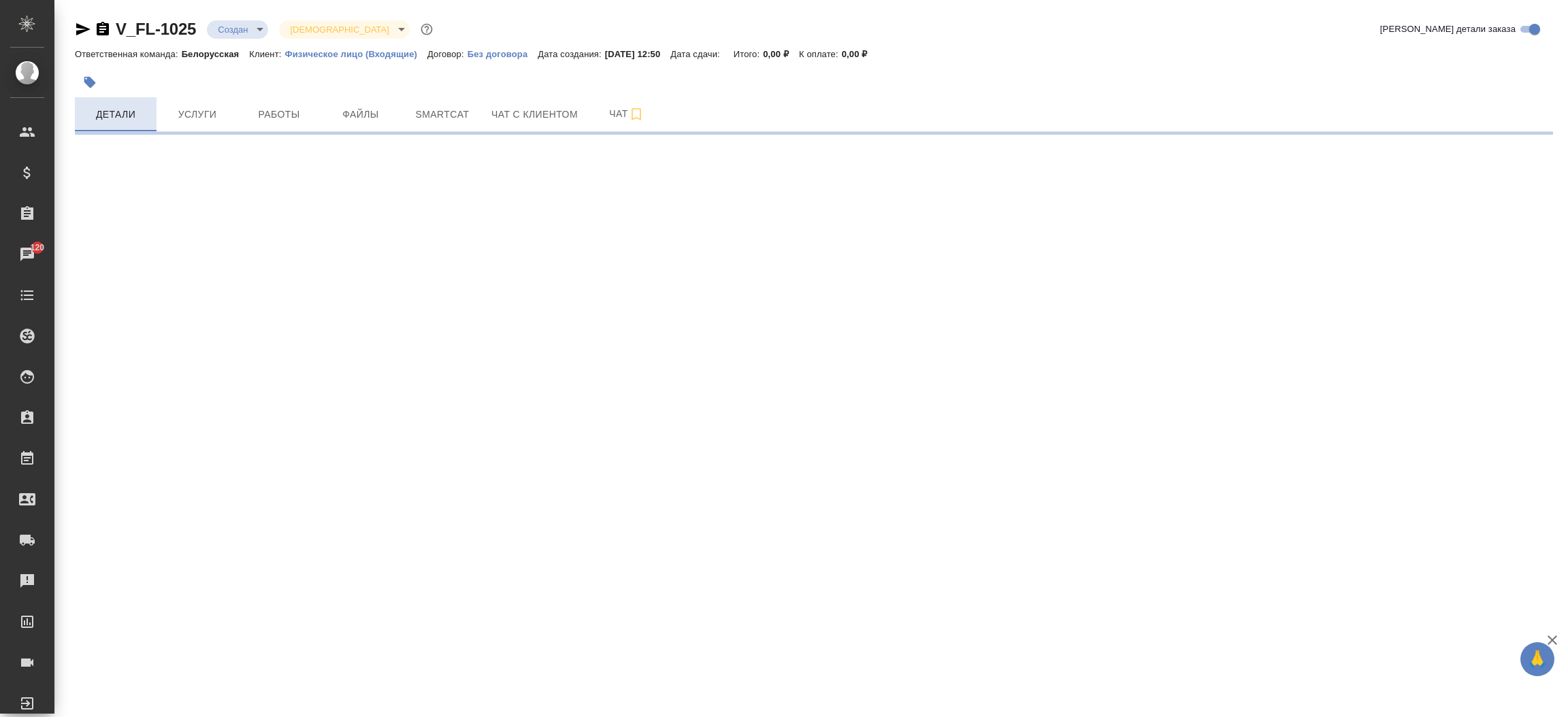
select select "RU"
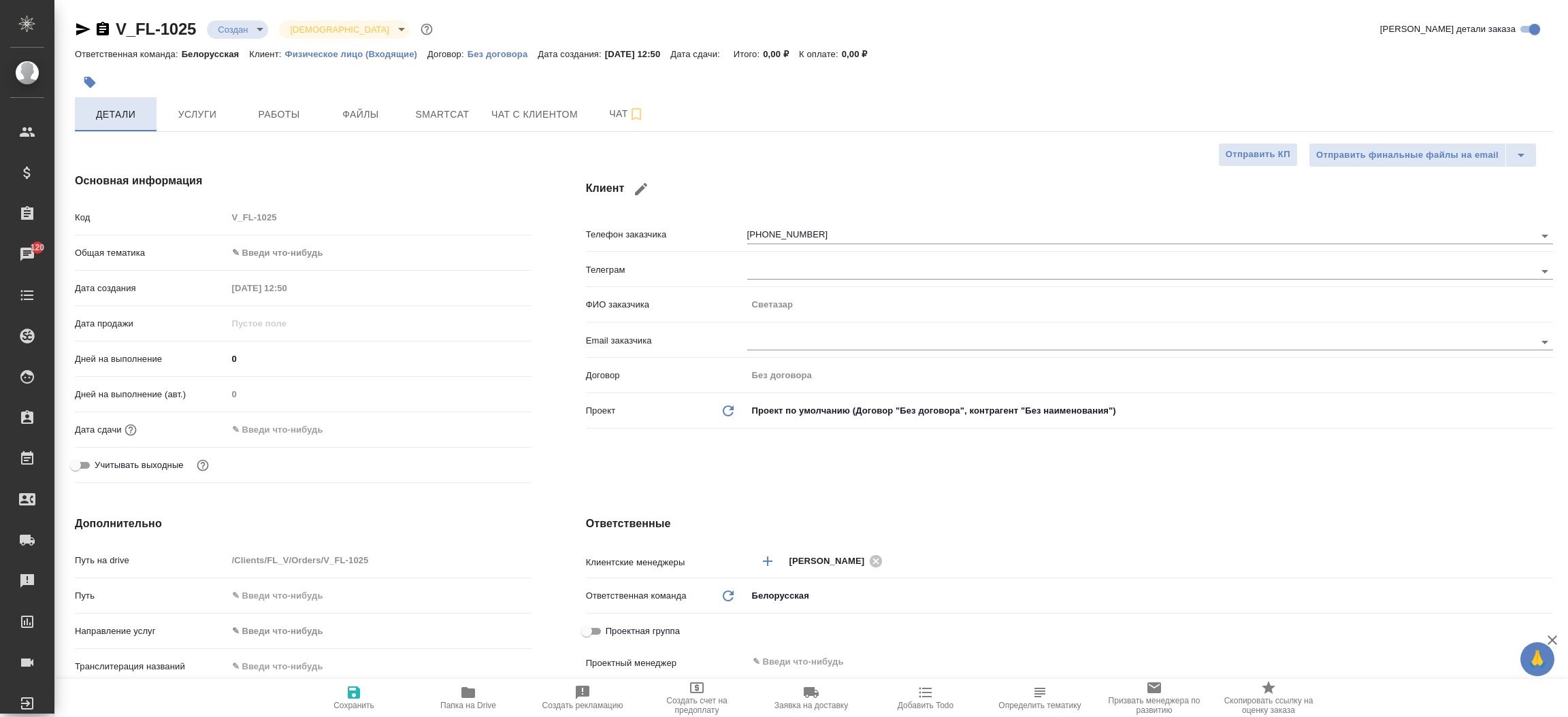
type textarea "x"
click at [81, 33] on icon "button" at bounding box center [82, 29] width 16 height 16
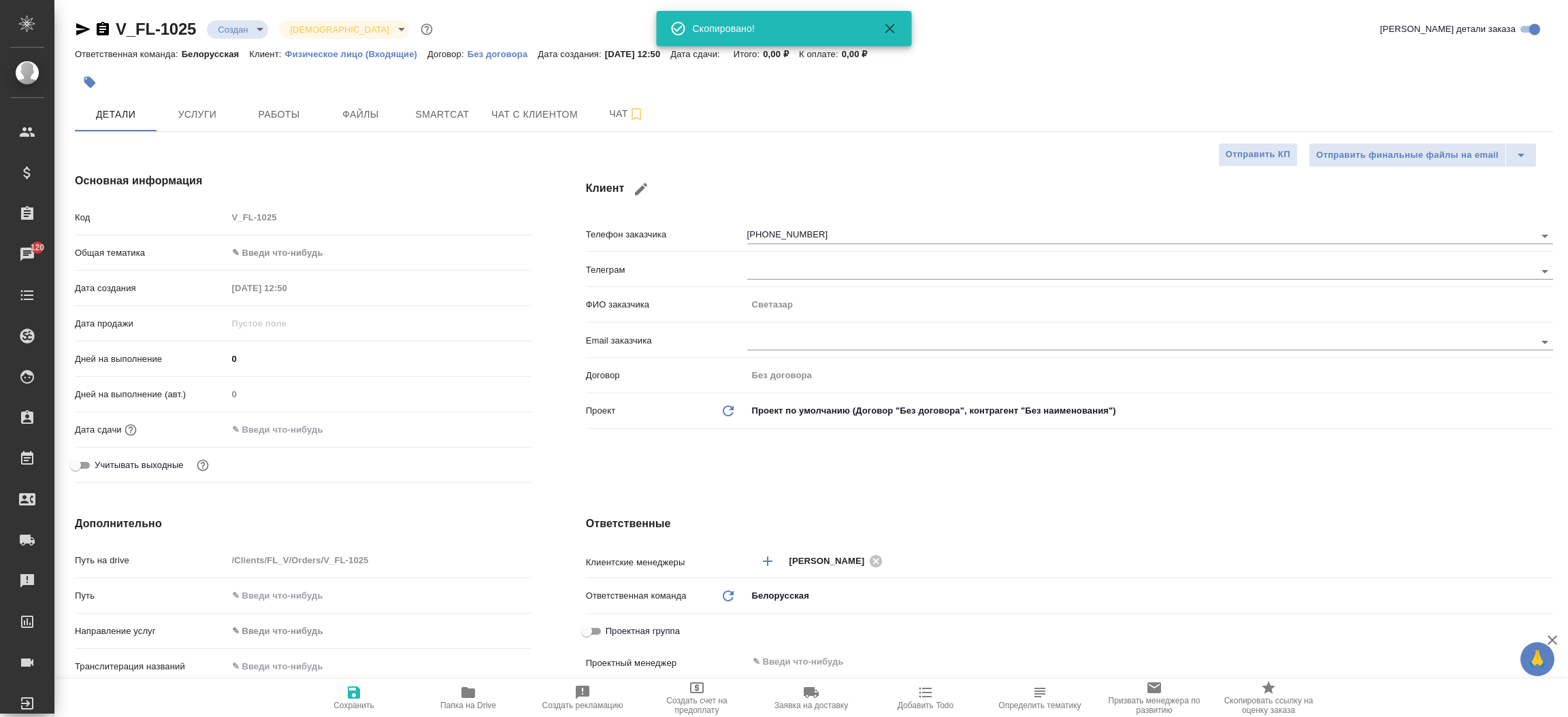
type textarea "x"
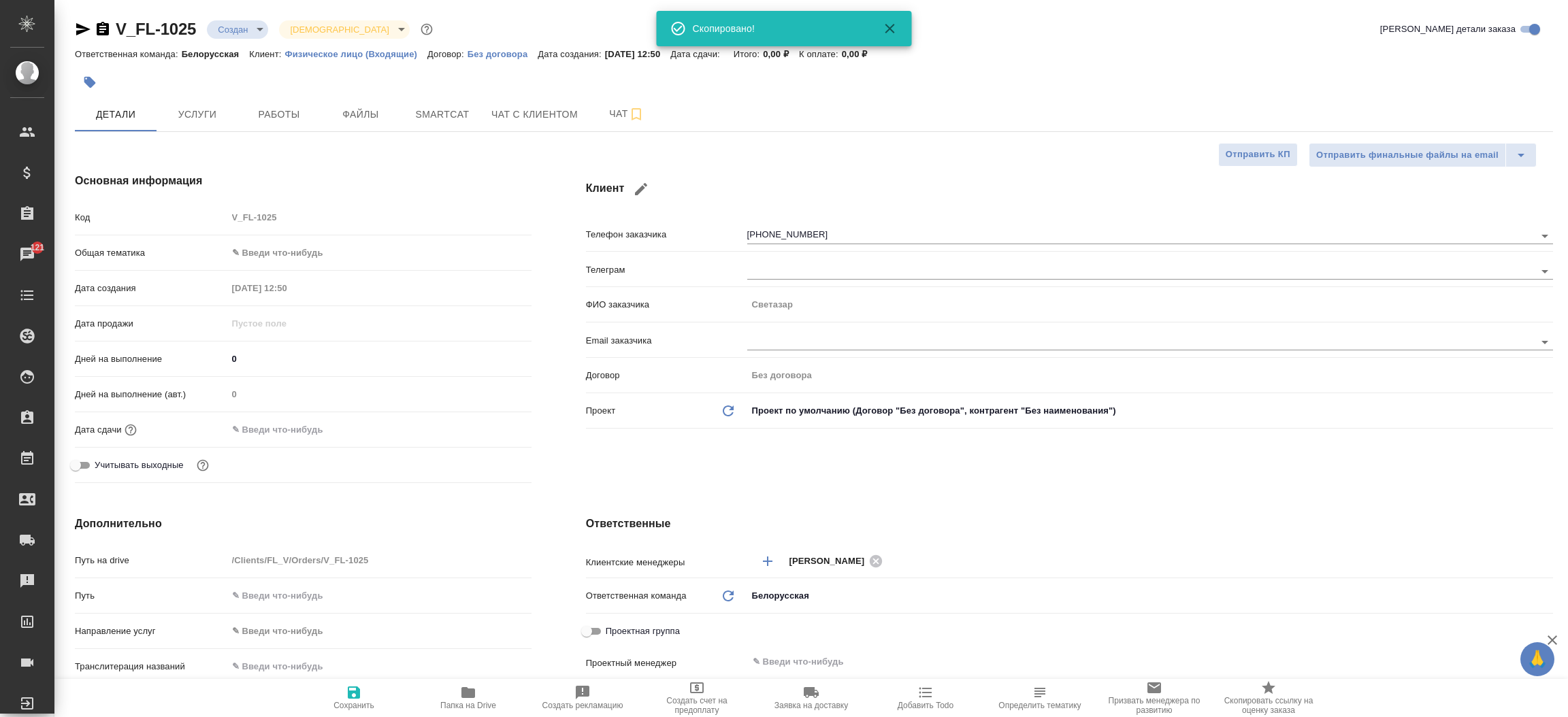
type textarea "x"
